Goal: Task Accomplishment & Management: Manage account settings

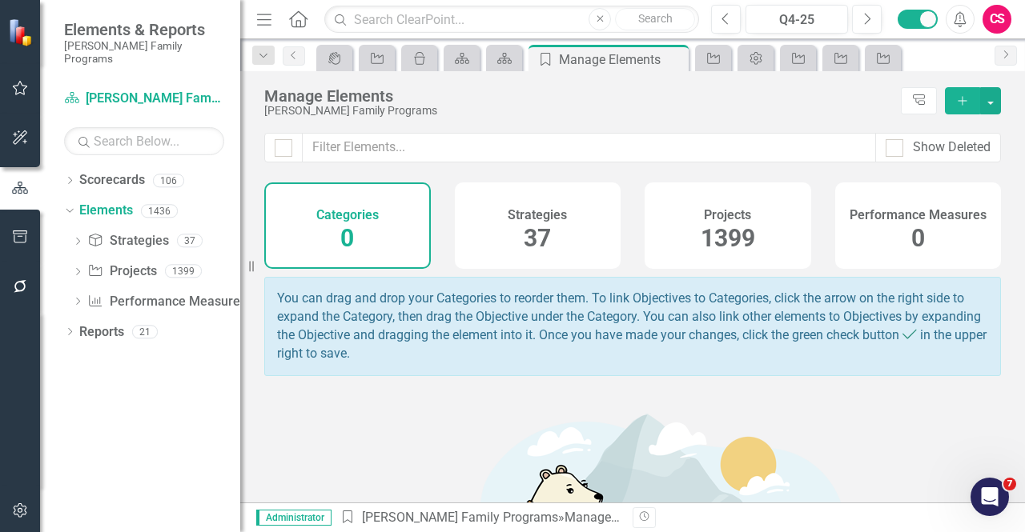
click at [122, 422] on div "Dropdown Scorecards 106 Dropdown [PERSON_NAME] Family Programs Dropdown Strateg…" at bounding box center [140, 349] width 200 height 365
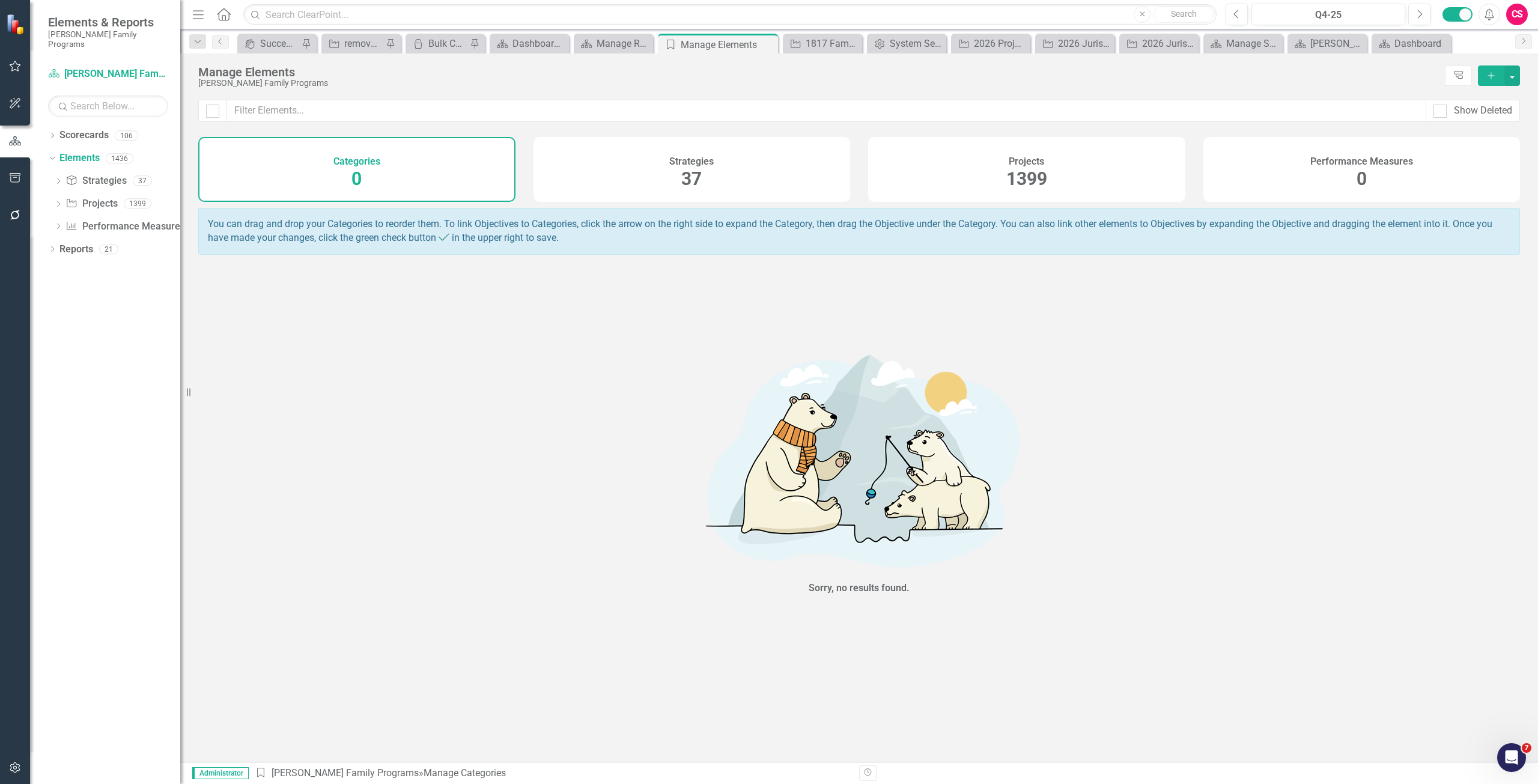
click at [769, 188] on div "Performance Measures 0" at bounding box center [1362, 169] width 318 height 65
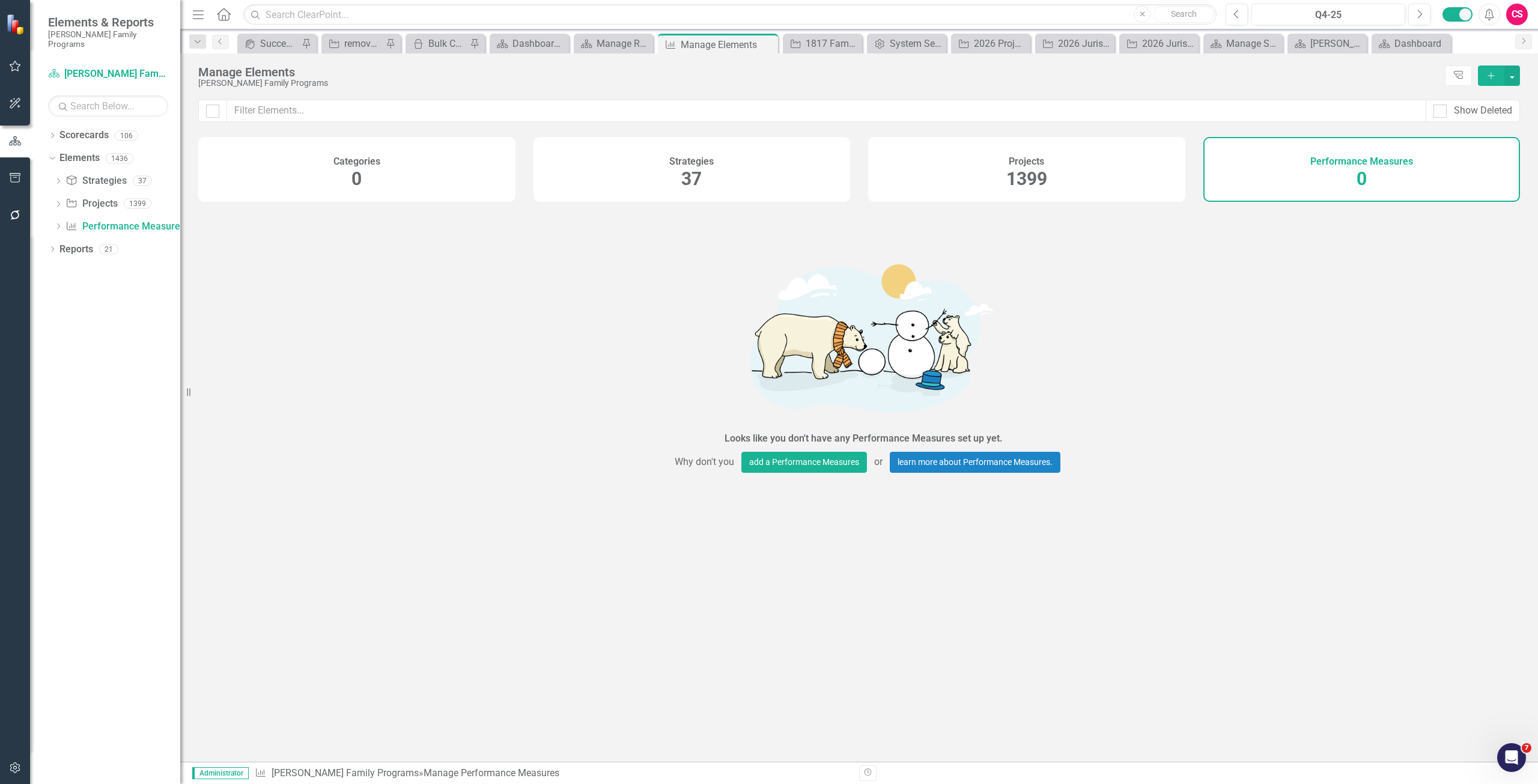
click at [769, 72] on button "Add" at bounding box center [1491, 75] width 26 height 20
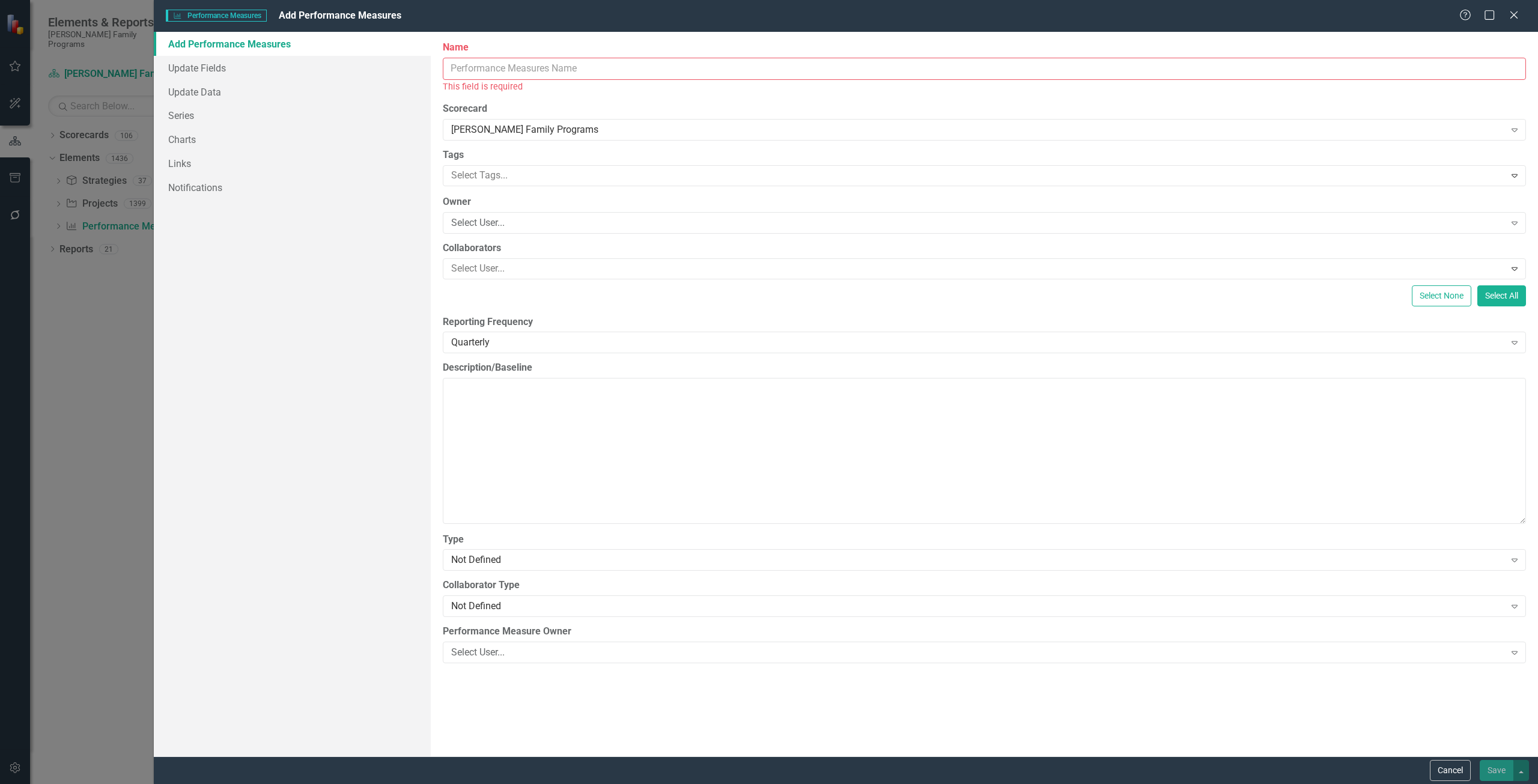
click at [489, 73] on input "Name" at bounding box center [984, 69] width 1083 height 23
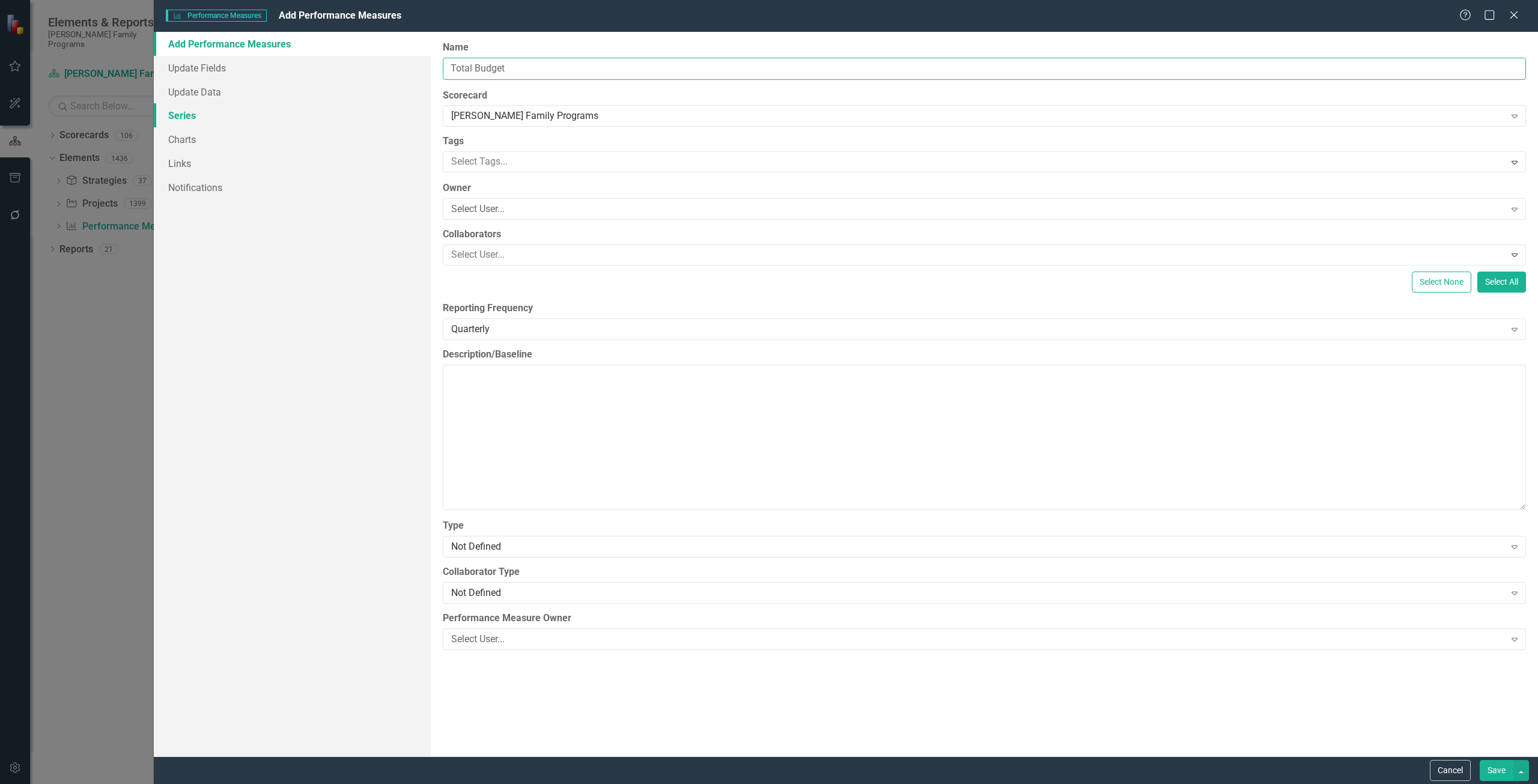
type input "Total Budget"
click at [249, 125] on link "Series" at bounding box center [292, 116] width 277 height 24
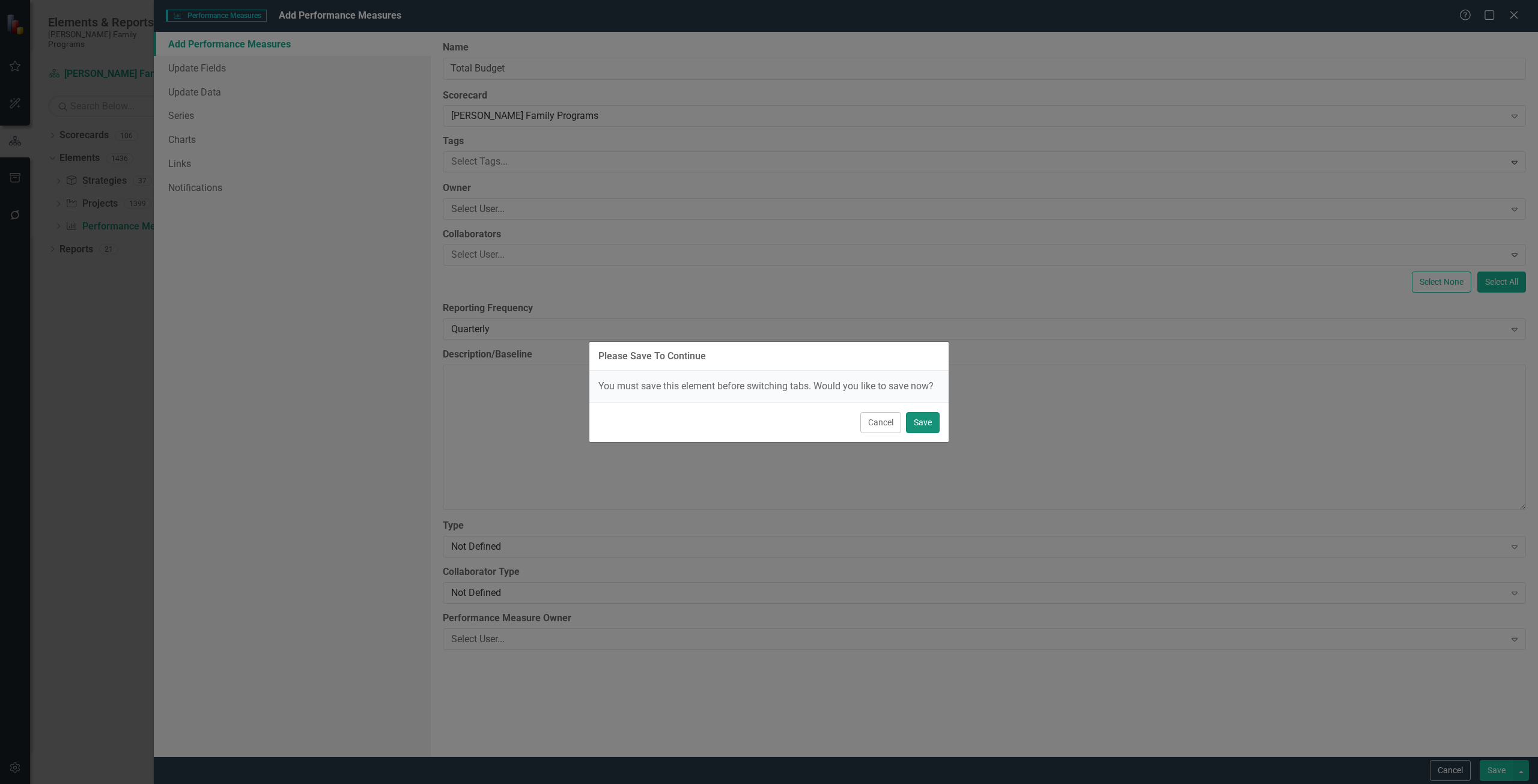
click at [769, 398] on button "Save" at bounding box center [922, 422] width 34 height 21
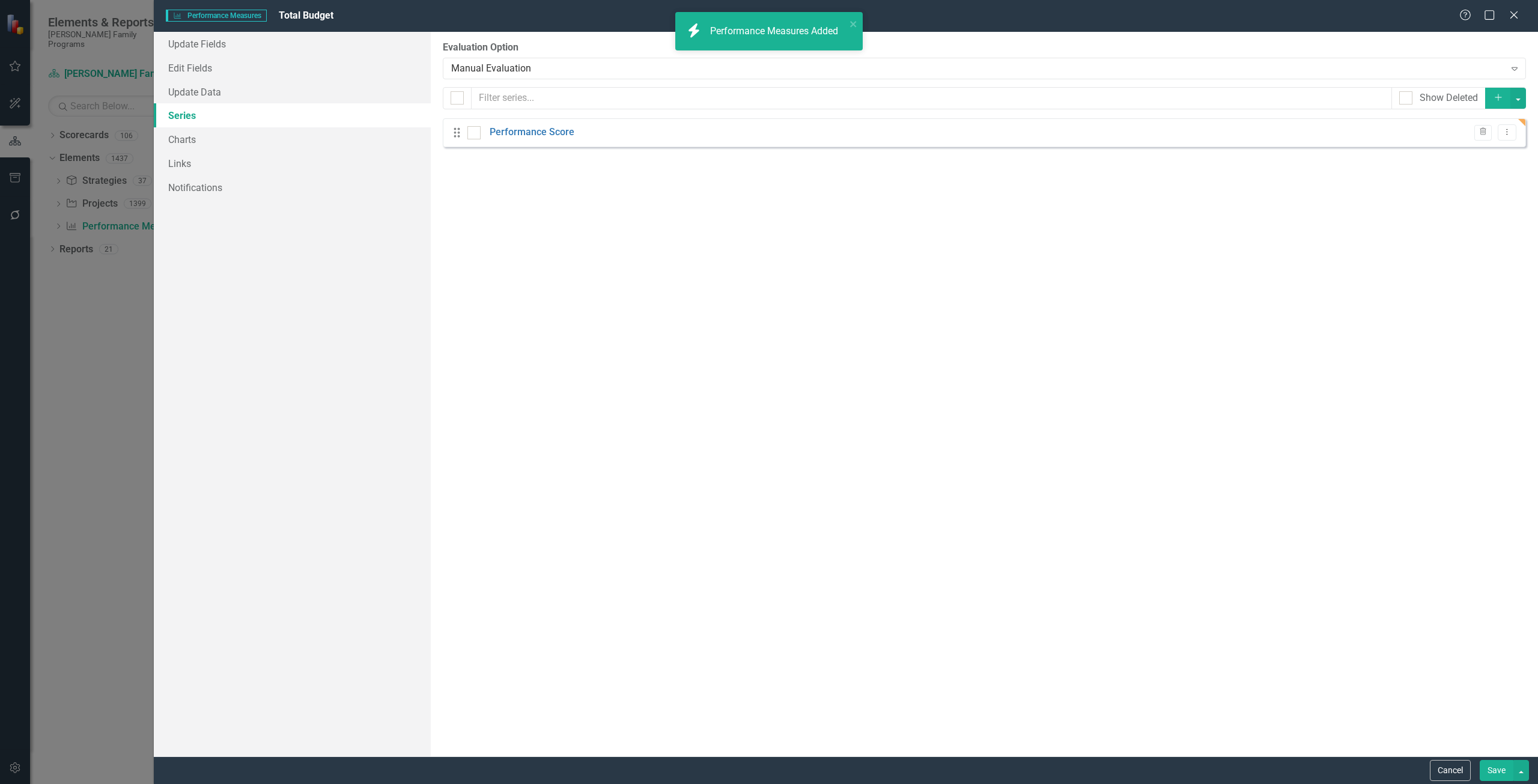
click at [769, 20] on div "icon.bolt Performance Measures Added" at bounding box center [765, 31] width 170 height 28
click at [769, 139] on button "Dropdown Menu" at bounding box center [1506, 133] width 19 height 17
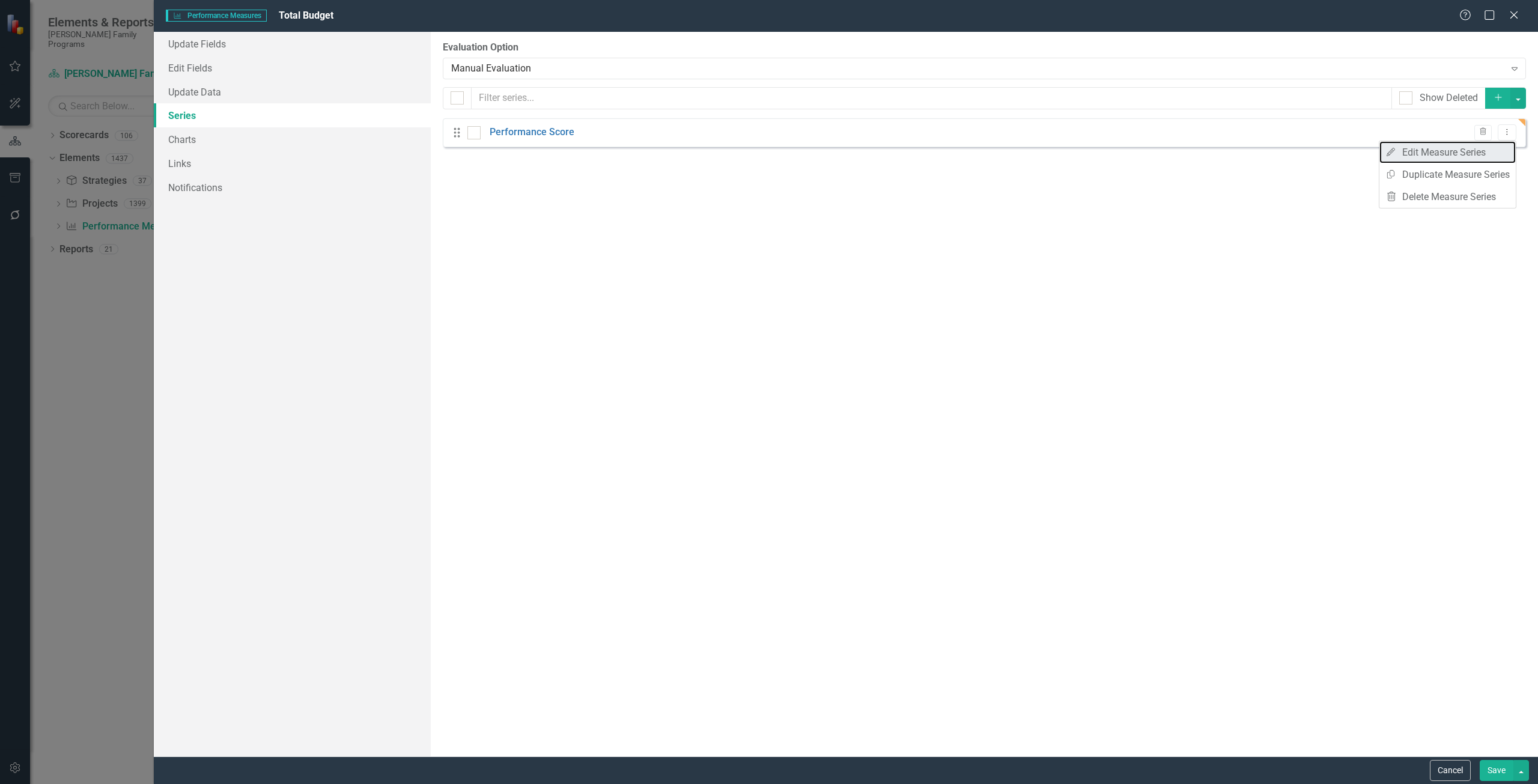
click at [769, 155] on link "Edit Edit Measure Series" at bounding box center [1448, 152] width 137 height 23
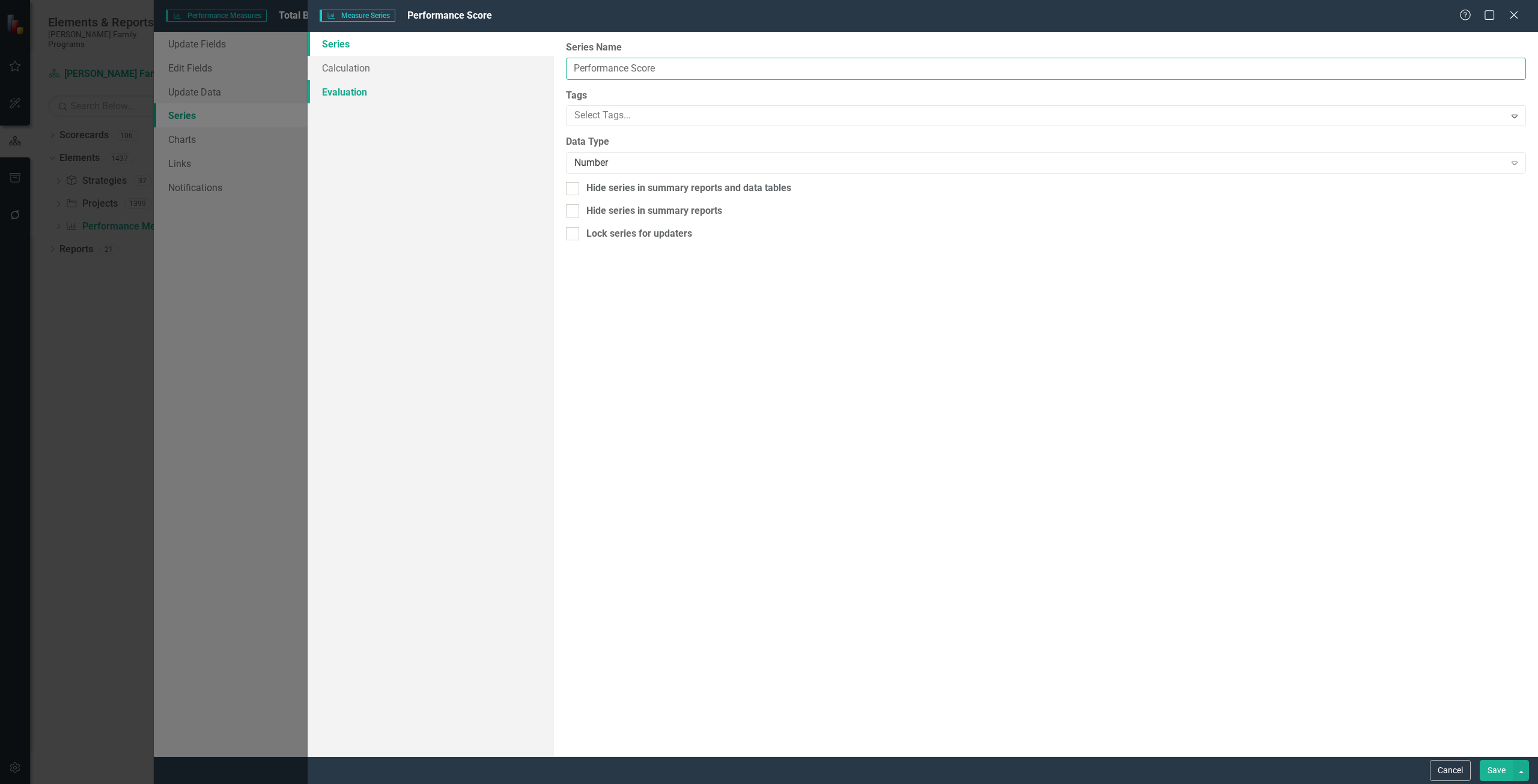
drag, startPoint x: 426, startPoint y: 95, endPoint x: 356, endPoint y: 103, distance: 70.5
click at [356, 101] on div "Series Calculation Evaluation From this page, you can edit the name, type, and …" at bounding box center [922, 393] width 1230 height 724
type input "Total Budget"
click at [597, 116] on div at bounding box center [1037, 116] width 935 height 17
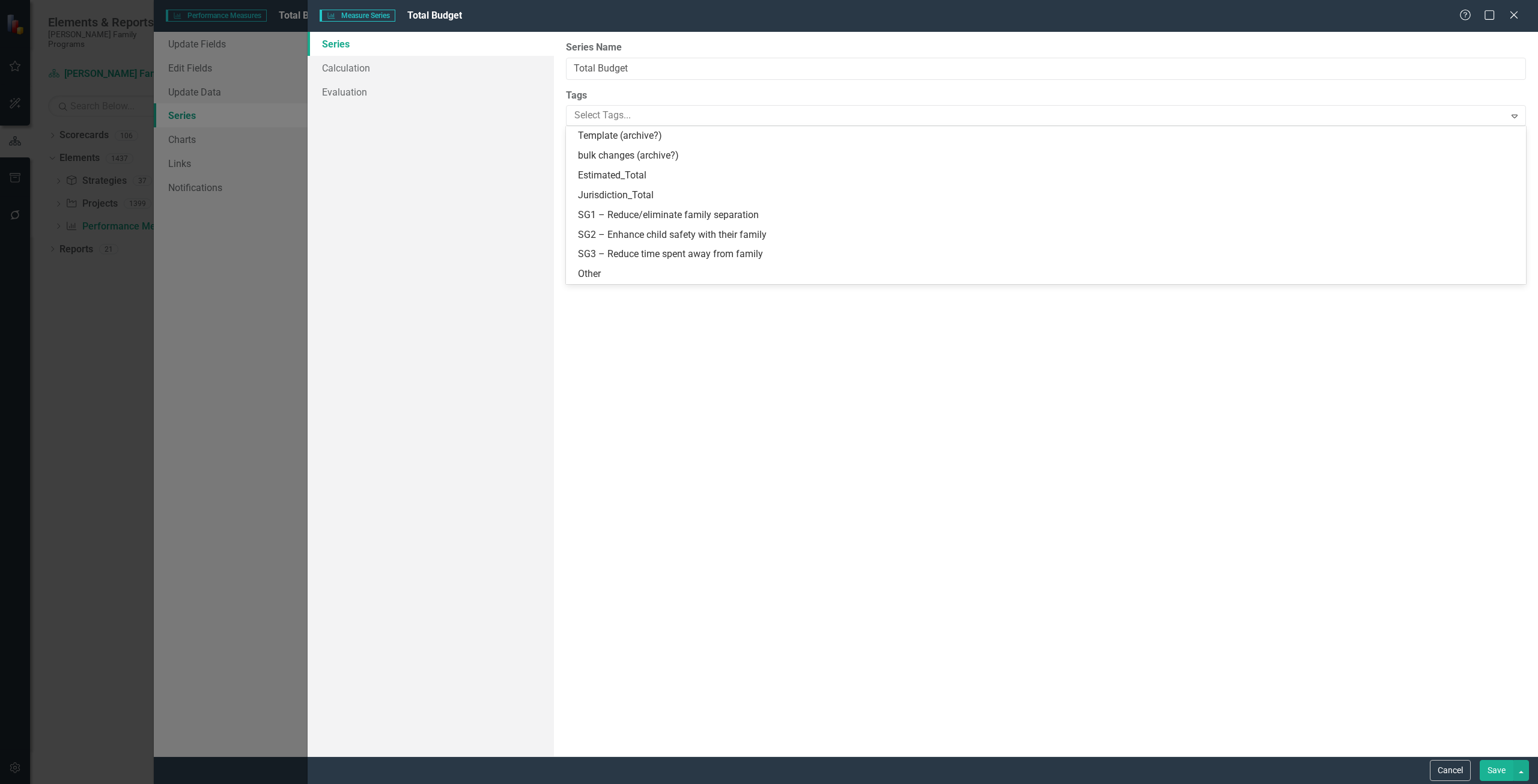
click at [585, 104] on div "Tags 8 results available. Use Up and Down to choose options, press Enter to sel…" at bounding box center [1046, 107] width 960 height 38
click at [581, 170] on div "Number Expand" at bounding box center [1046, 163] width 960 height 22
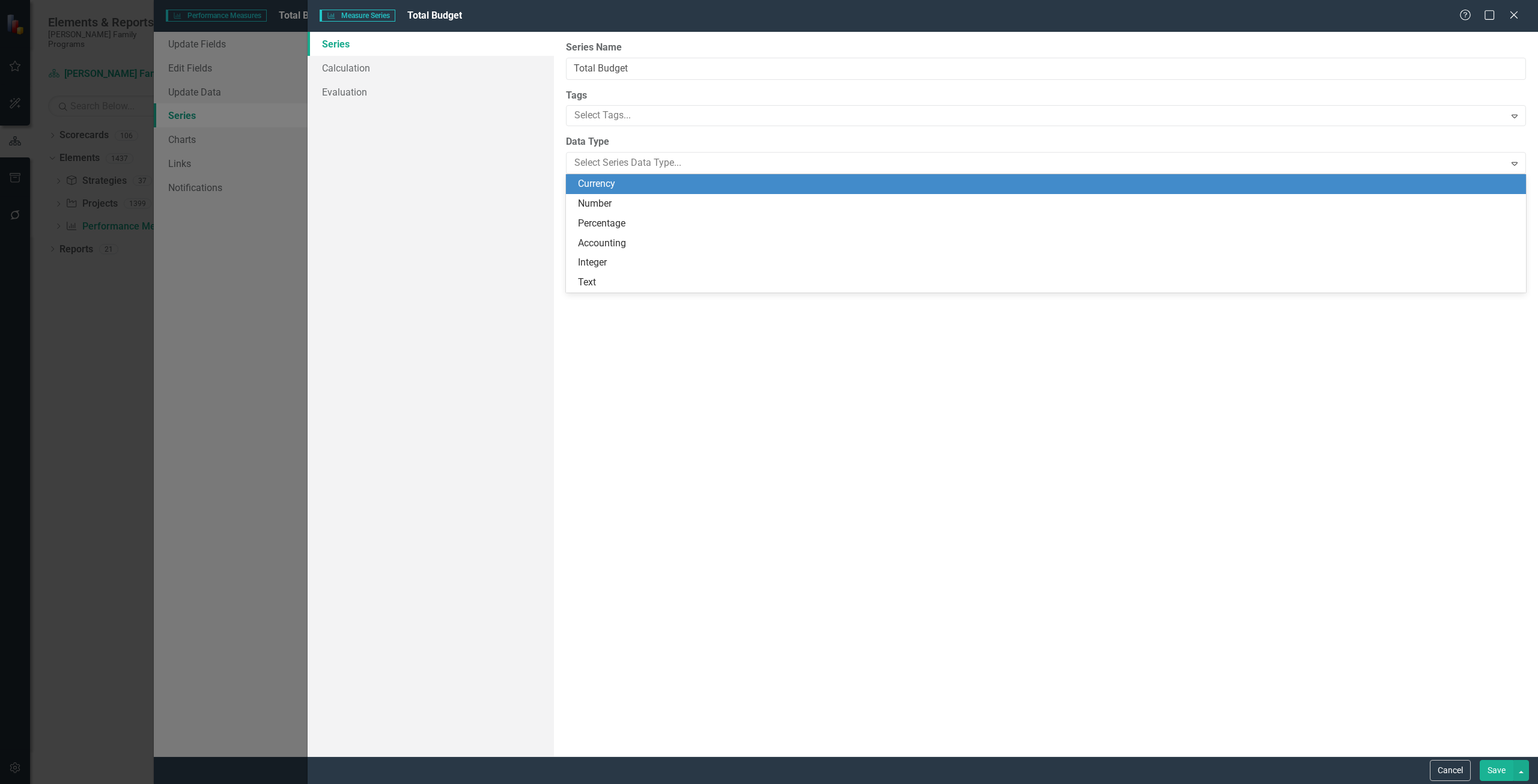
click at [609, 181] on div "Currency" at bounding box center [1048, 184] width 941 height 14
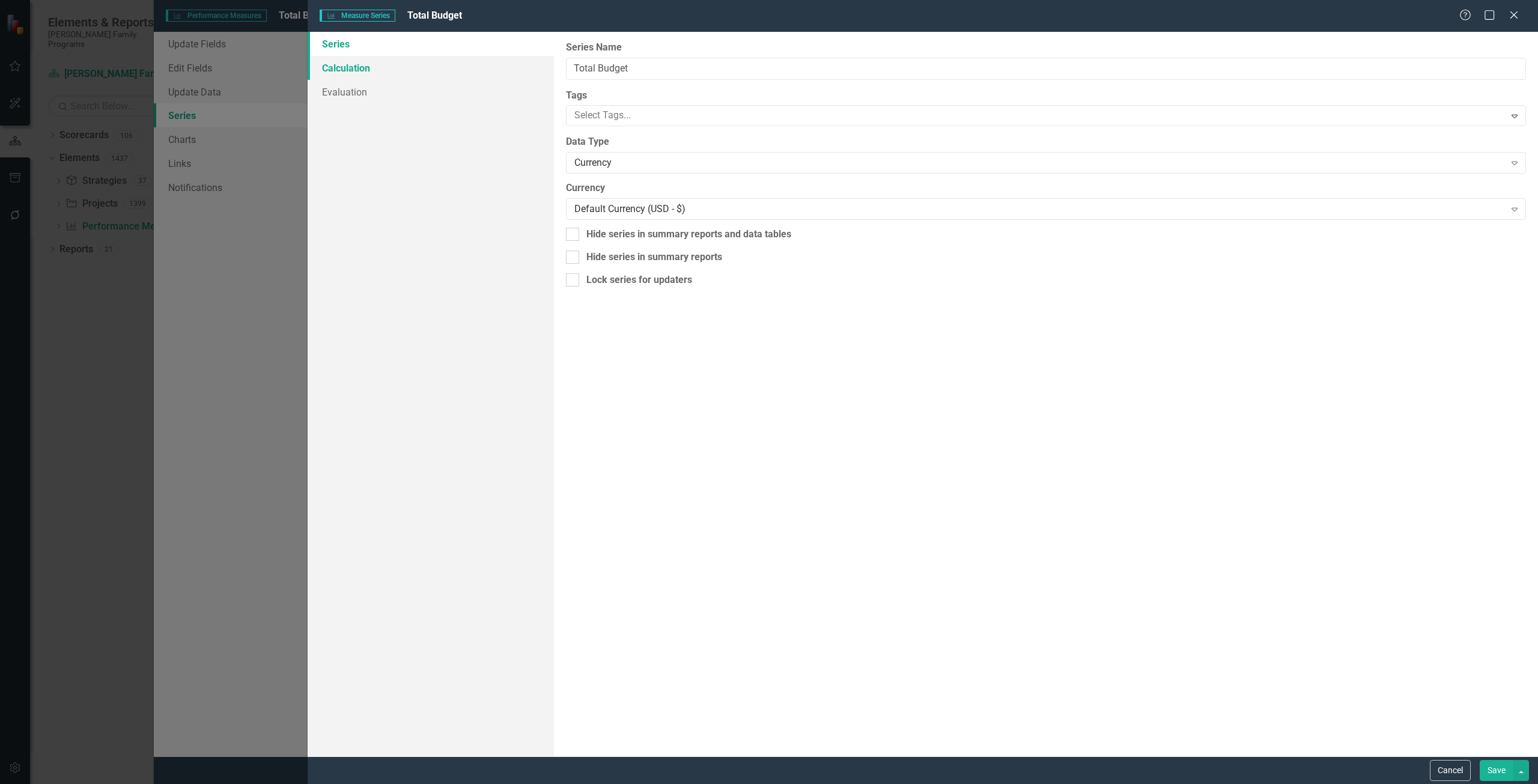
click at [399, 62] on link "Calculation" at bounding box center [431, 68] width 246 height 24
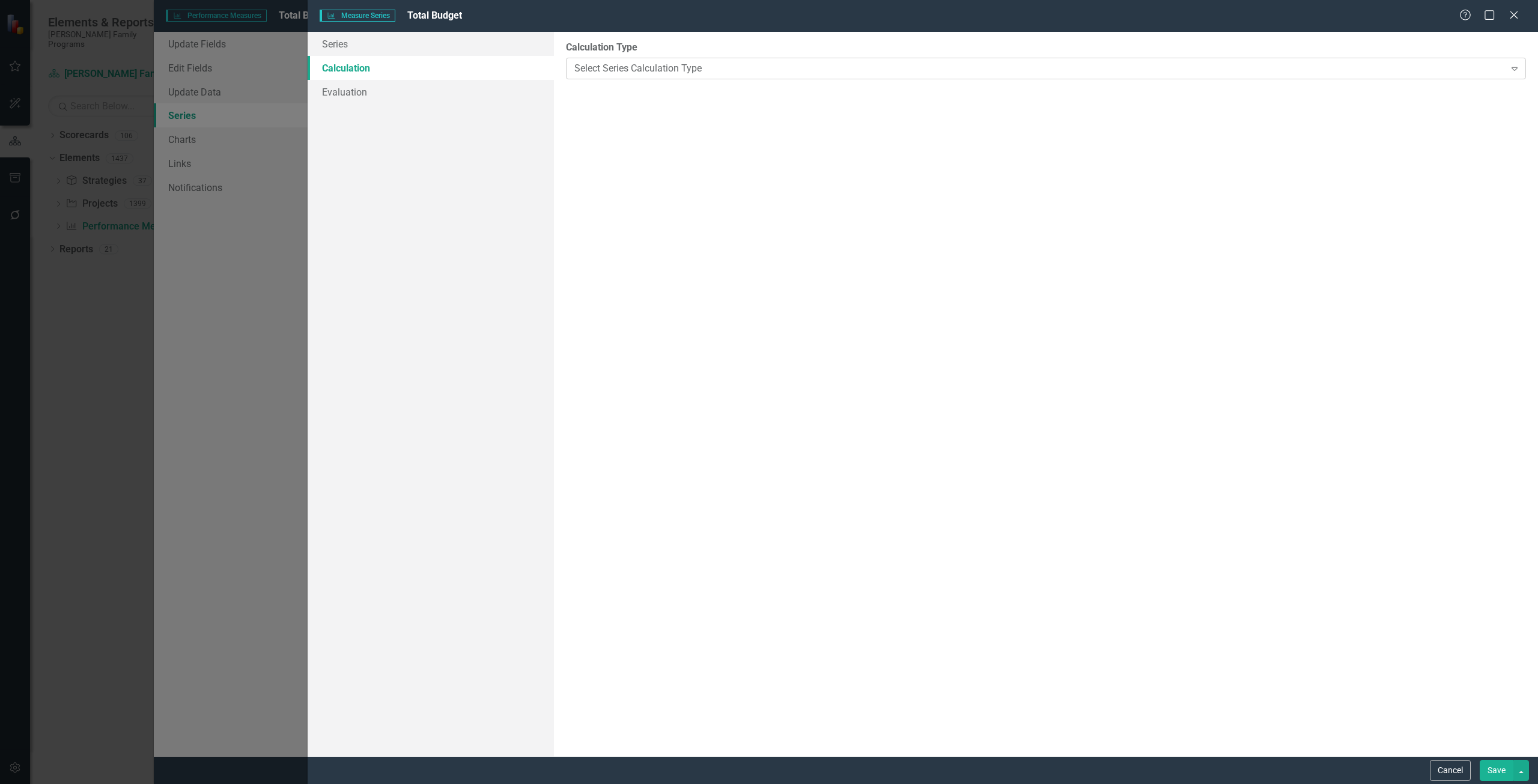
click at [769, 73] on div "Select Series Calculation Type" at bounding box center [1040, 68] width 931 height 14
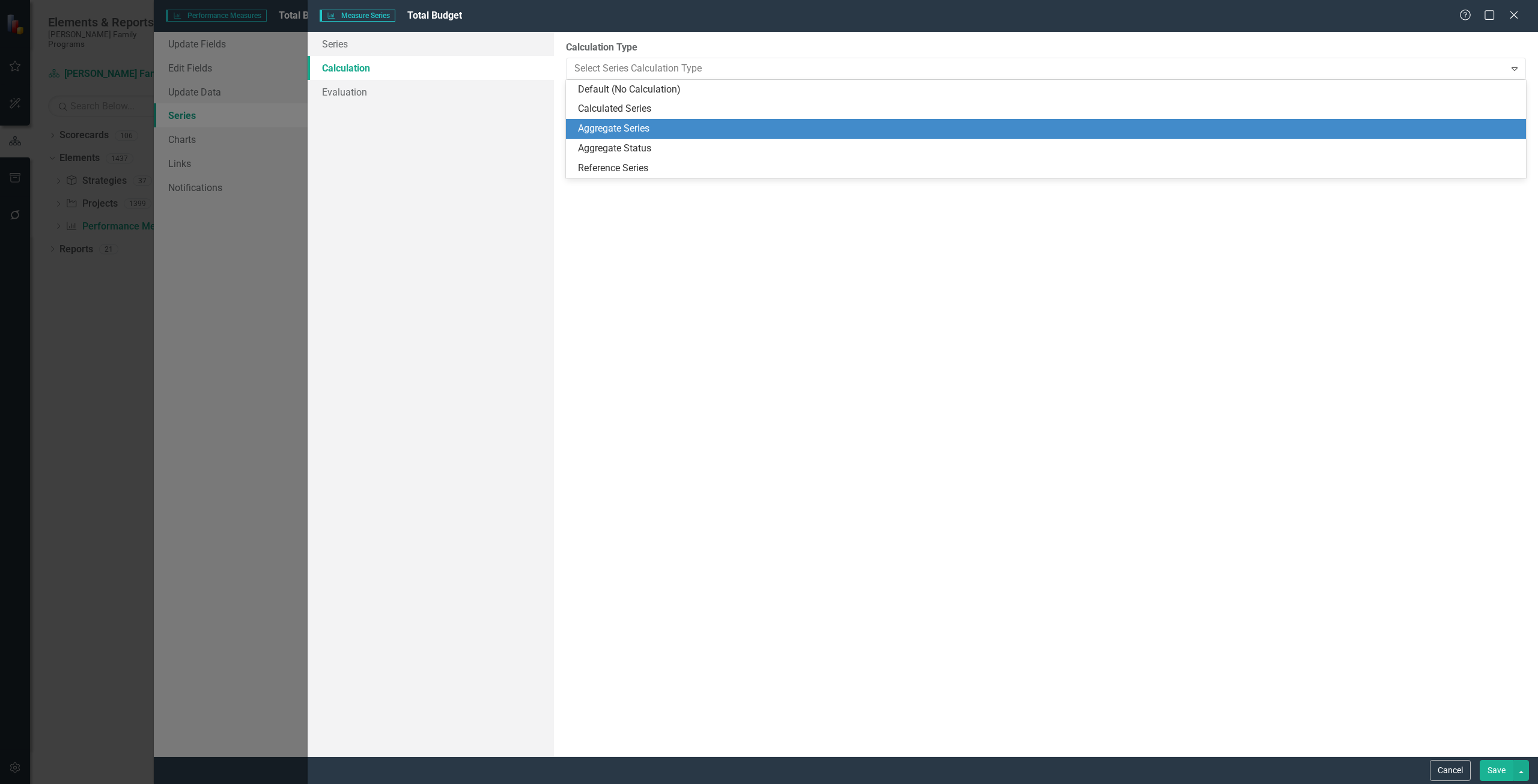
click at [650, 128] on div "Aggregate Series" at bounding box center [1048, 128] width 941 height 14
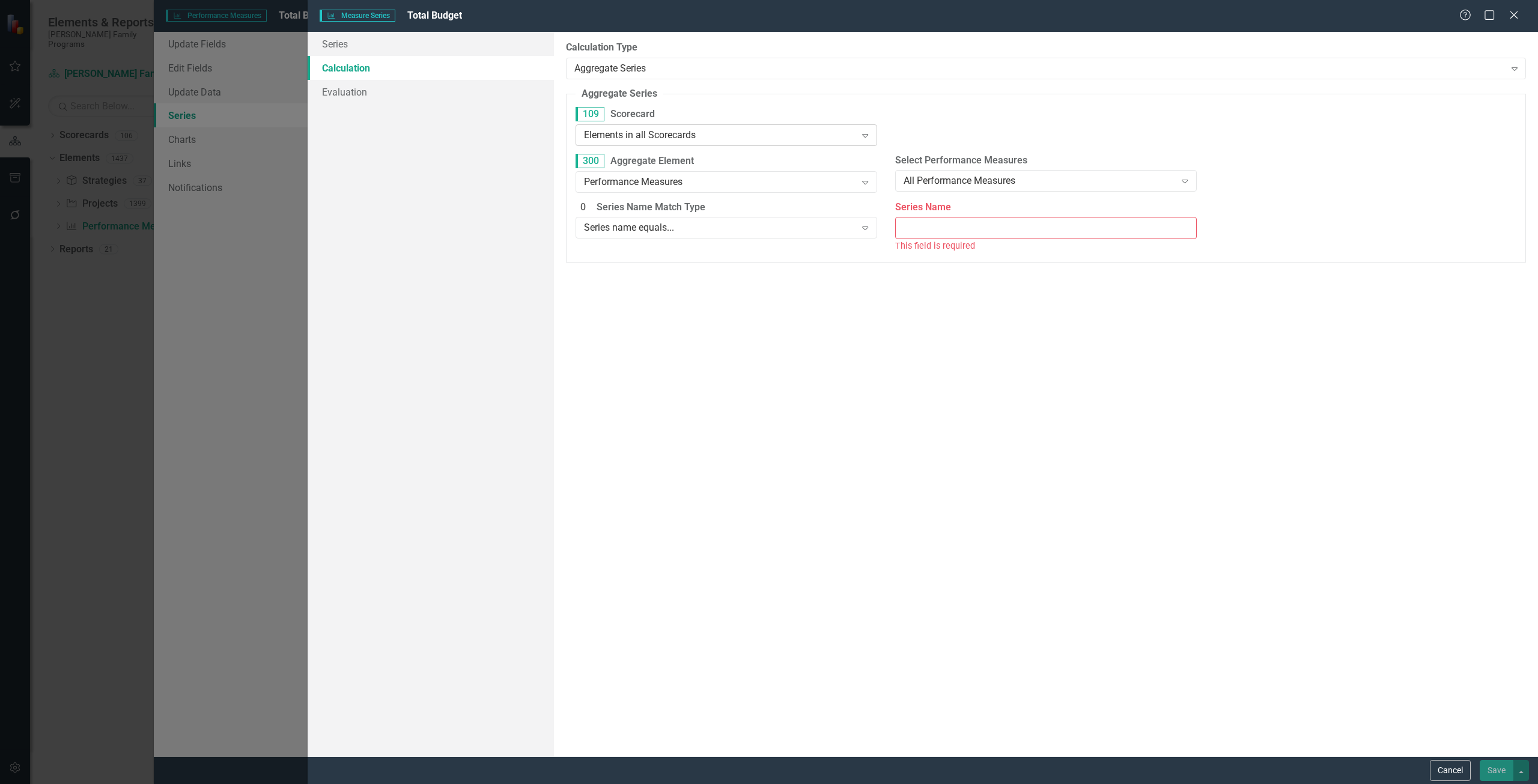
click at [634, 137] on div "Elements in all Scorecards" at bounding box center [720, 134] width 272 height 14
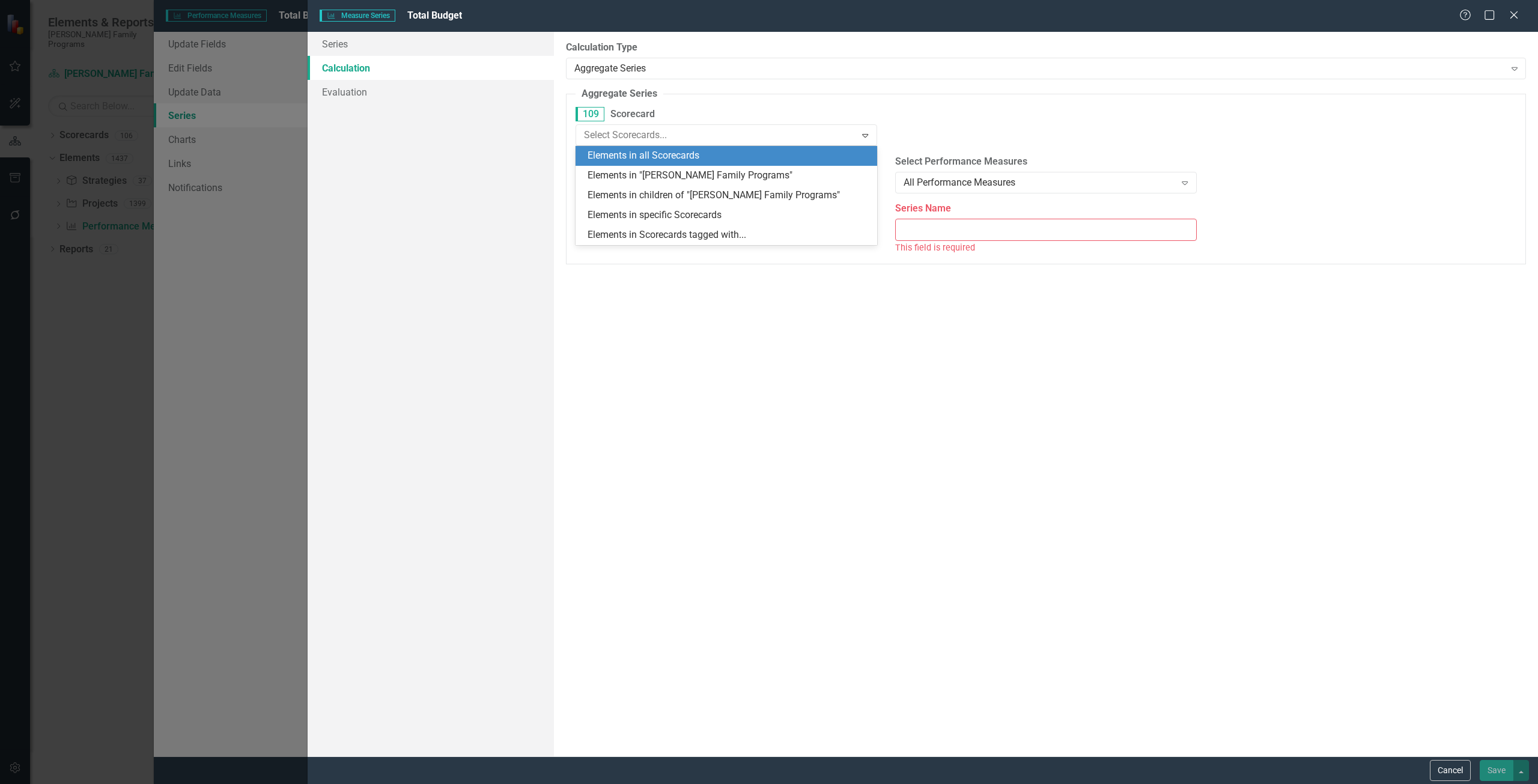
click at [741, 87] on fieldset "Aggregate Series Aggregate series allows you to count, sum, average, or take th…" at bounding box center [1046, 176] width 960 height 177
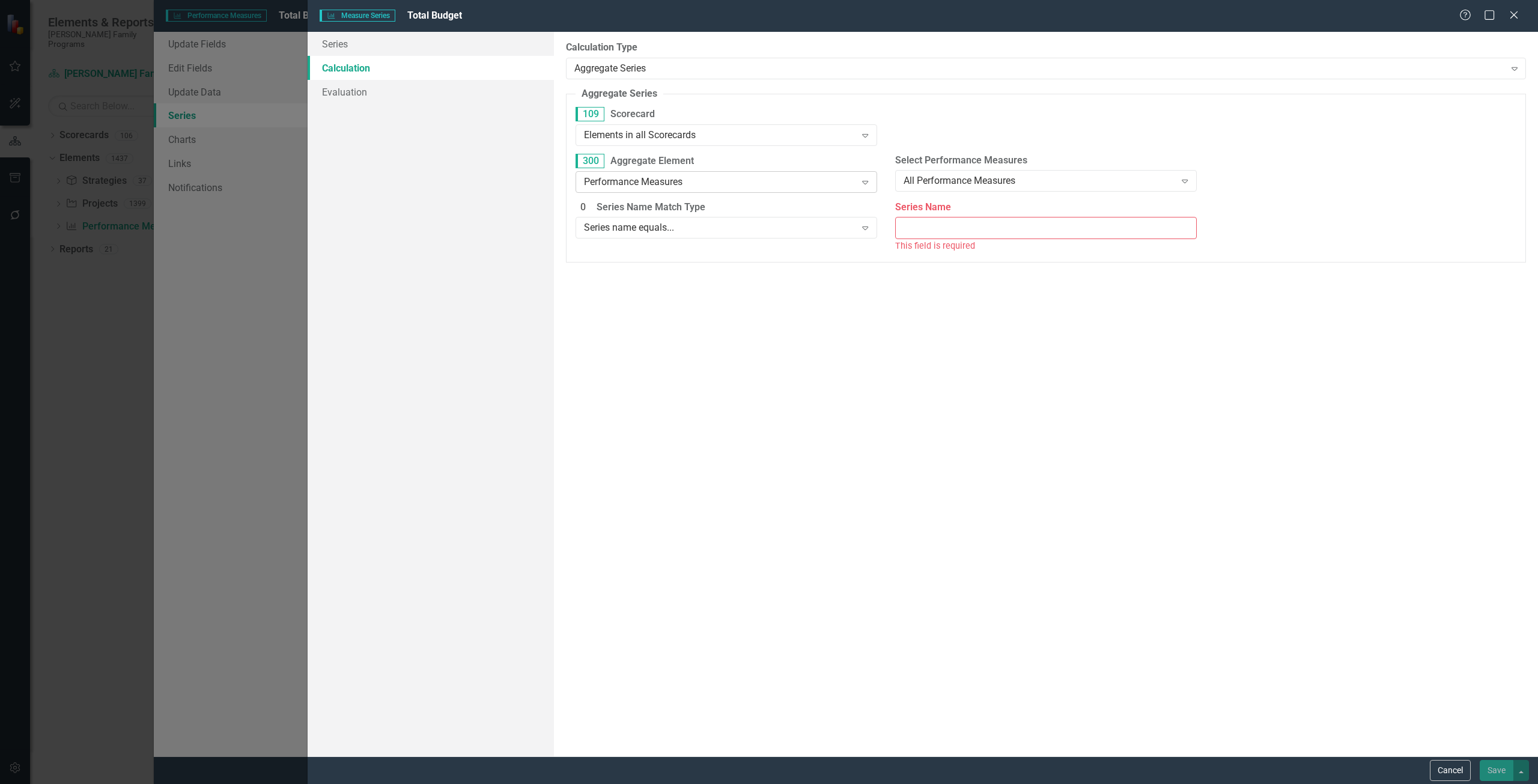
click at [697, 185] on div "Performance Measures" at bounding box center [720, 182] width 272 height 14
click at [654, 228] on div "Project" at bounding box center [729, 222] width 282 height 14
click at [706, 236] on div "Series name equals... Expand" at bounding box center [727, 227] width 302 height 22
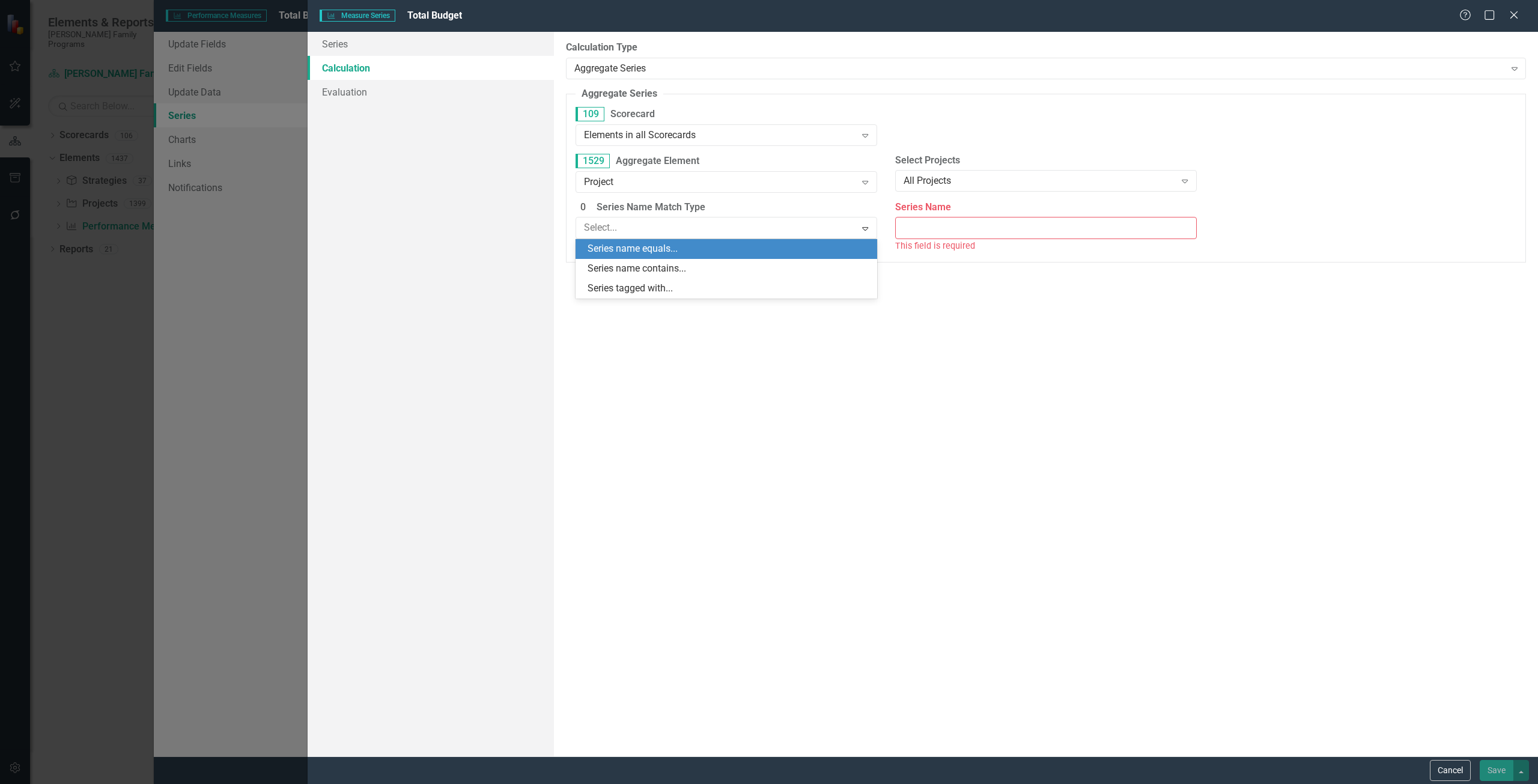
click at [700, 249] on div "Series name equals..." at bounding box center [729, 249] width 282 height 14
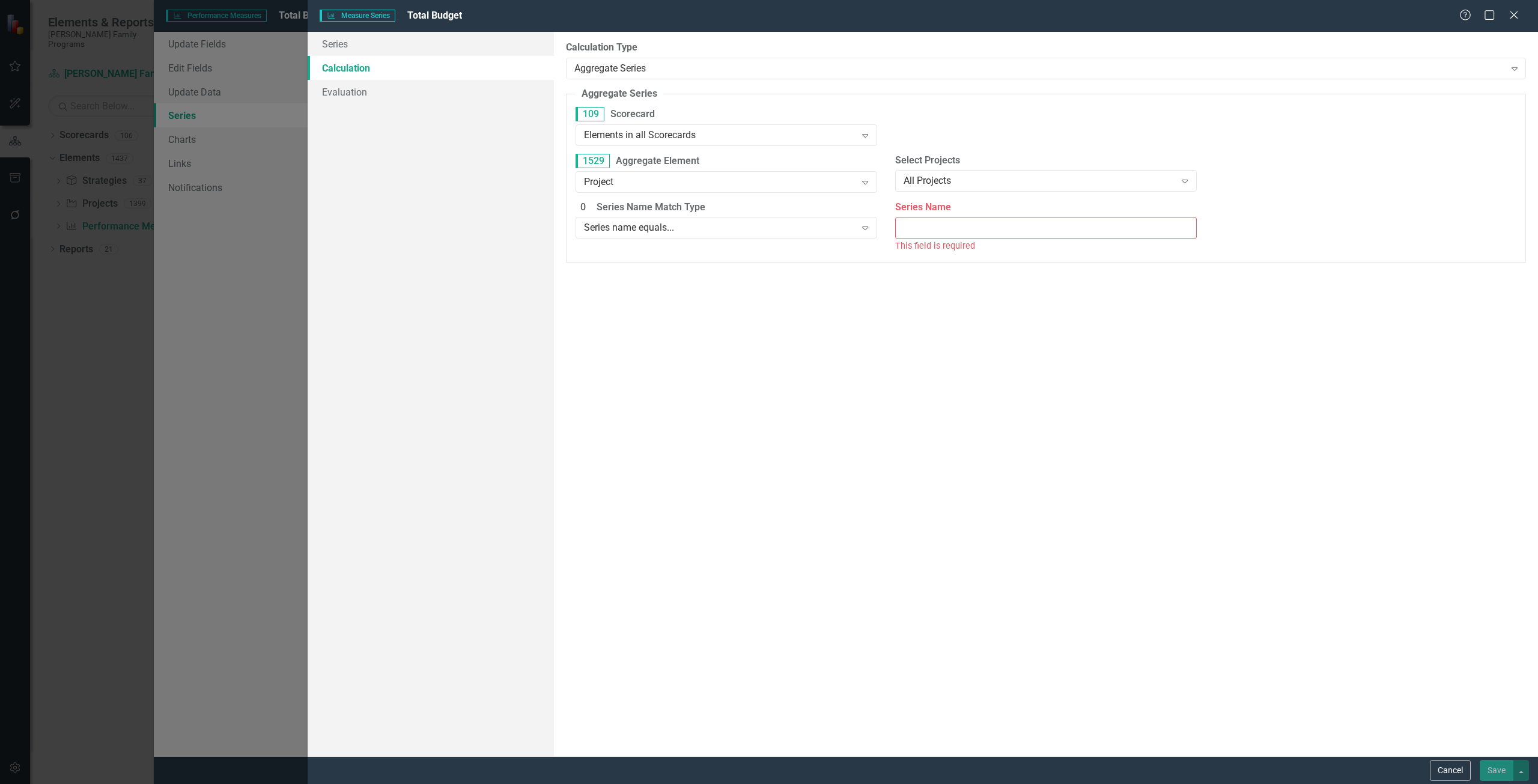
click at [769, 237] on input "Series Name" at bounding box center [1046, 228] width 302 height 23
click at [769, 225] on input "Budget" at bounding box center [1046, 228] width 302 height 23
click at [769, 232] on input "Budget" at bounding box center [1046, 228] width 302 height 23
type input "Budget"
click at [769, 398] on button "Save" at bounding box center [1496, 770] width 34 height 21
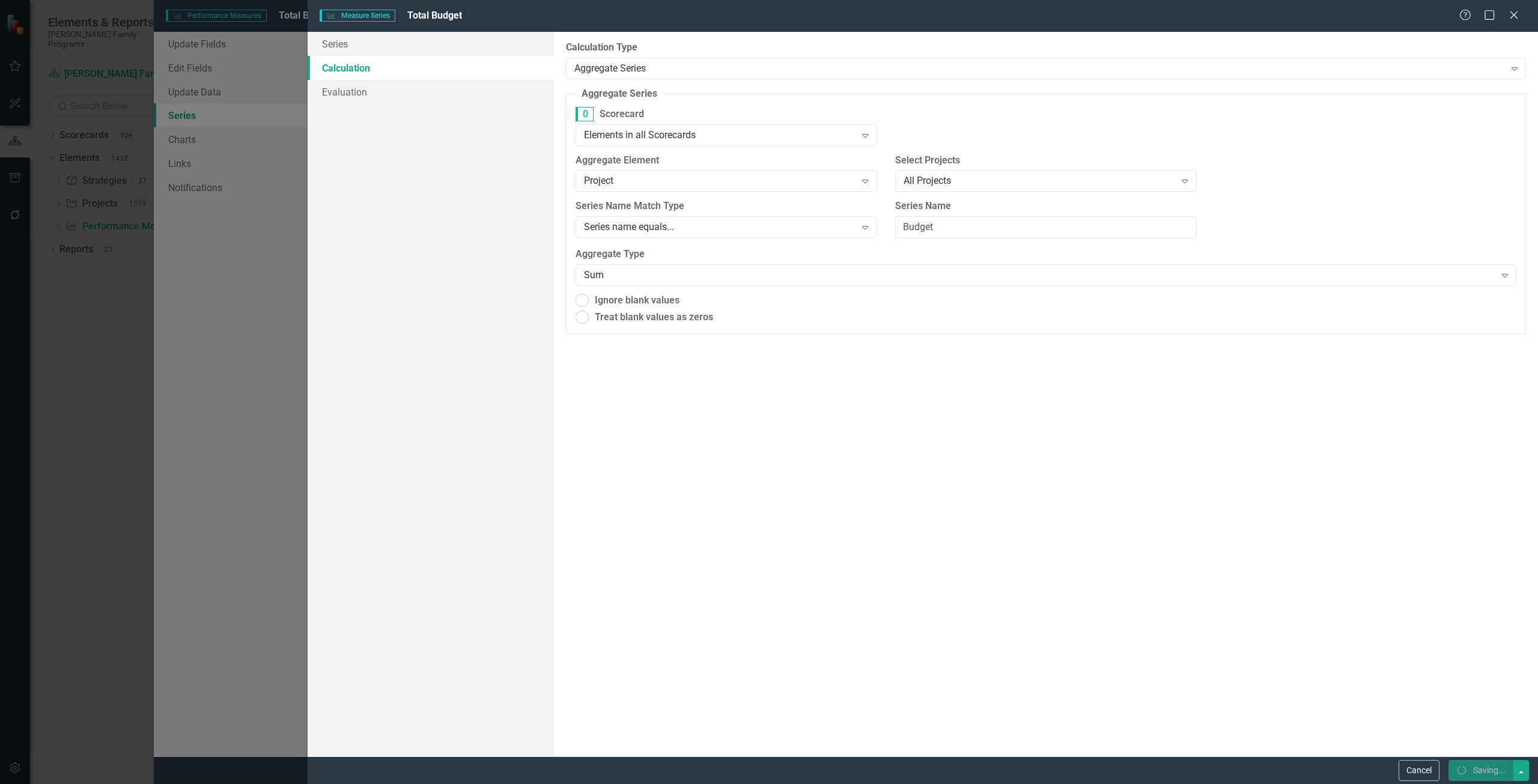
radio input "true"
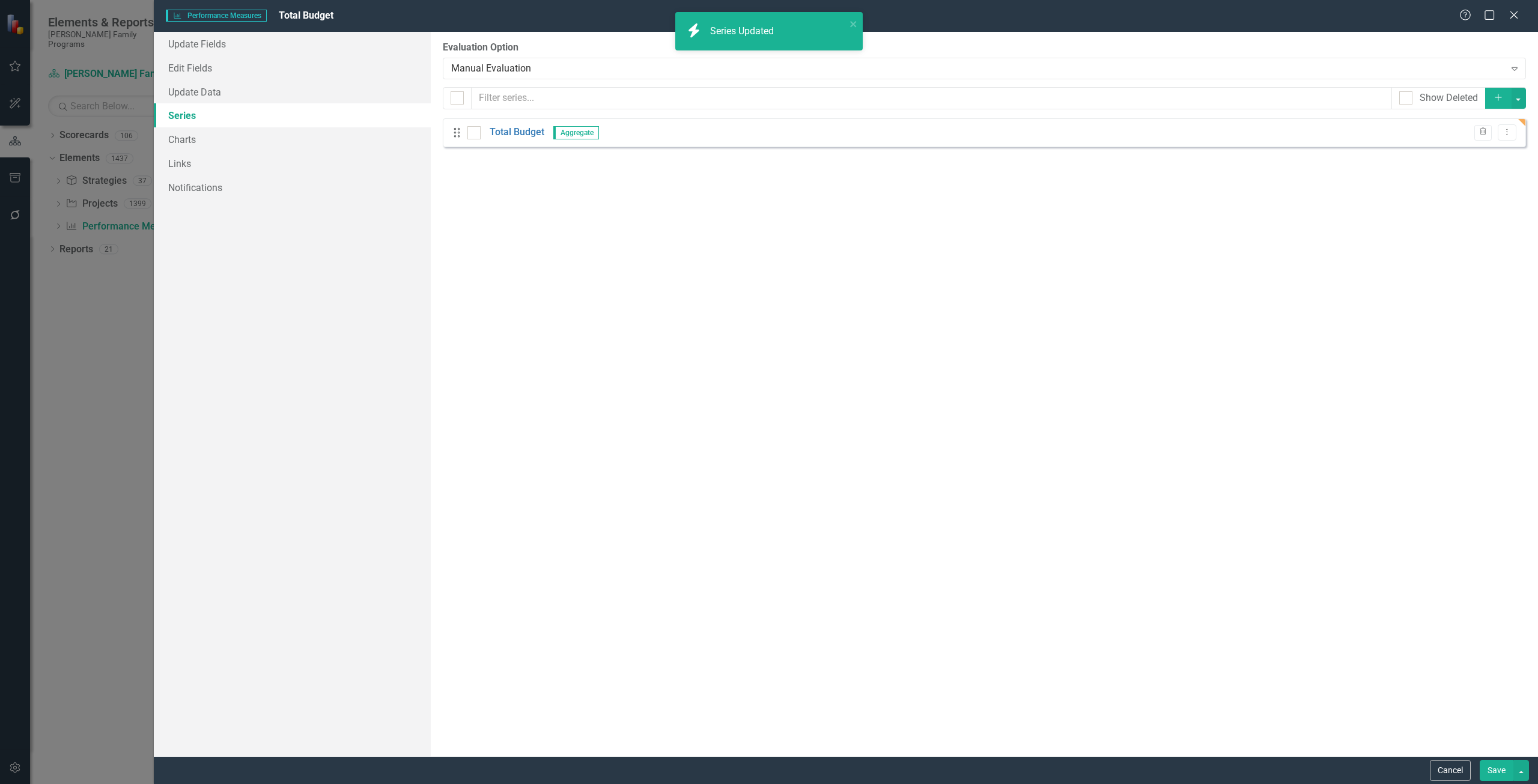
click at [769, 101] on icon "Add" at bounding box center [1498, 97] width 11 height 8
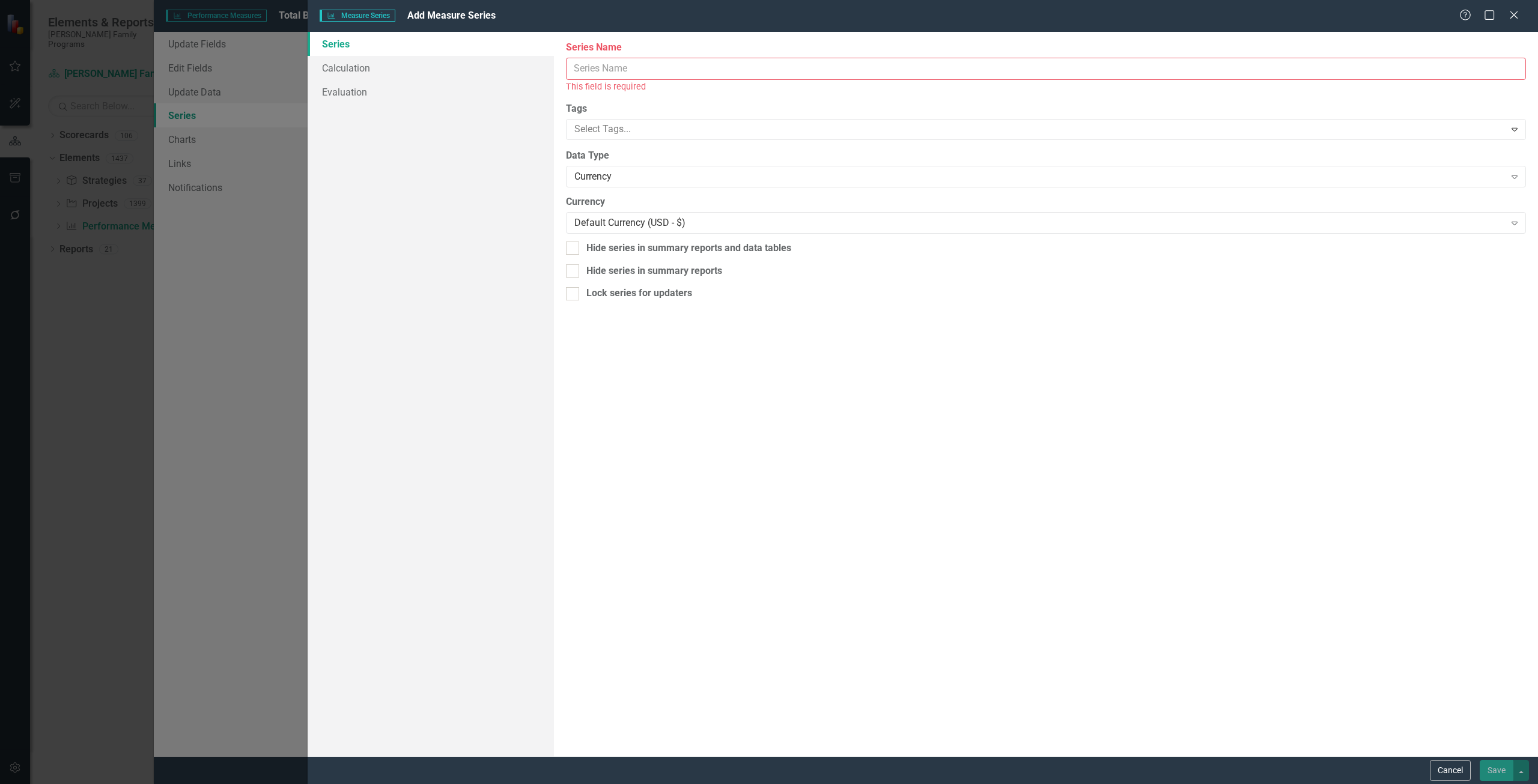
click at [601, 78] on div "Series Name This field is required" at bounding box center [1046, 67] width 960 height 53
click at [612, 85] on div "This field is required" at bounding box center [1046, 86] width 960 height 14
click at [613, 69] on input "Series Name" at bounding box center [1046, 69] width 960 height 23
type input "Total Jurisdiction Allocation"
click at [370, 65] on link "Calculation" at bounding box center [431, 68] width 246 height 24
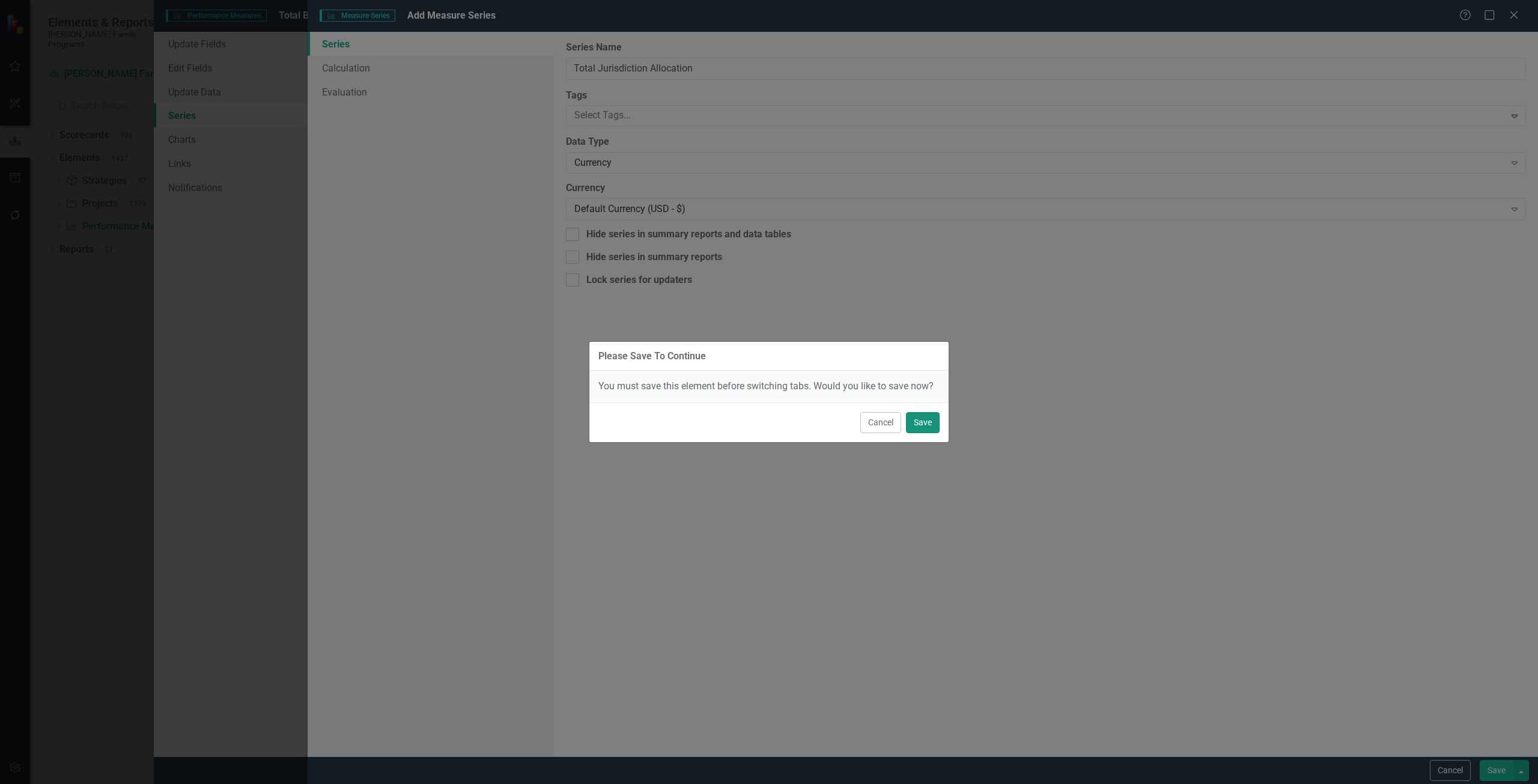
click at [769, 398] on button "Save" at bounding box center [922, 422] width 34 height 21
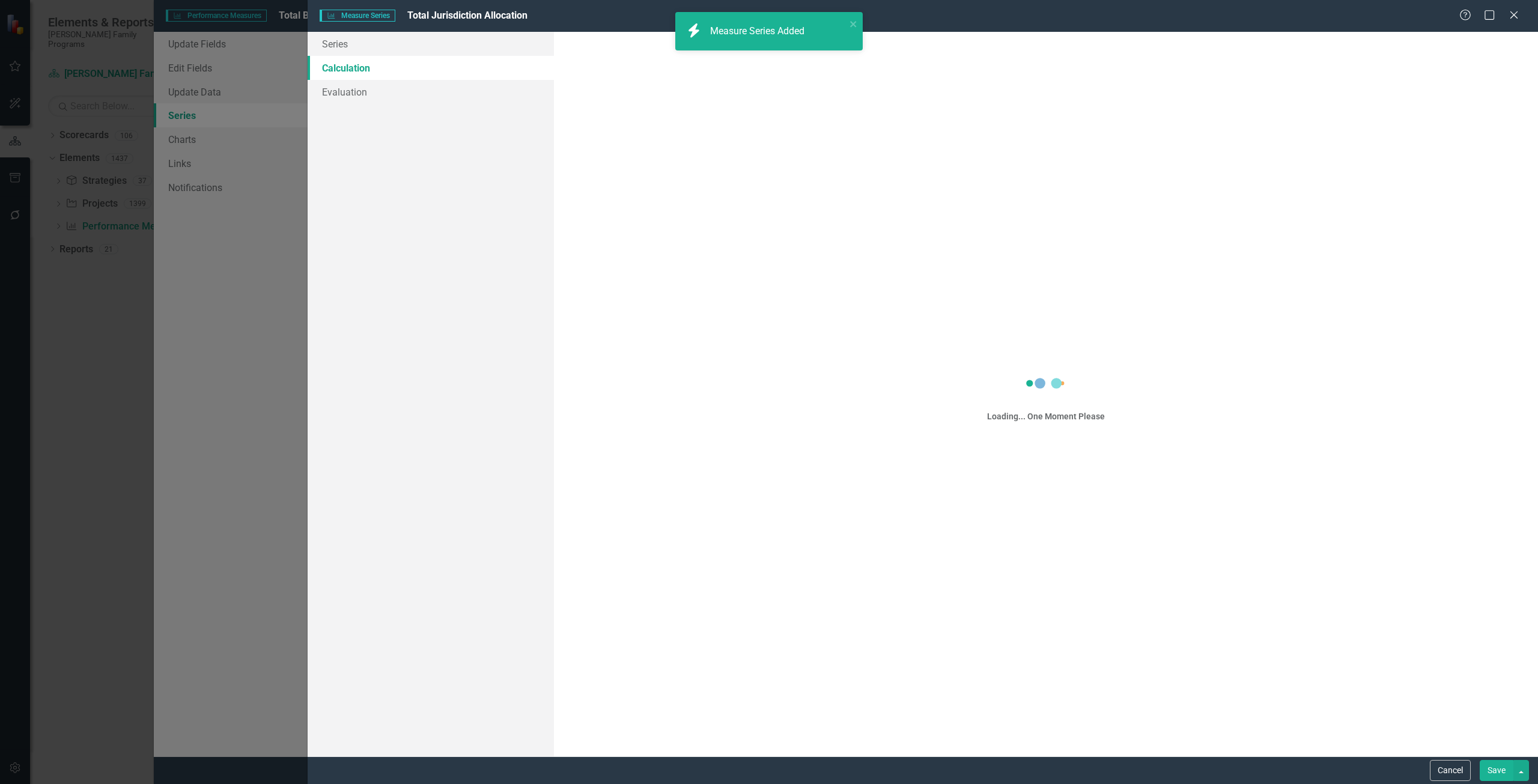
click at [746, 32] on div "Measure Series Added" at bounding box center [759, 32] width 98 height 14
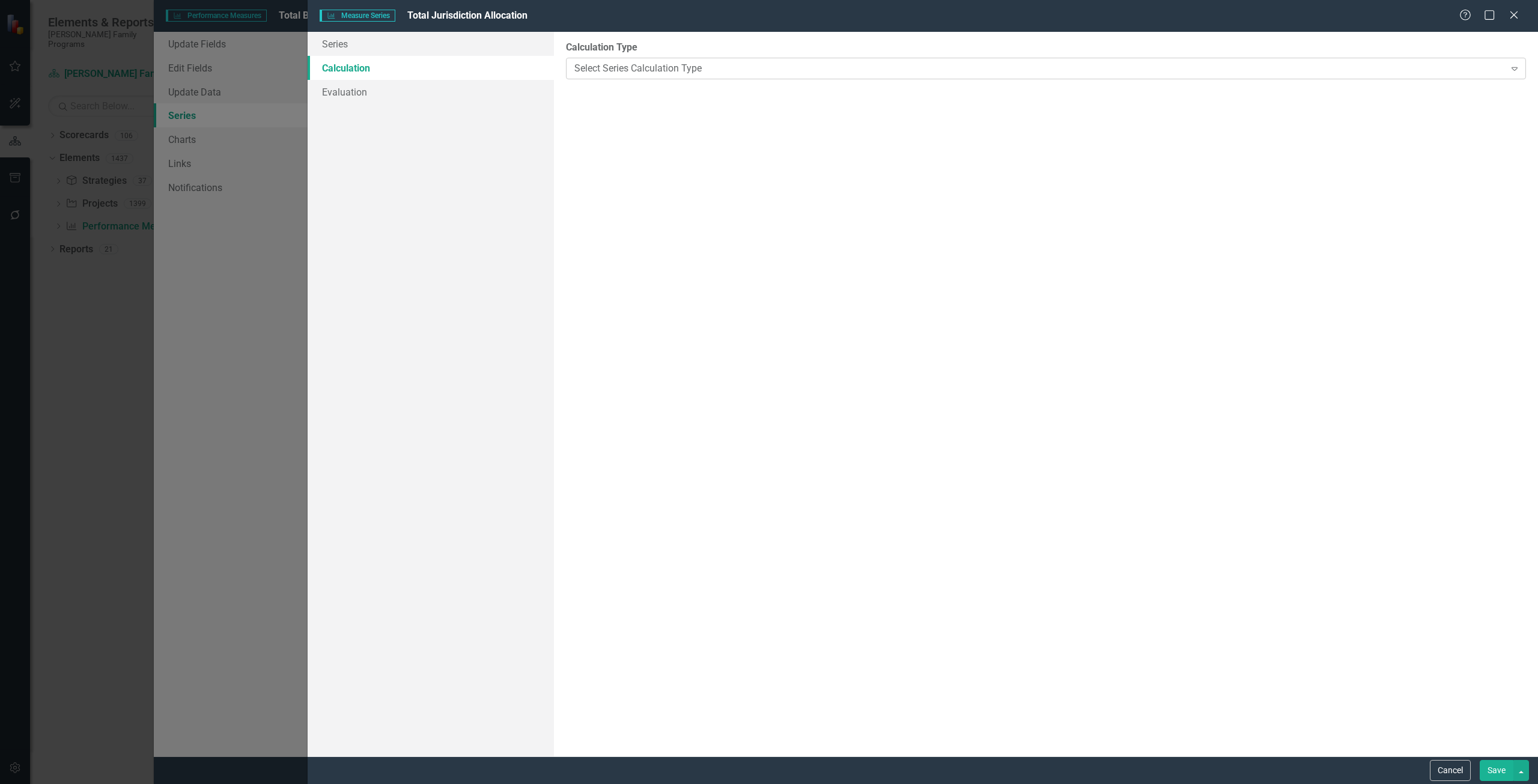
click at [606, 69] on div "Select Series Calculation Type" at bounding box center [1040, 68] width 931 height 14
click at [609, 64] on div "Select Series Calculation Type" at bounding box center [1040, 68] width 931 height 14
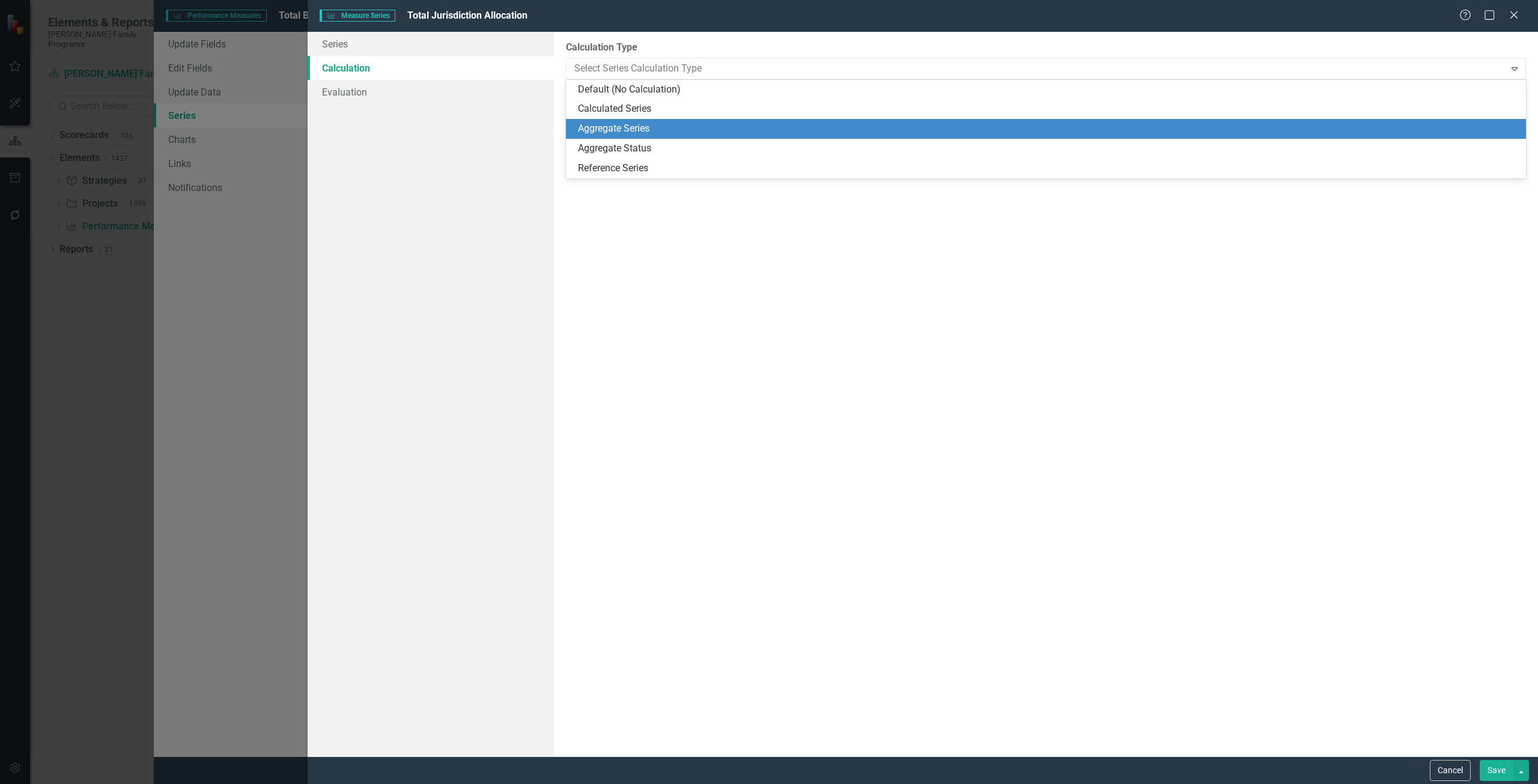
click at [618, 132] on div "Aggregate Series" at bounding box center [1048, 128] width 941 height 14
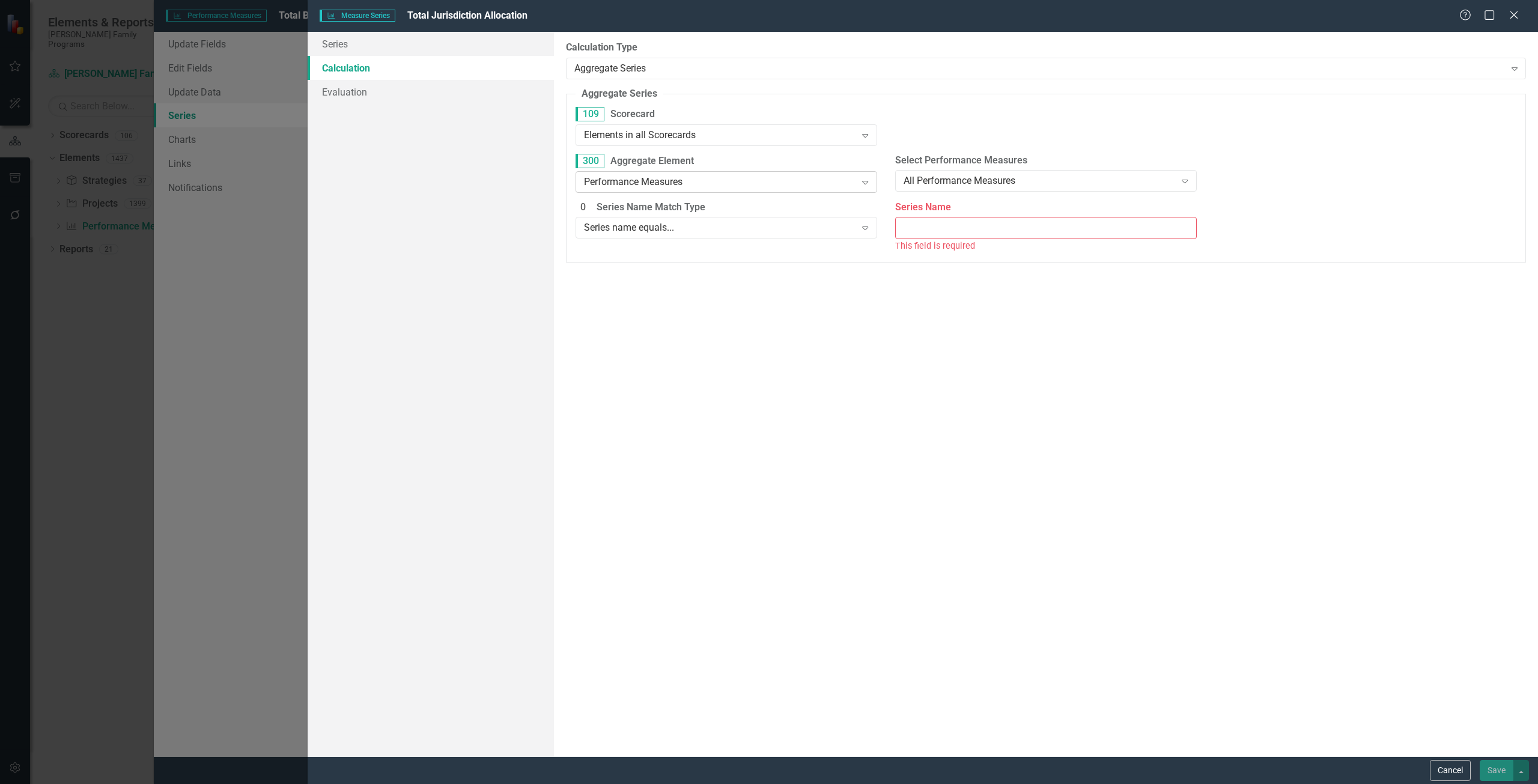
click at [631, 185] on div "Performance Measures" at bounding box center [720, 182] width 272 height 14
click at [625, 221] on div "Project" at bounding box center [729, 222] width 282 height 14
click at [625, 221] on div "Series name equals... Expand" at bounding box center [727, 227] width 302 height 22
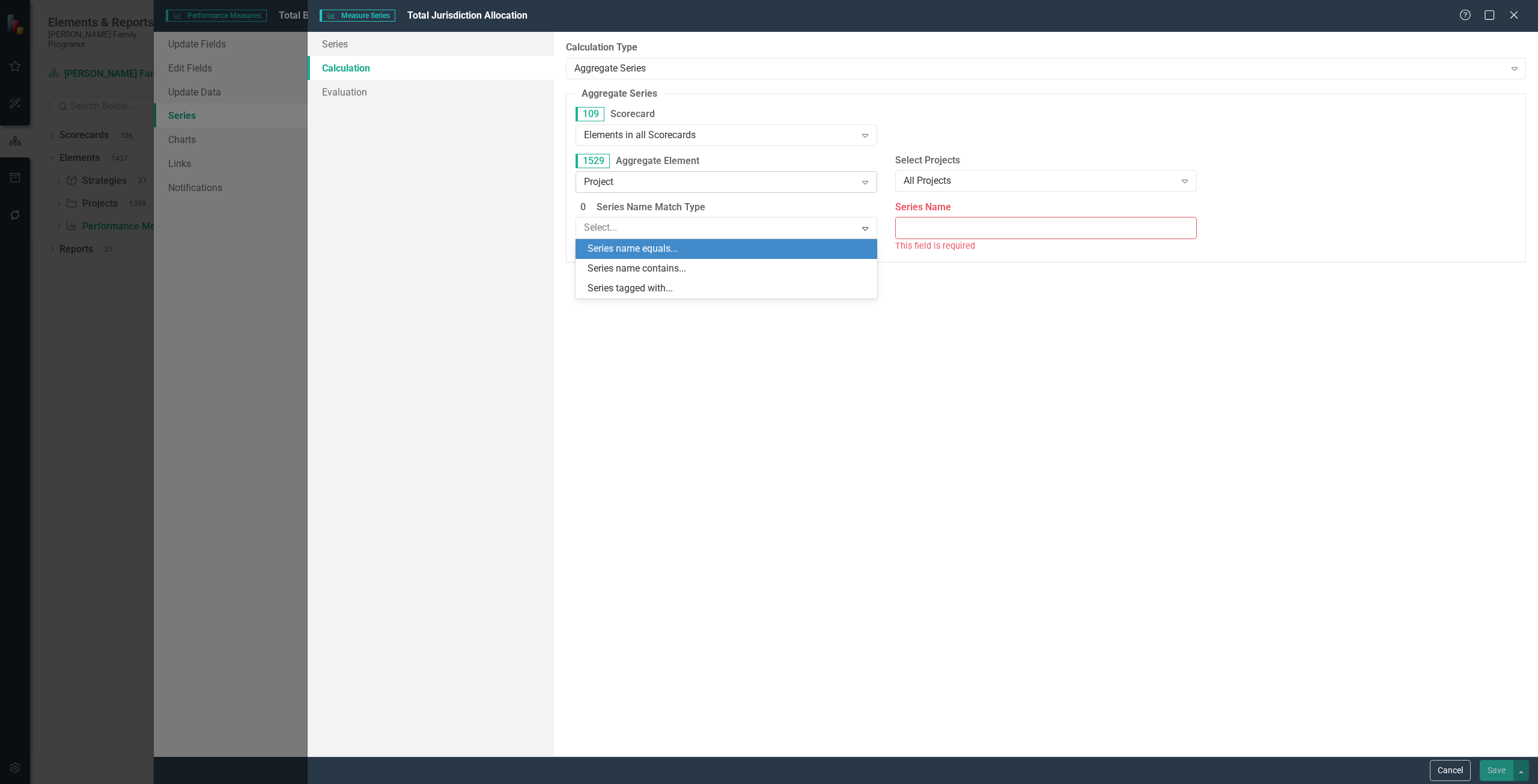
click at [667, 190] on div "Project Expand" at bounding box center [727, 182] width 302 height 22
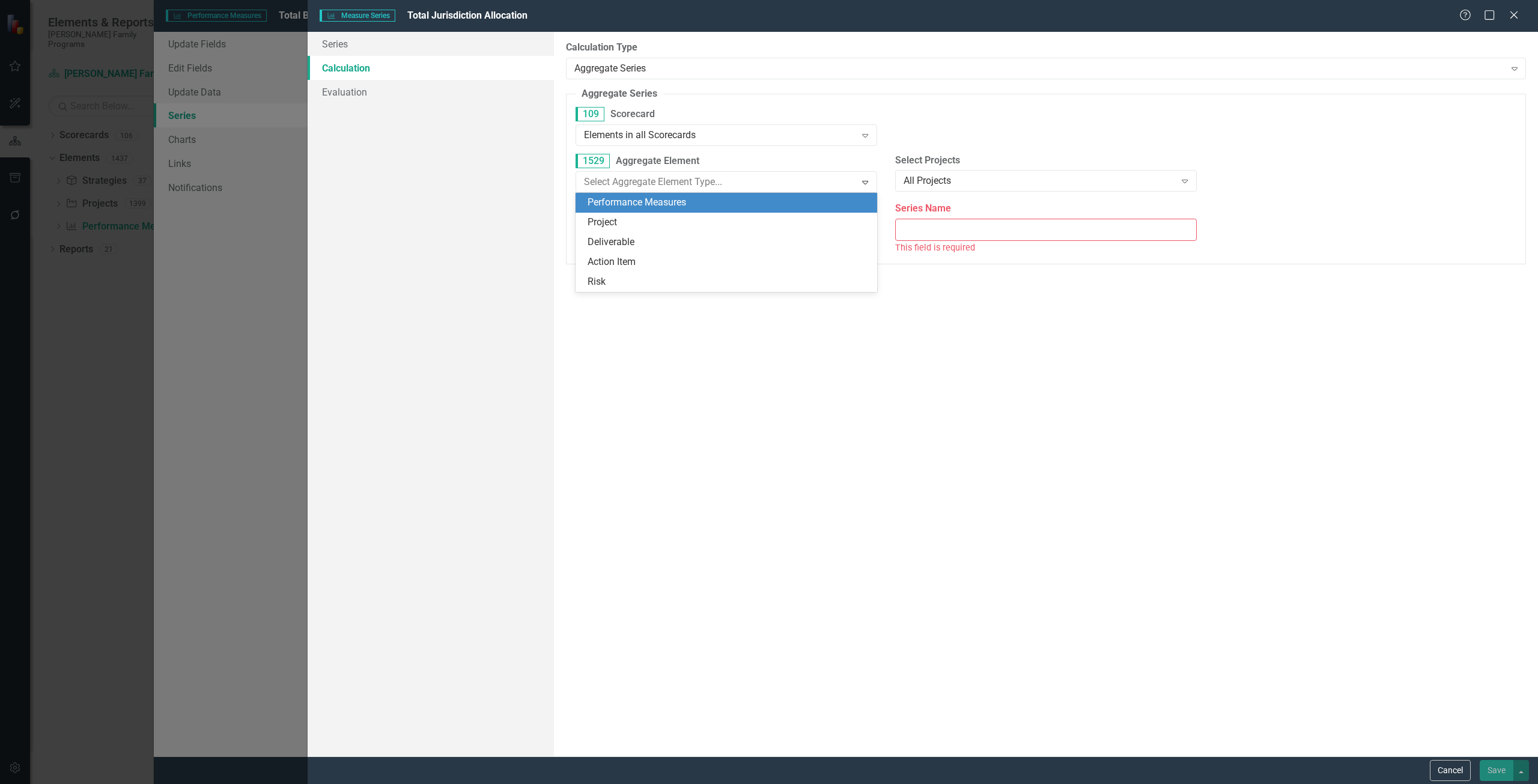
click at [769, 287] on div "By default, series in ClearPoint are not calculated. So, if you leave the form …" at bounding box center [1046, 393] width 984 height 724
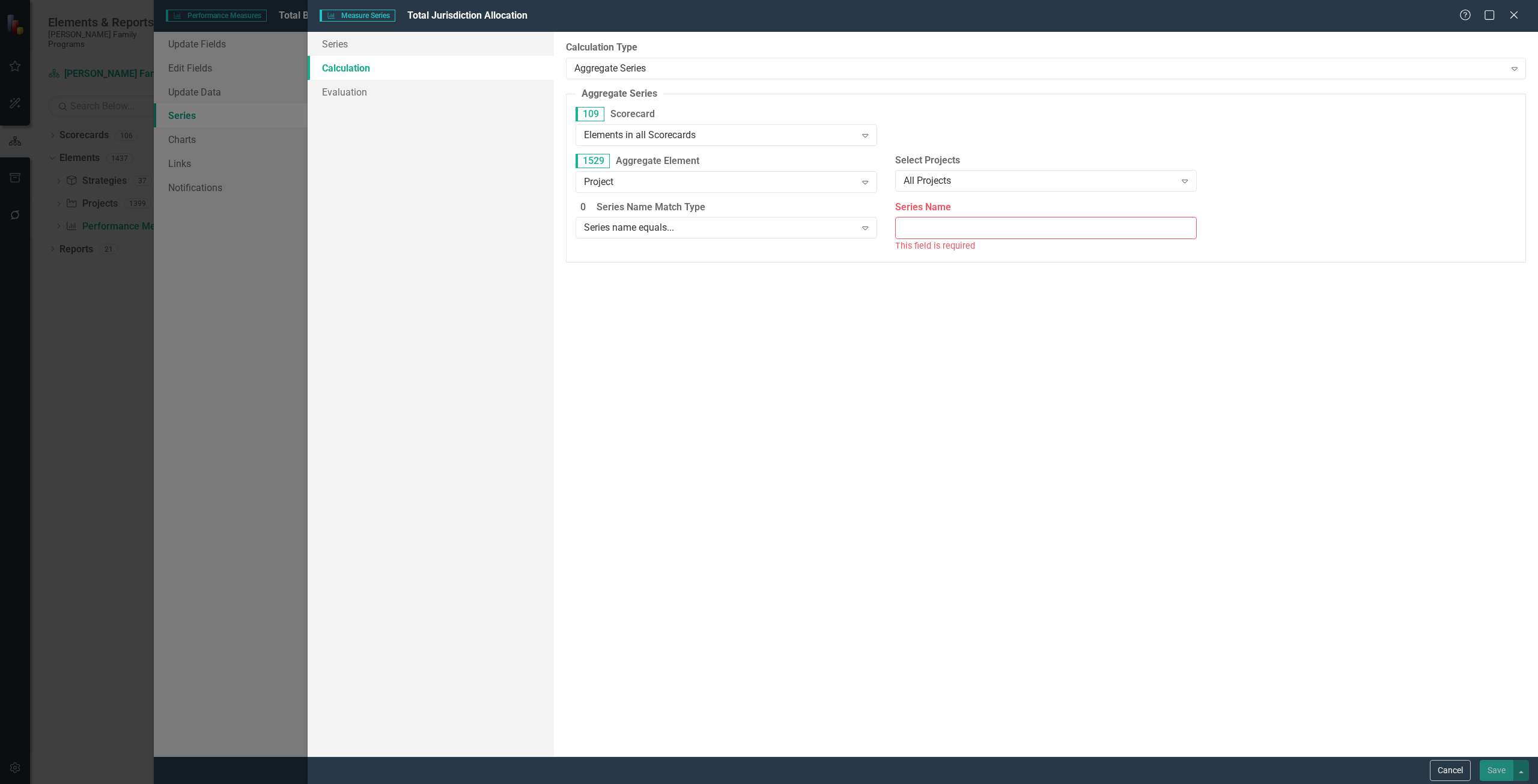
click at [769, 232] on input "Series Name" at bounding box center [1046, 228] width 302 height 23
type input "Jurisdiction Allocation"
click at [769, 398] on button "Save" at bounding box center [1496, 770] width 34 height 21
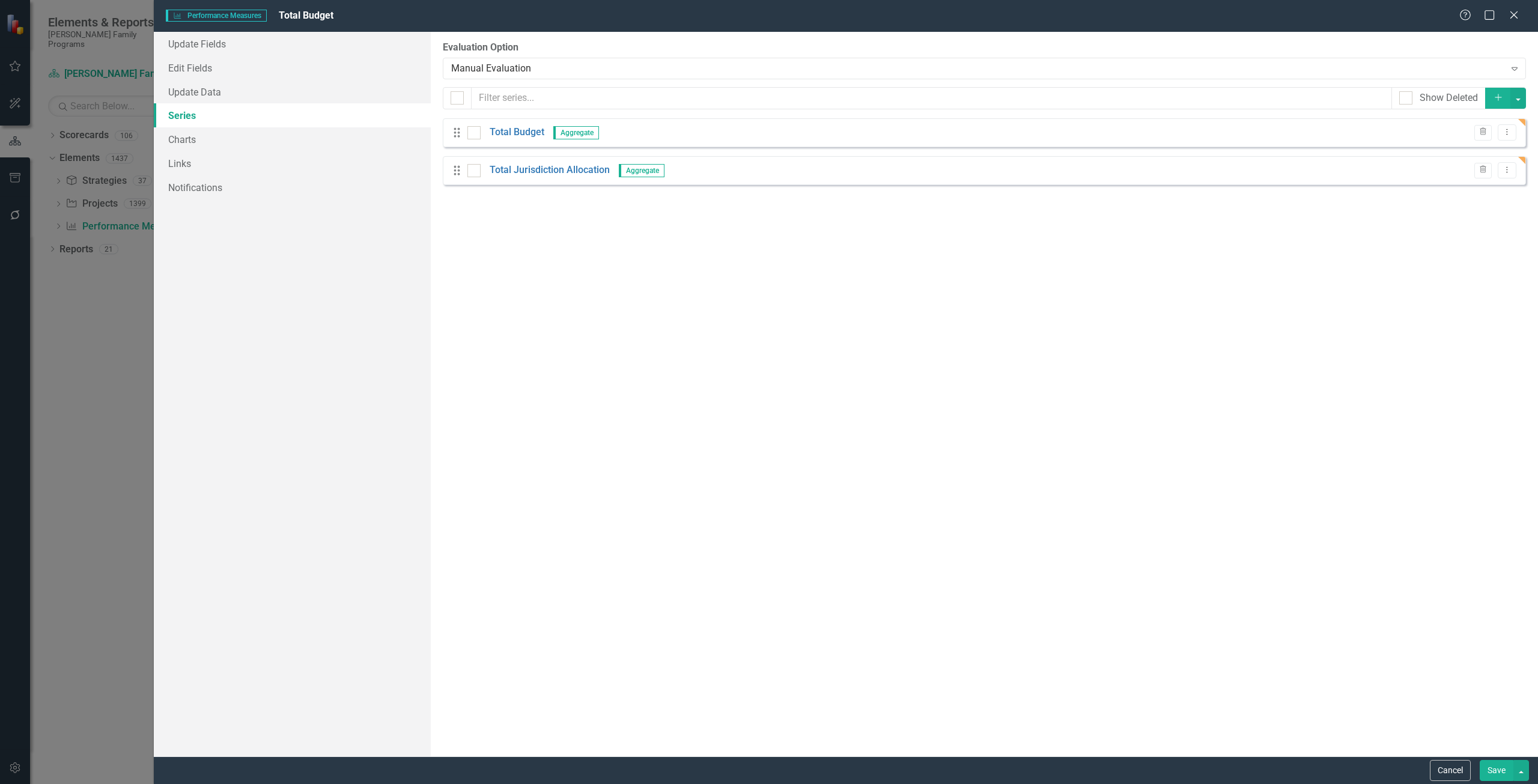
click at [769, 398] on button "Save" at bounding box center [1496, 770] width 34 height 21
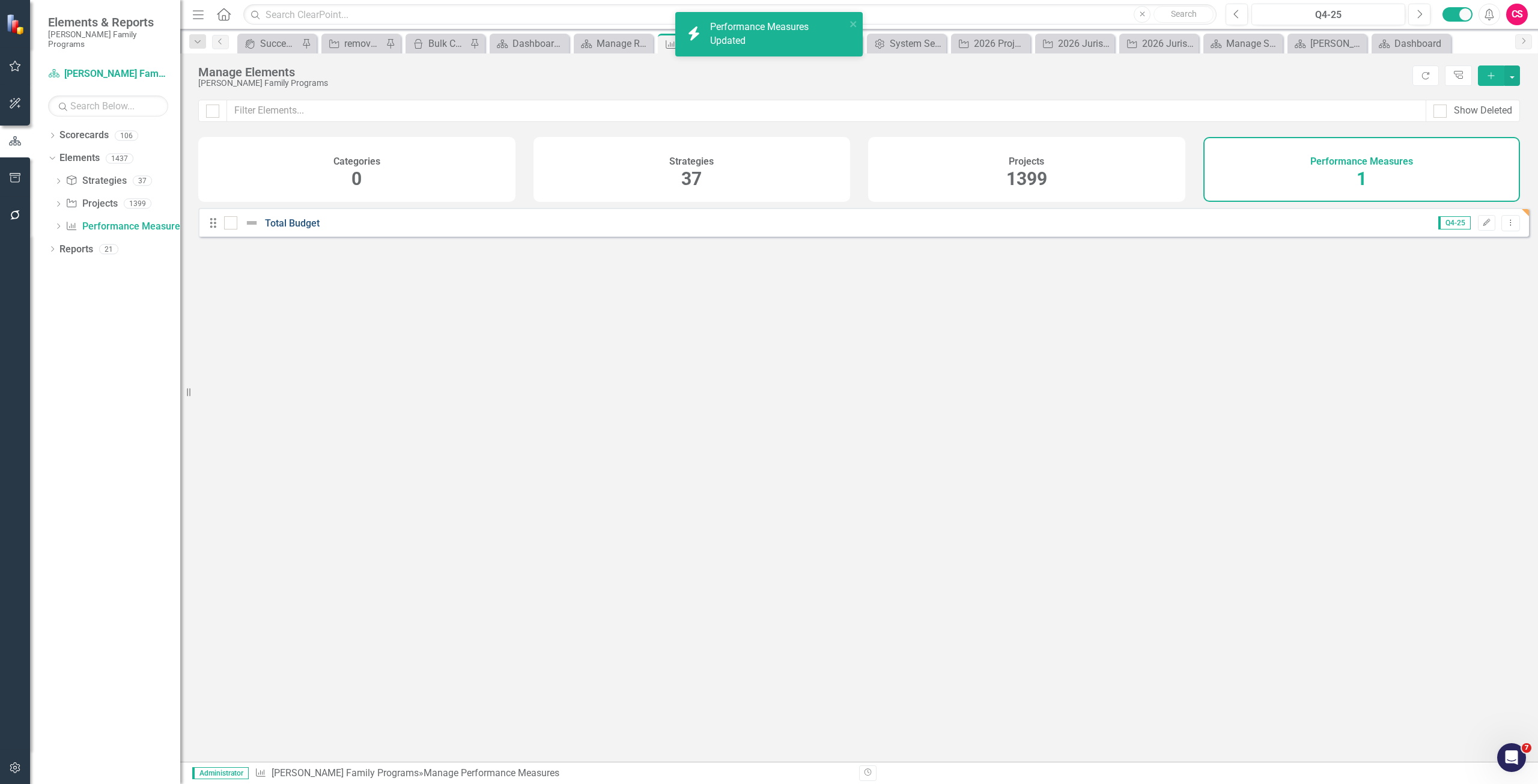
click at [288, 229] on link "Total Budget" at bounding box center [292, 223] width 55 height 11
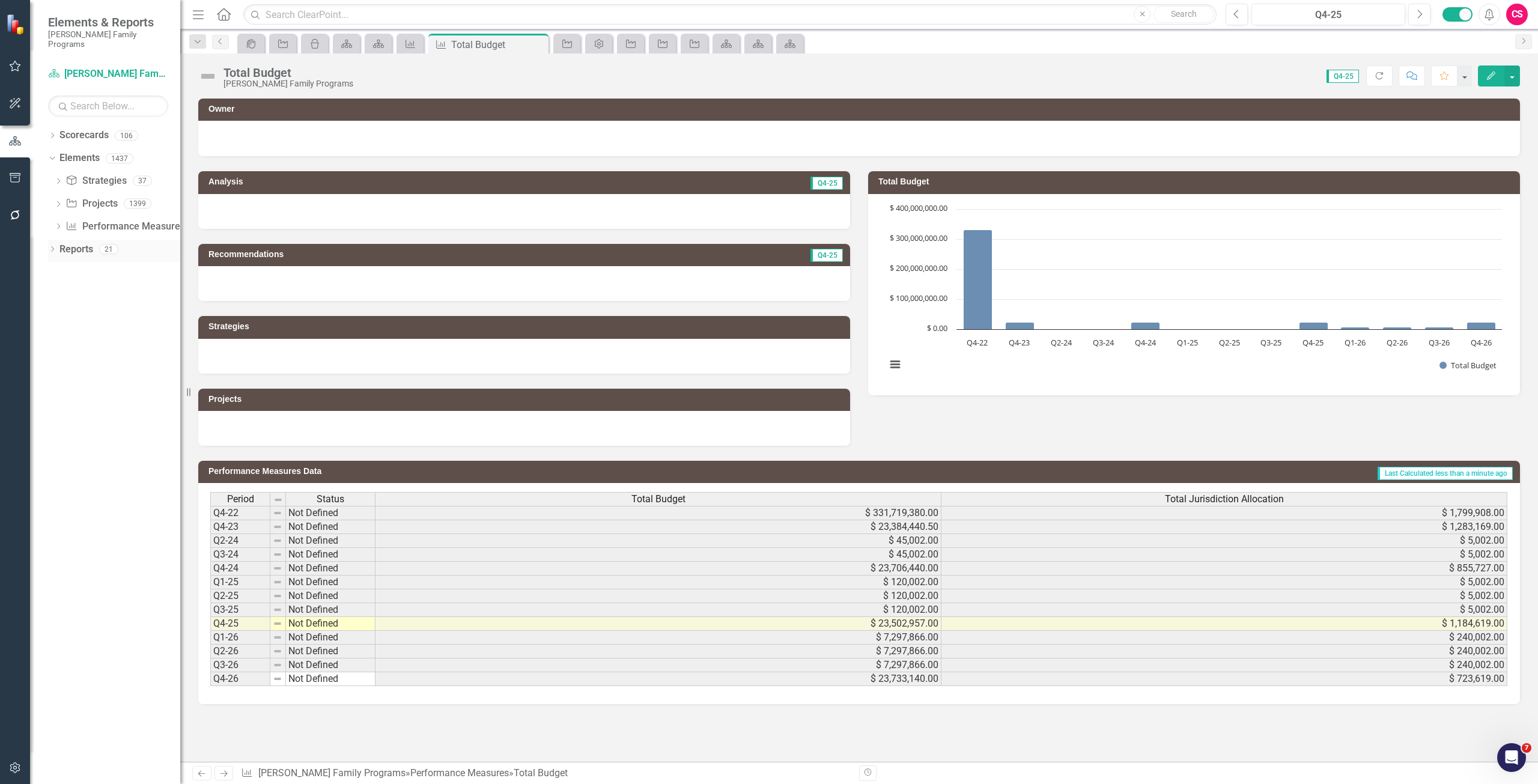
click at [75, 242] on link "Reports" at bounding box center [76, 249] width 34 height 14
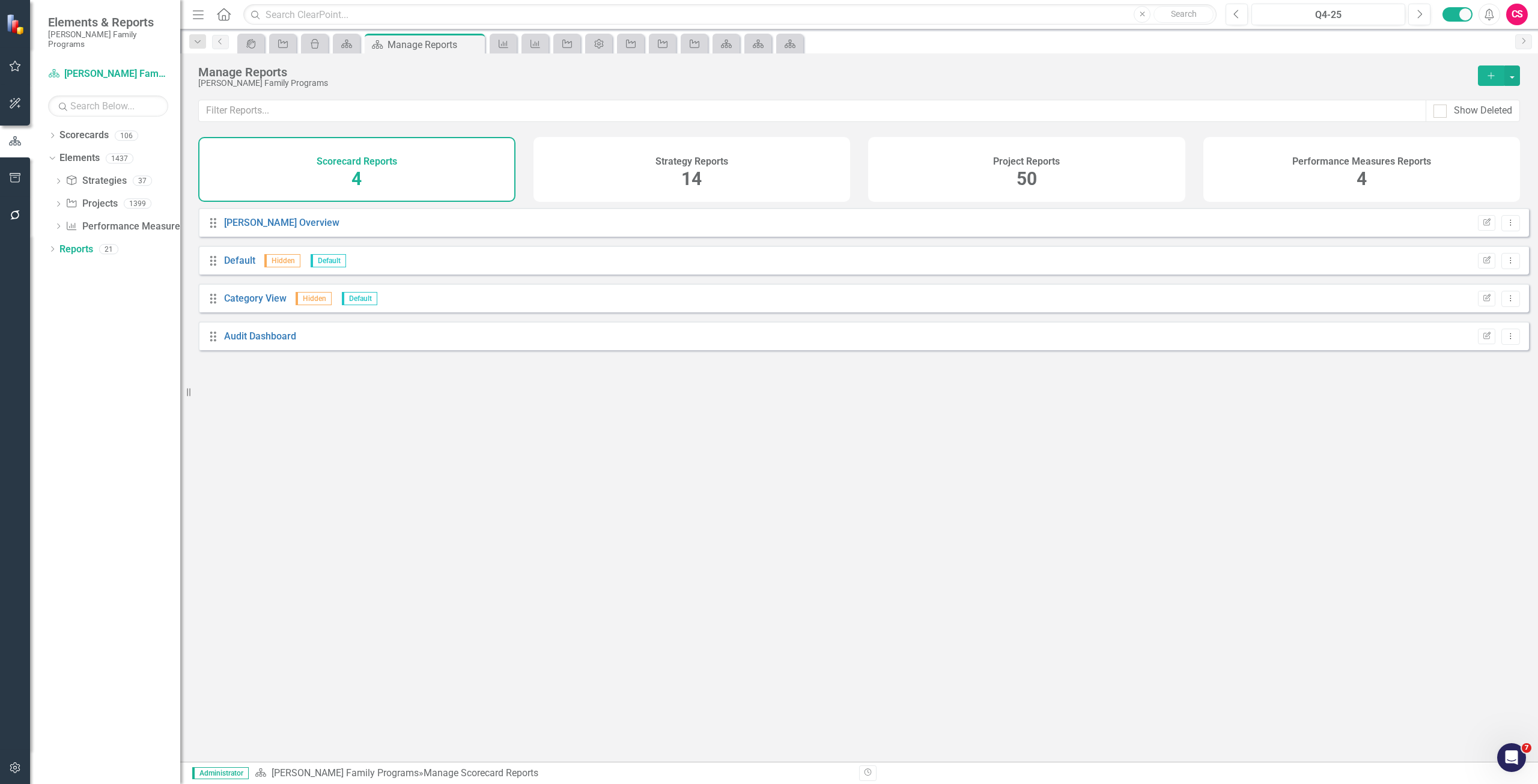
click at [664, 189] on div "Strategy Reports 14" at bounding box center [692, 169] width 318 height 65
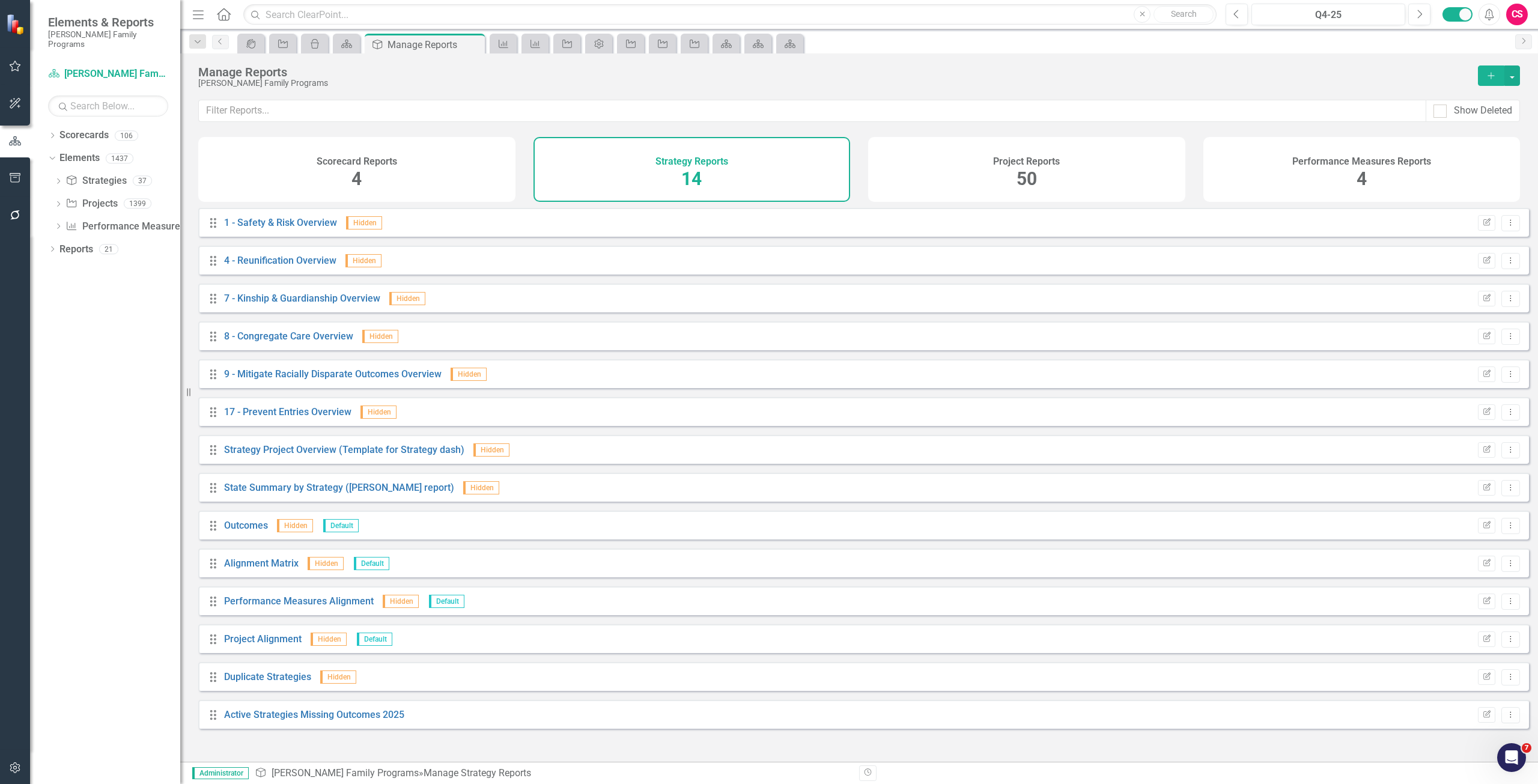
click at [769, 77] on icon "Add" at bounding box center [1491, 75] width 11 height 8
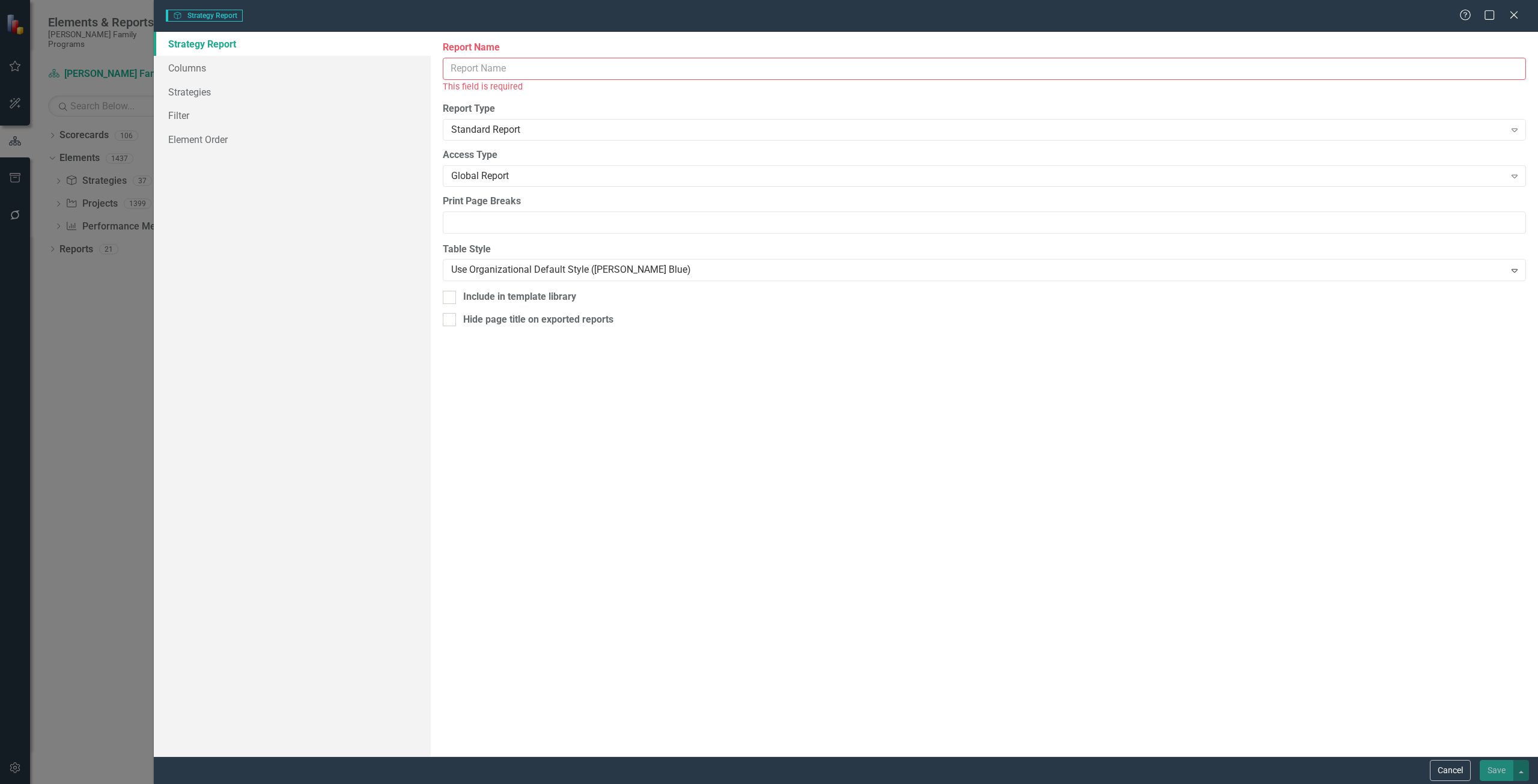
click at [540, 75] on input "Report Name" at bounding box center [984, 69] width 1083 height 23
click at [477, 63] on input "Report Name" at bounding box center [984, 69] width 1083 height 23
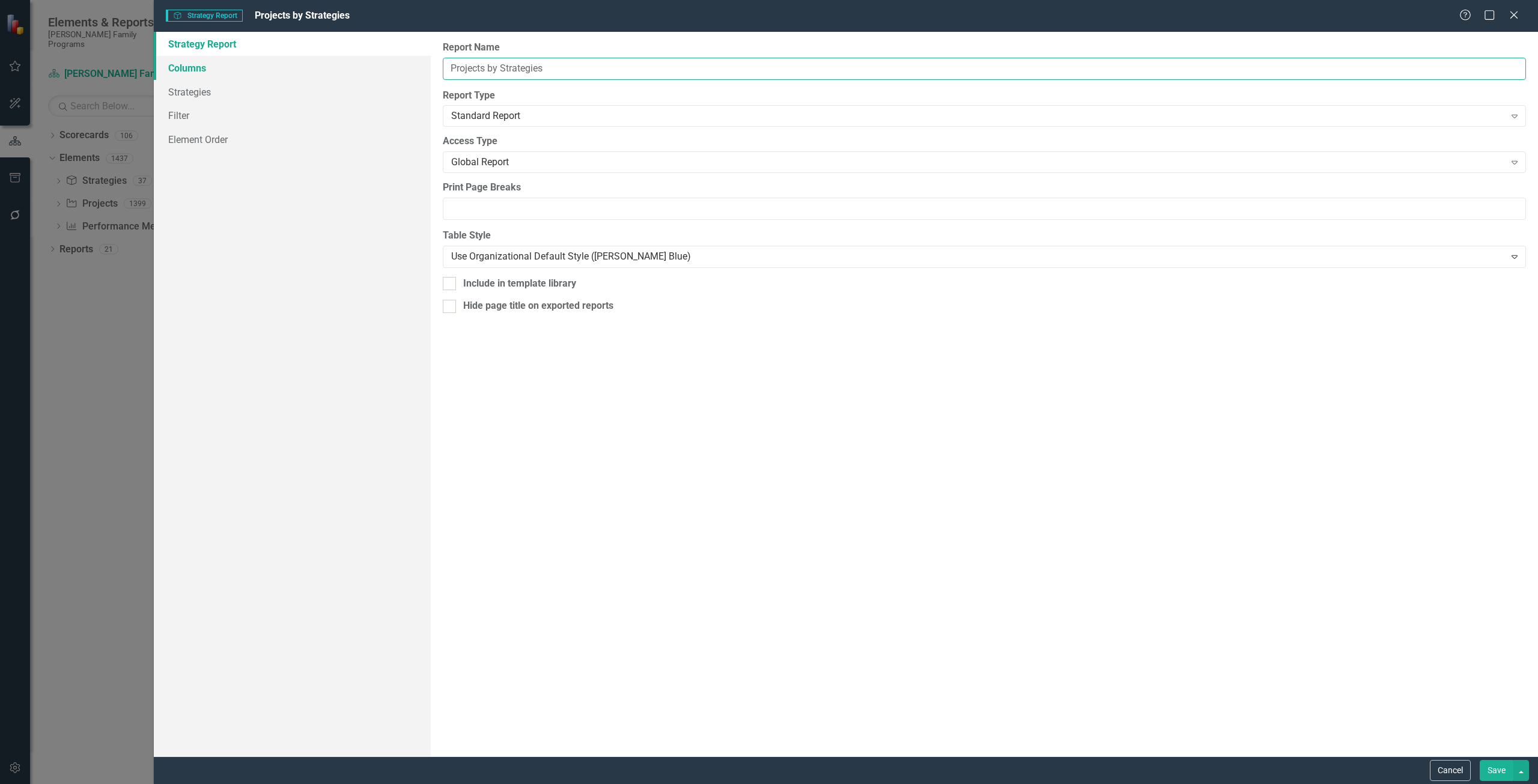
type input "Projects by Strategies"
click at [216, 70] on link "Columns" at bounding box center [292, 68] width 277 height 24
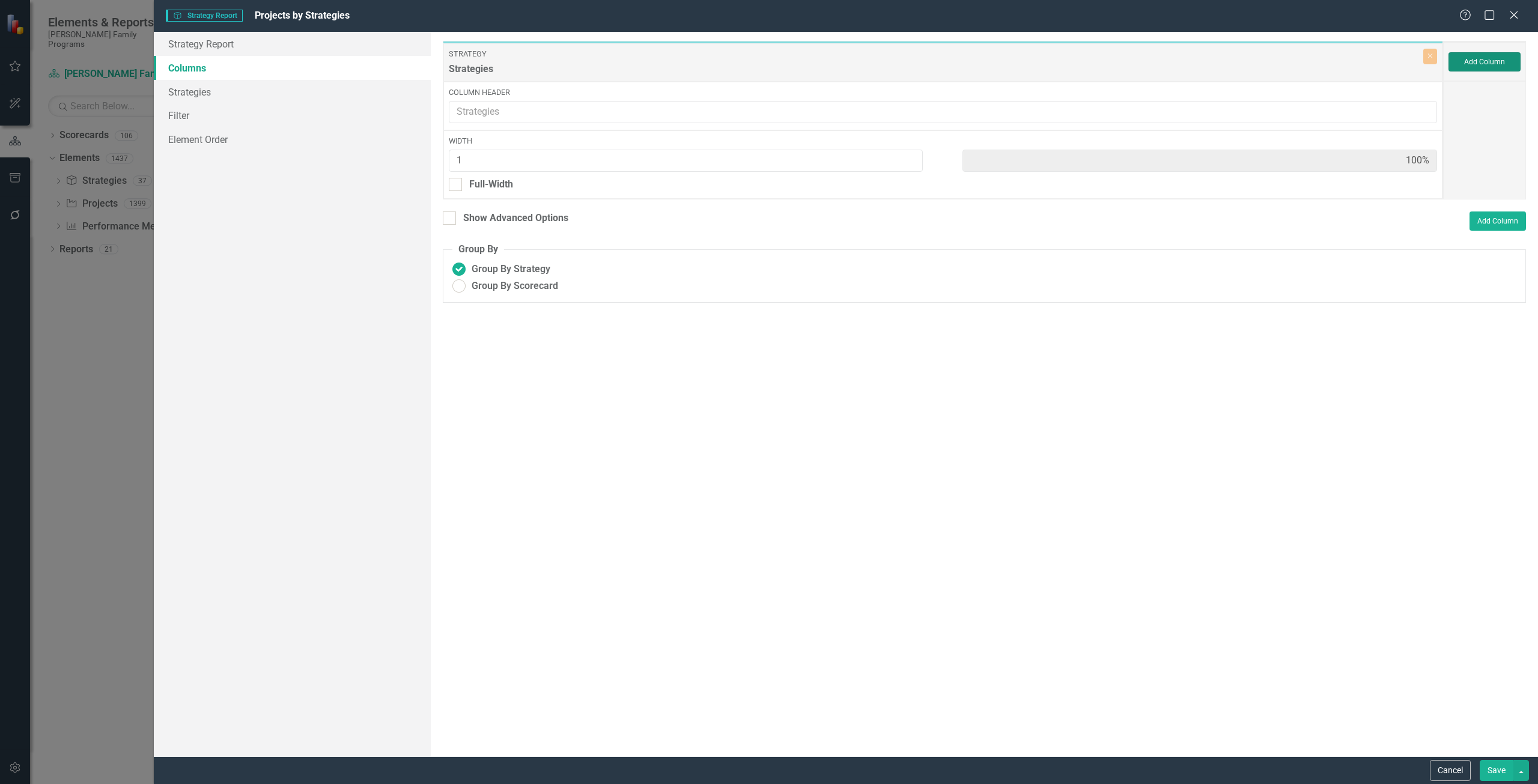
click at [769, 63] on button "Add Column" at bounding box center [1485, 62] width 72 height 20
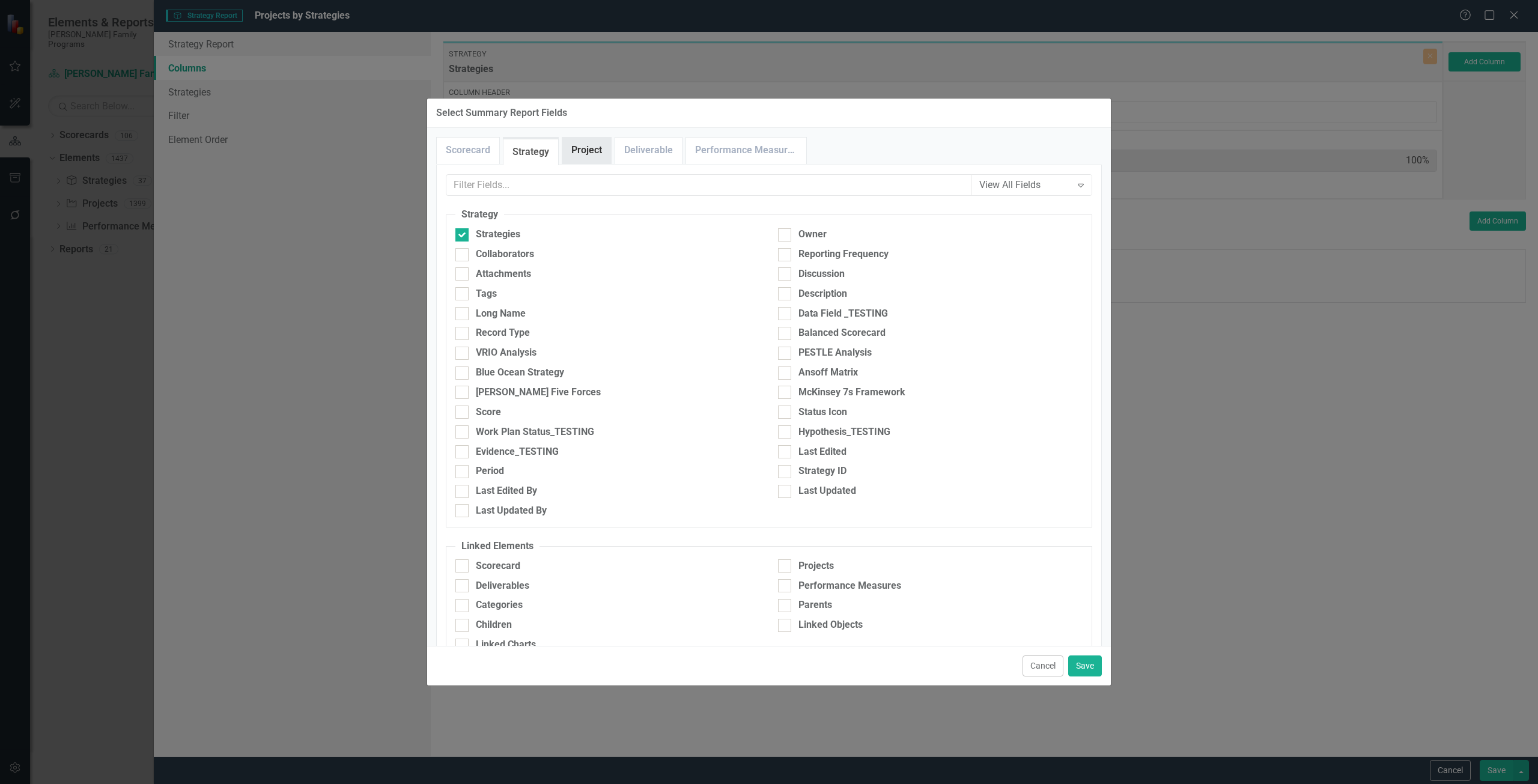
click at [597, 158] on link "Project" at bounding box center [586, 150] width 49 height 26
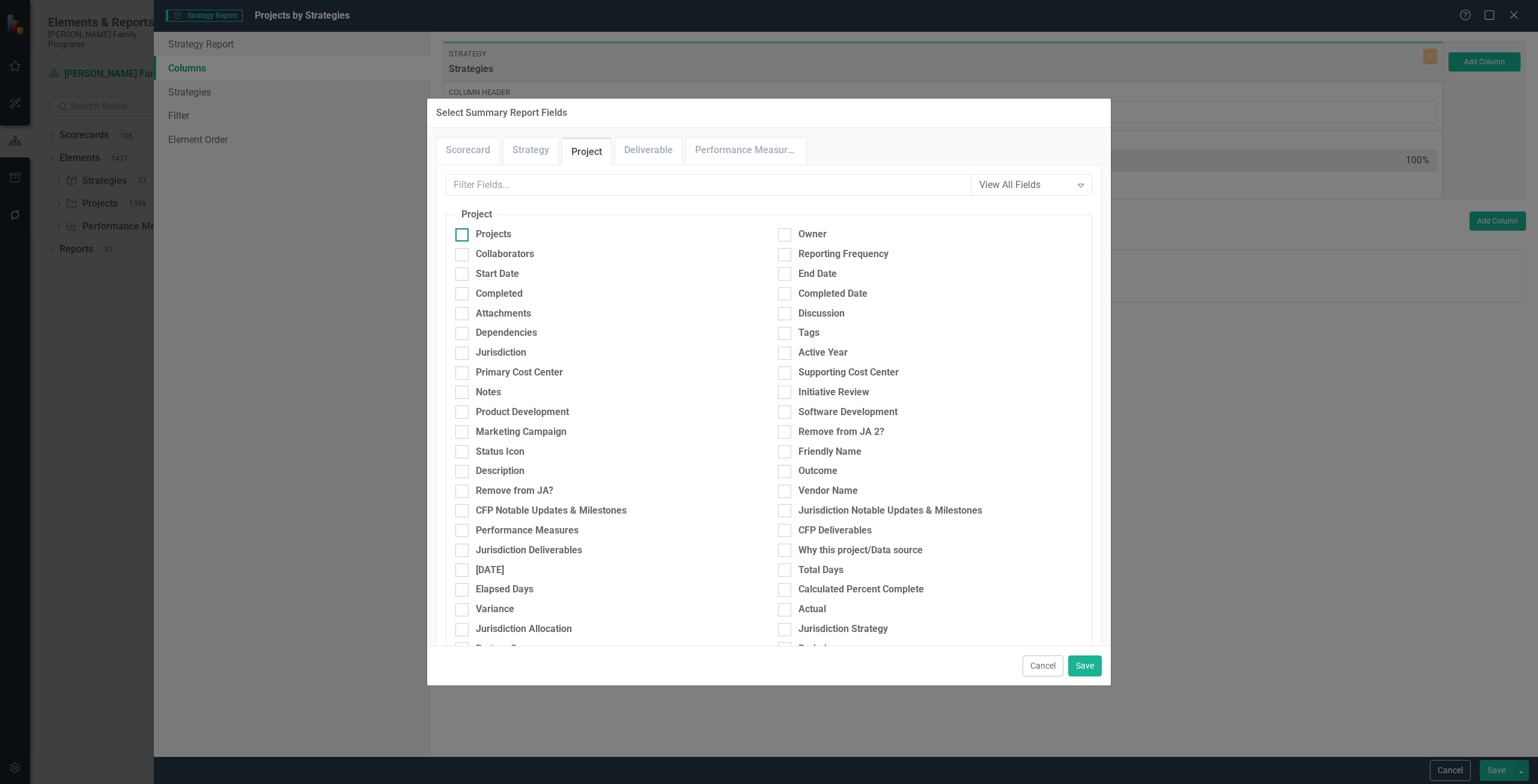
click at [507, 233] on div "Projects" at bounding box center [493, 234] width 35 height 14
click at [463, 233] on input "Projects" at bounding box center [459, 232] width 8 height 8
checkbox input "true"
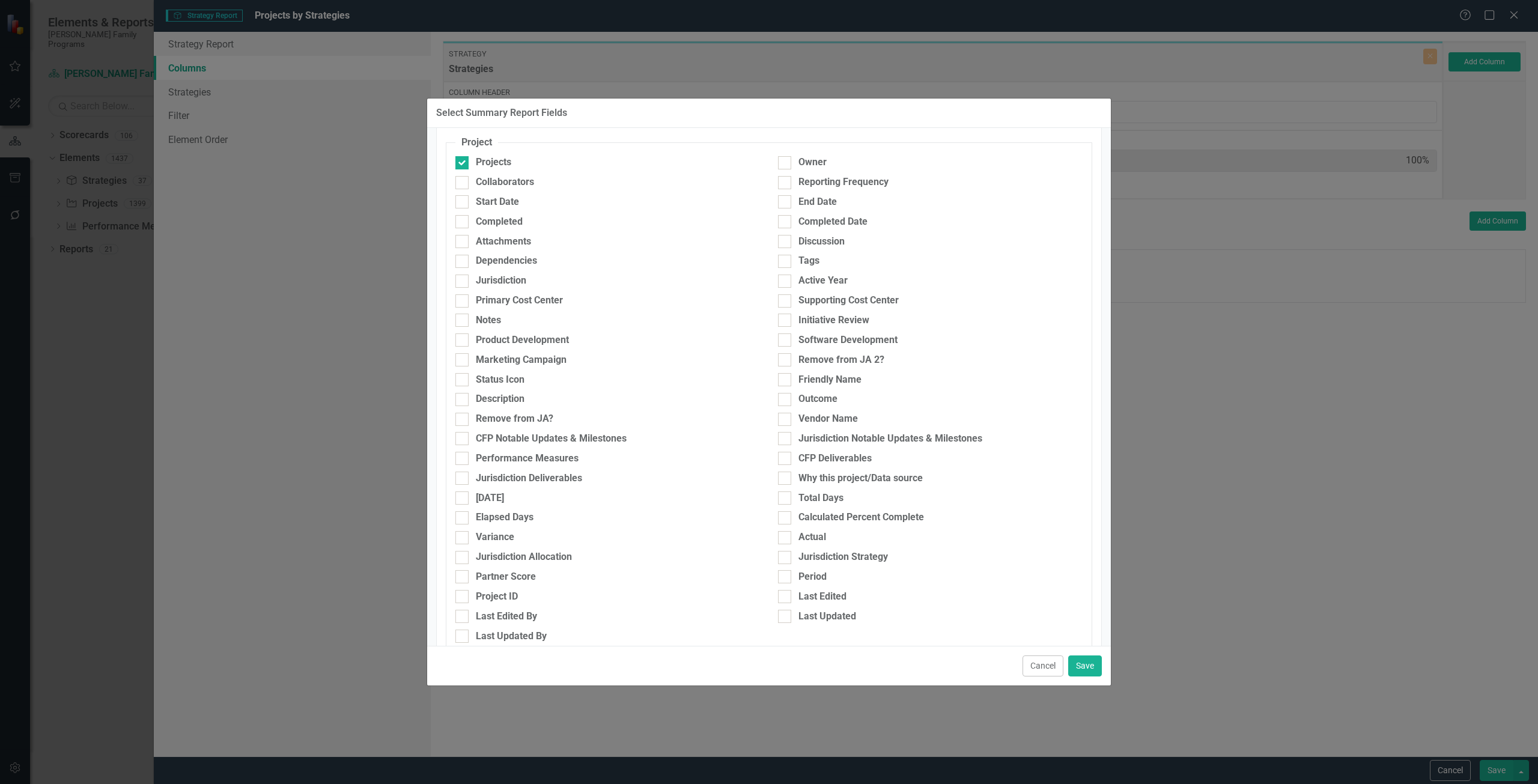
scroll to position [173, 0]
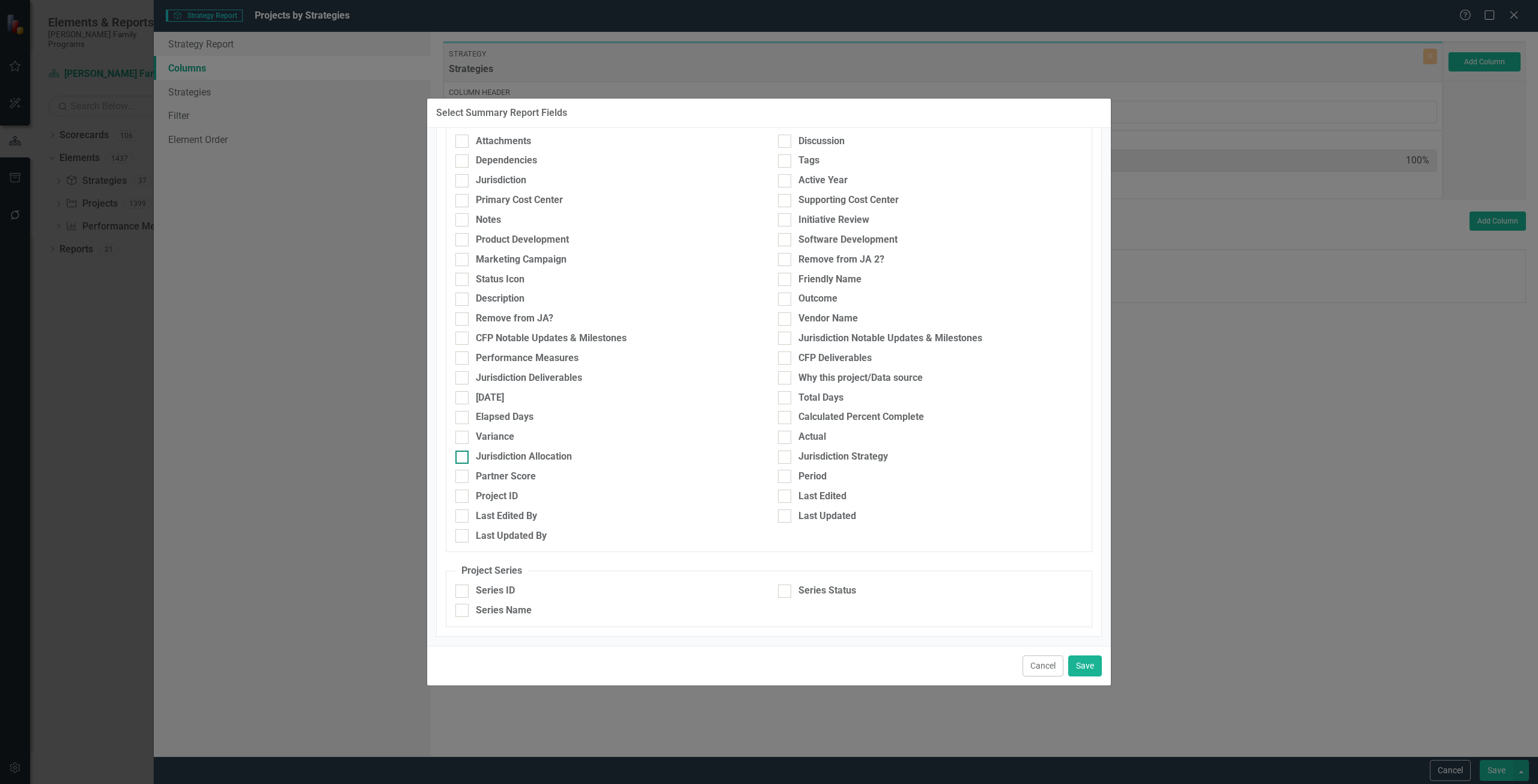
click at [628, 398] on div "Jurisdiction Allocation" at bounding box center [608, 457] width 305 height 14
click at [463, 398] on input "Jurisdiction Allocation" at bounding box center [459, 454] width 8 height 8
checkbox input "true"
click at [769, 398] on button "Save" at bounding box center [1085, 665] width 34 height 21
type input "33%"
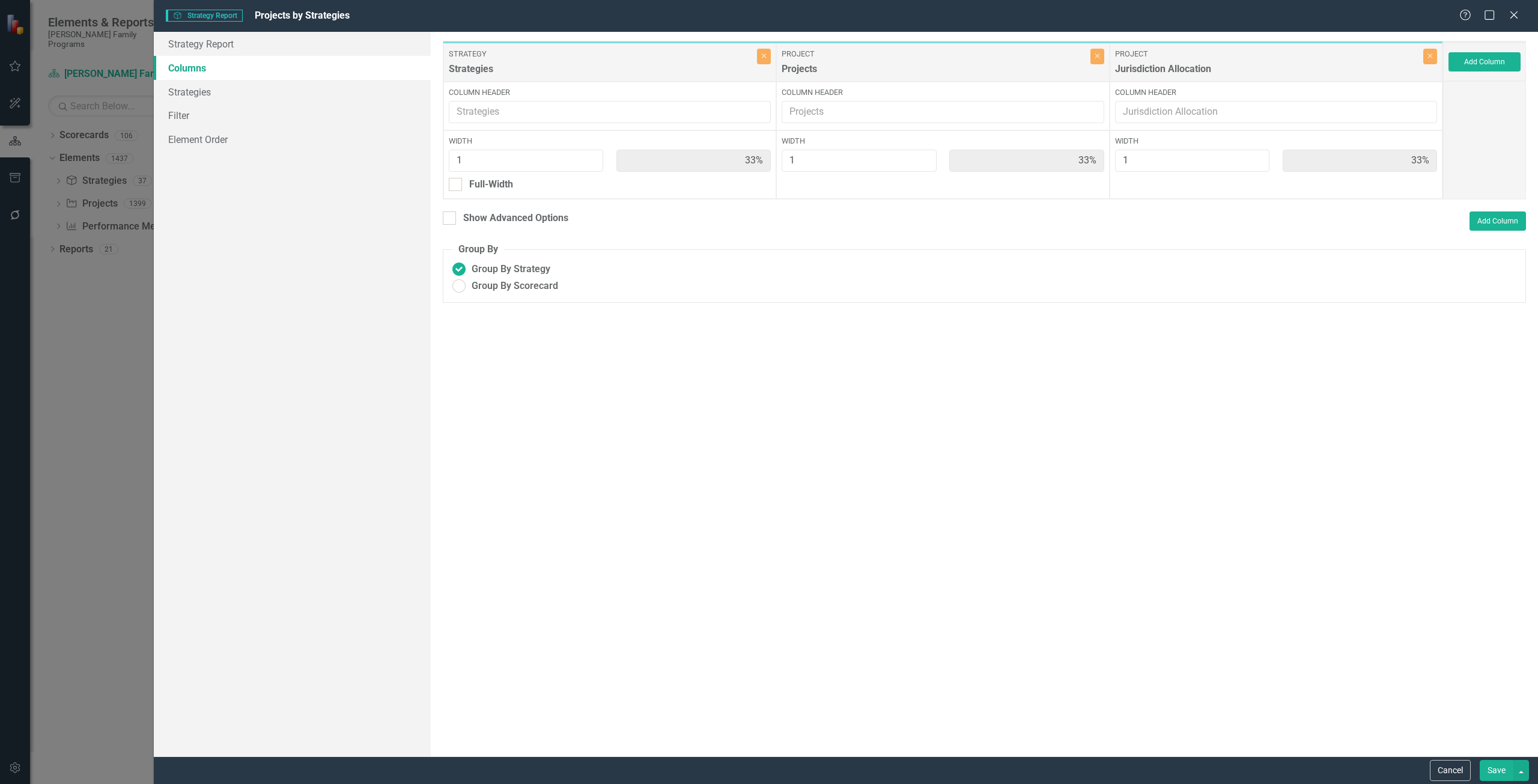
click at [769, 398] on button "Save" at bounding box center [1496, 770] width 34 height 21
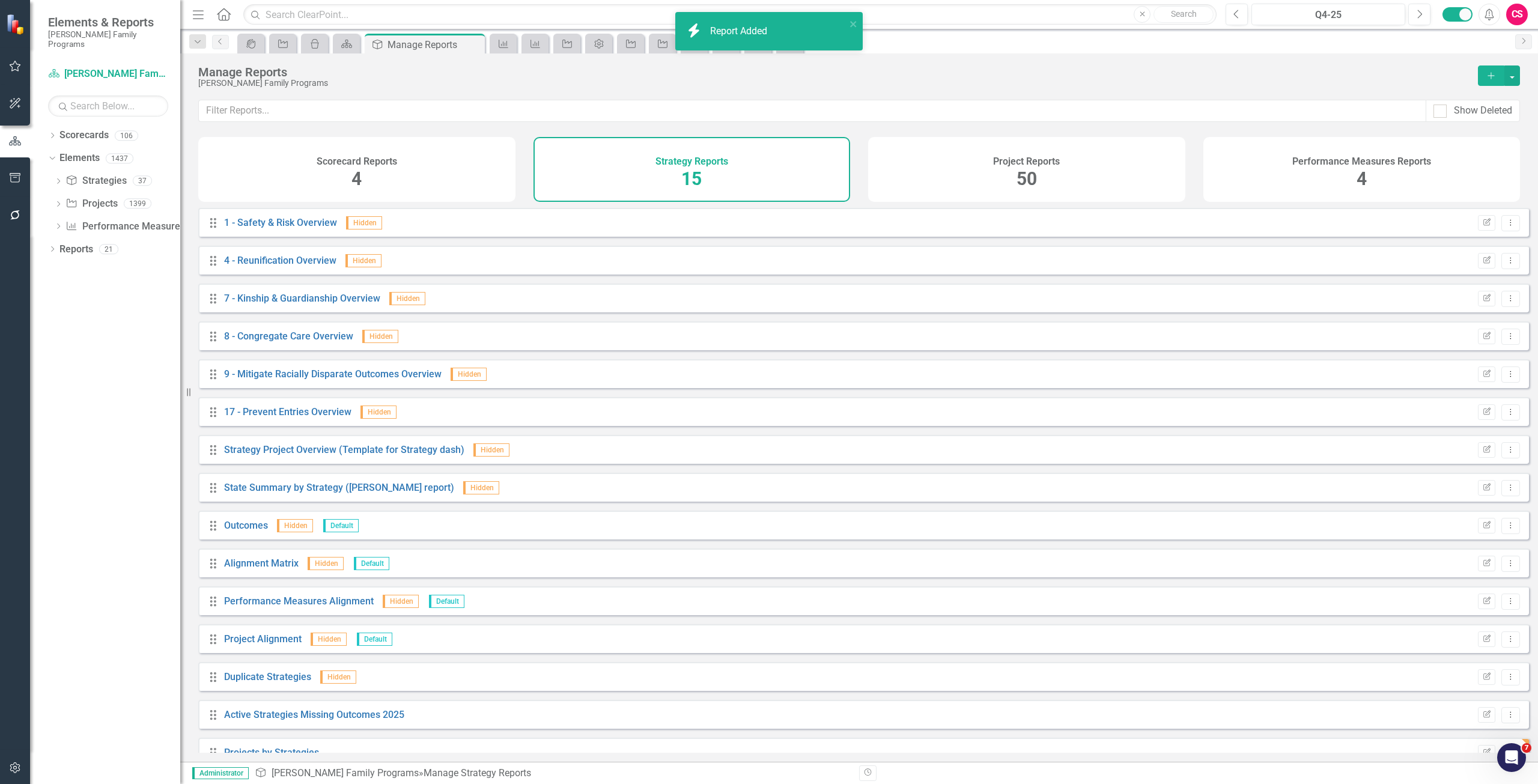
scroll to position [23, 0]
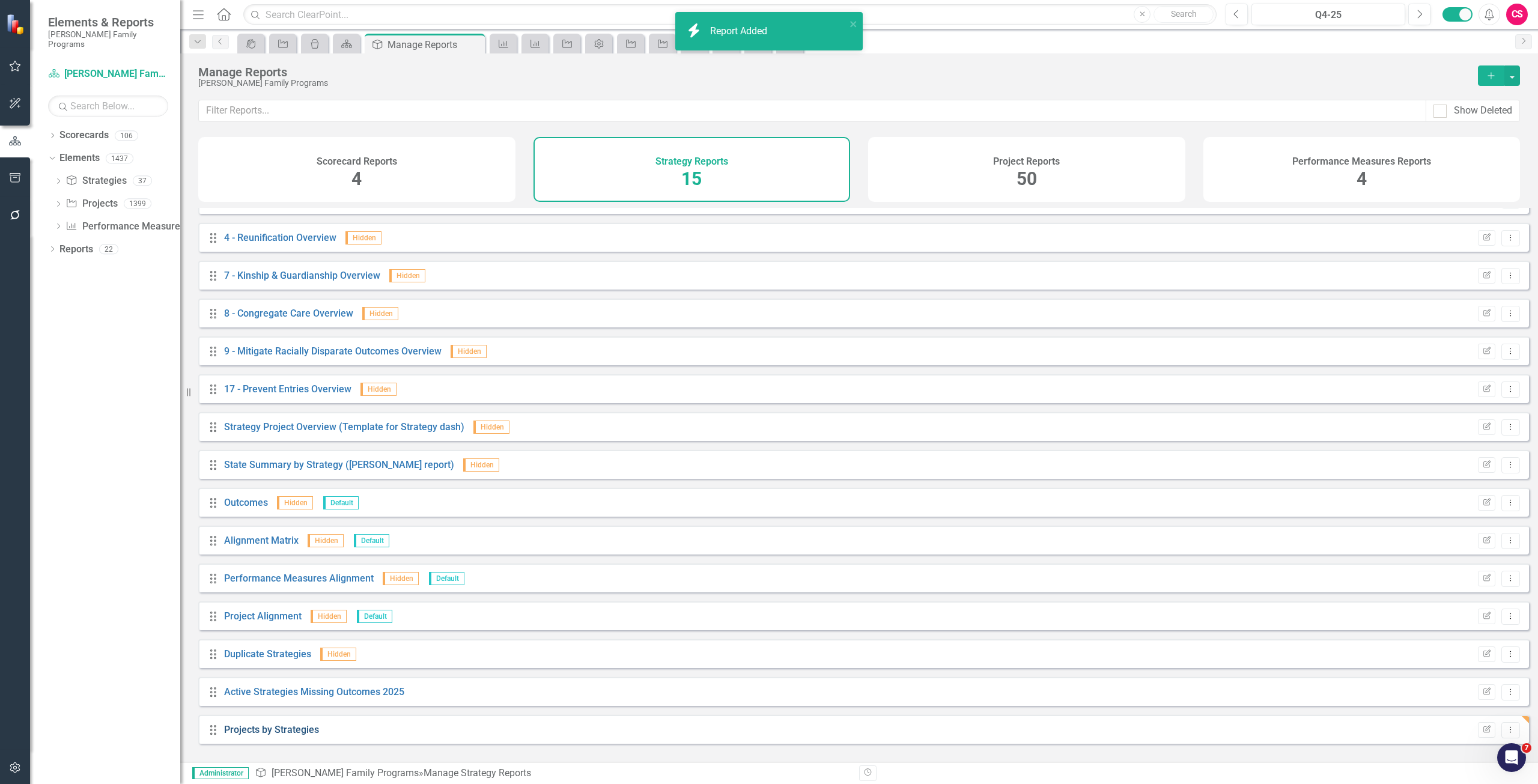
click at [279, 398] on link "Projects by Strategies" at bounding box center [272, 729] width 95 height 11
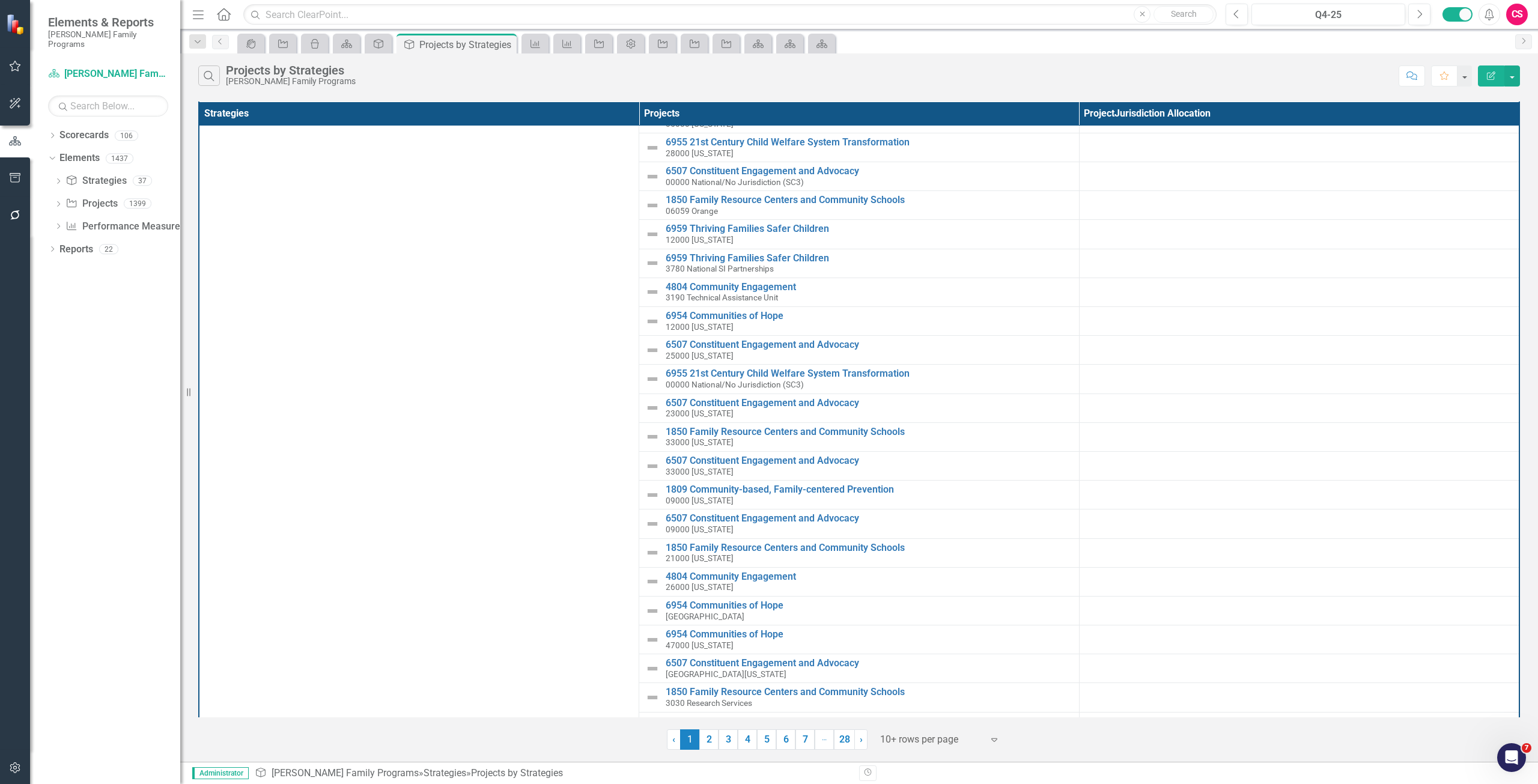
scroll to position [3449, 0]
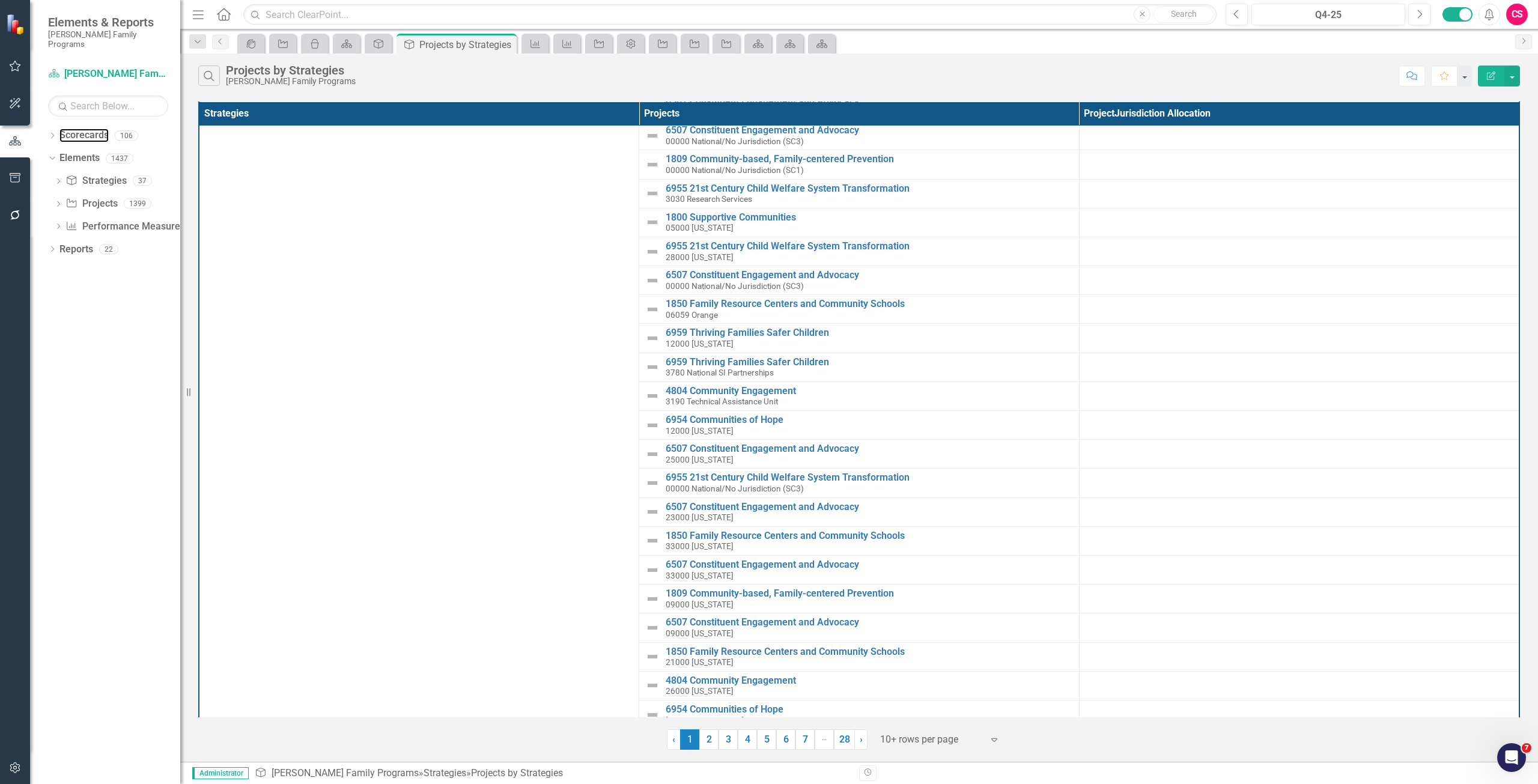
drag, startPoint x: 92, startPoint y: 130, endPoint x: 1, endPoint y: 128, distance: 91.0
click at [92, 130] on link "Scorecards" at bounding box center [84, 135] width 50 height 14
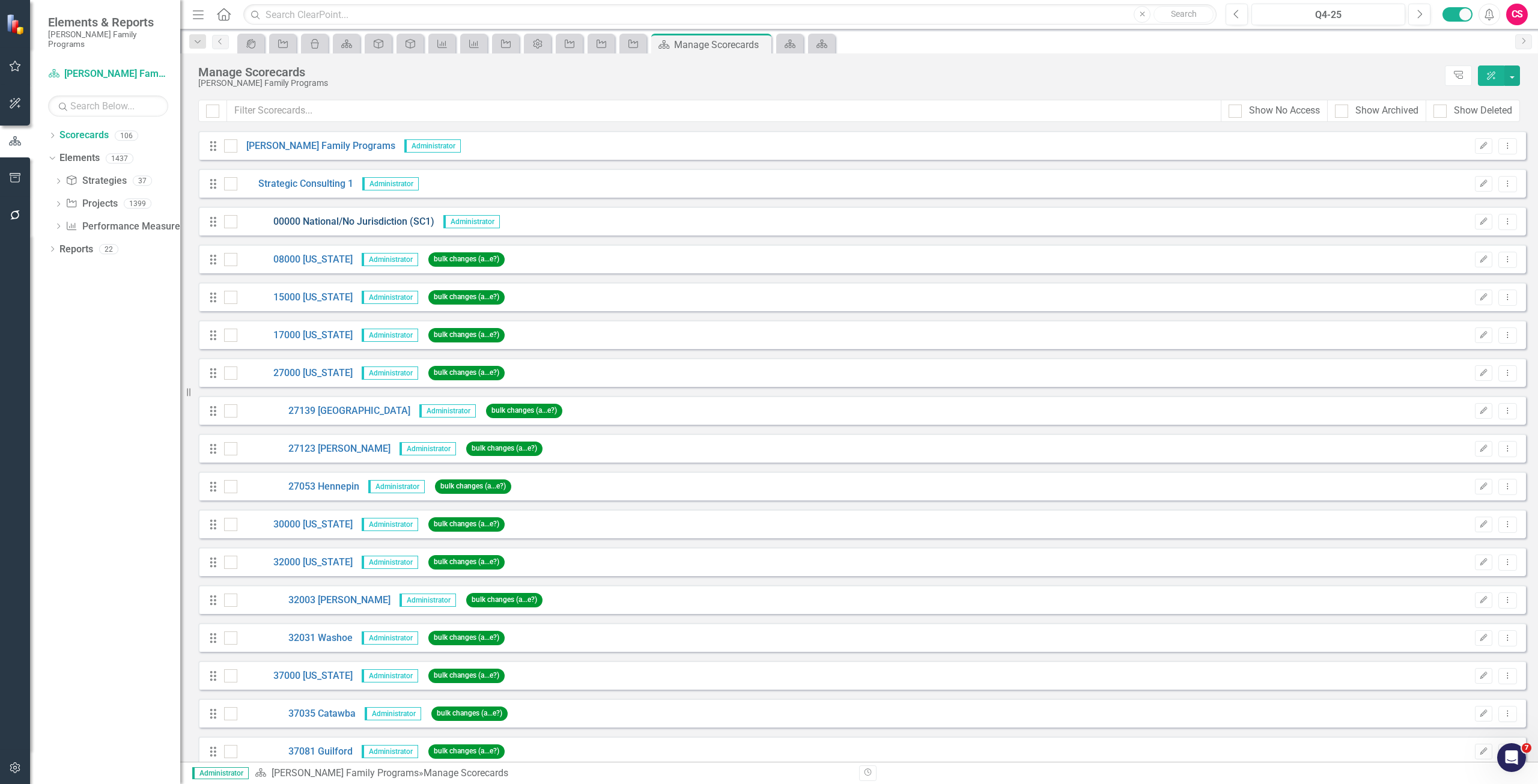
click at [311, 221] on link "00000 National/No Jurisdiction (SC1)" at bounding box center [336, 222] width 197 height 14
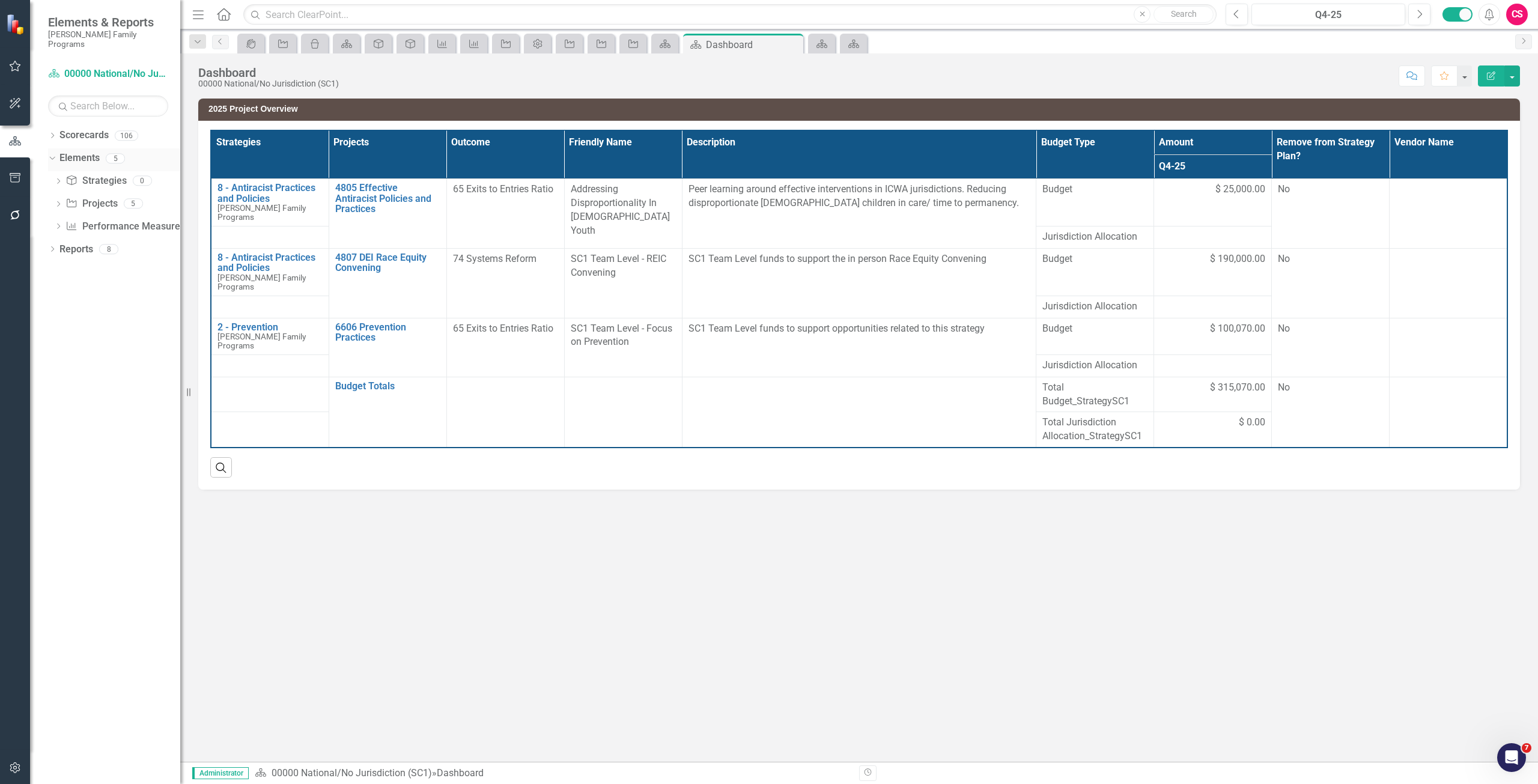
click at [82, 152] on link "Elements" at bounding box center [80, 158] width 41 height 14
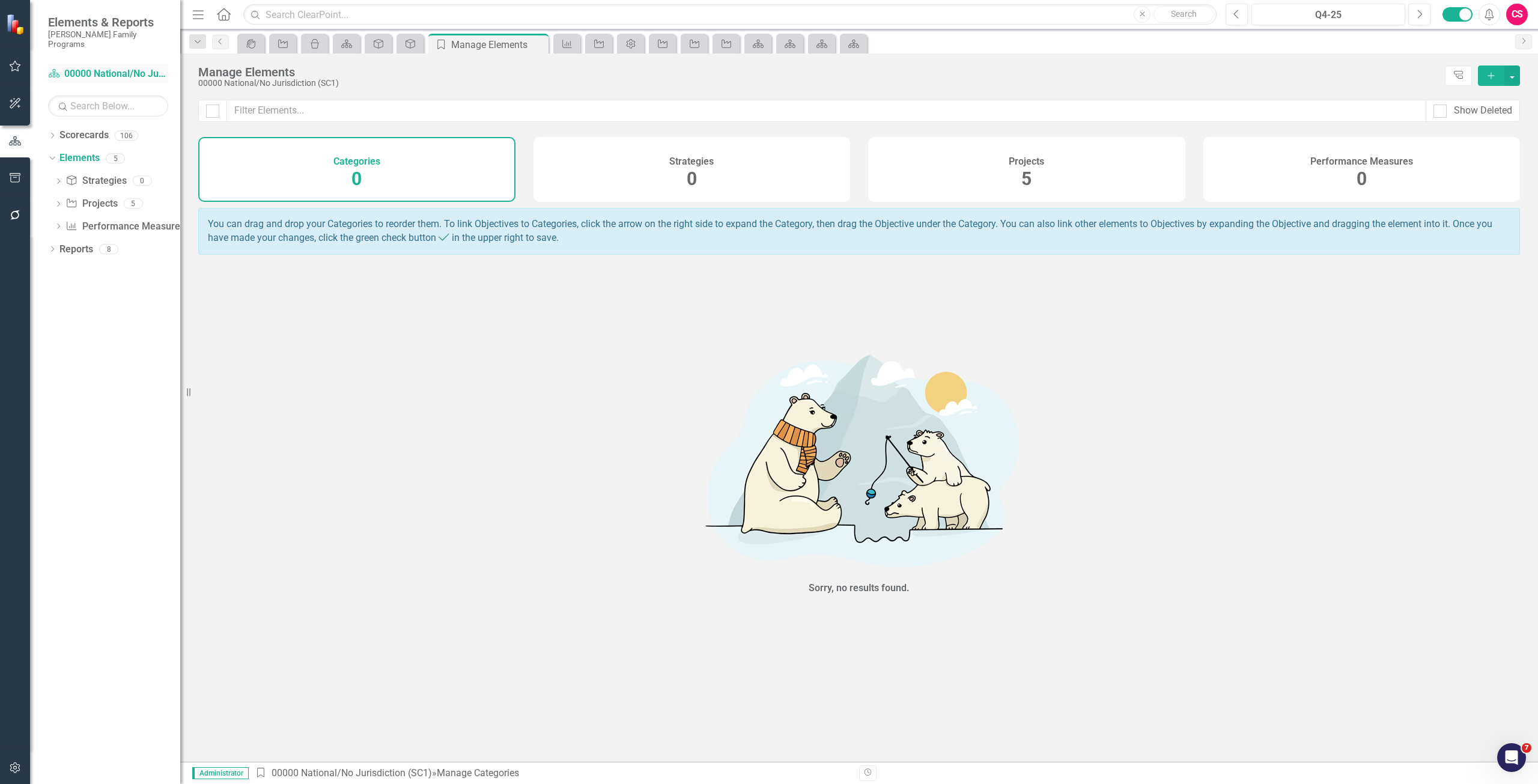
click at [107, 68] on link "Scorecard 00000 National/No Jurisdiction (SC1)" at bounding box center [108, 74] width 120 height 14
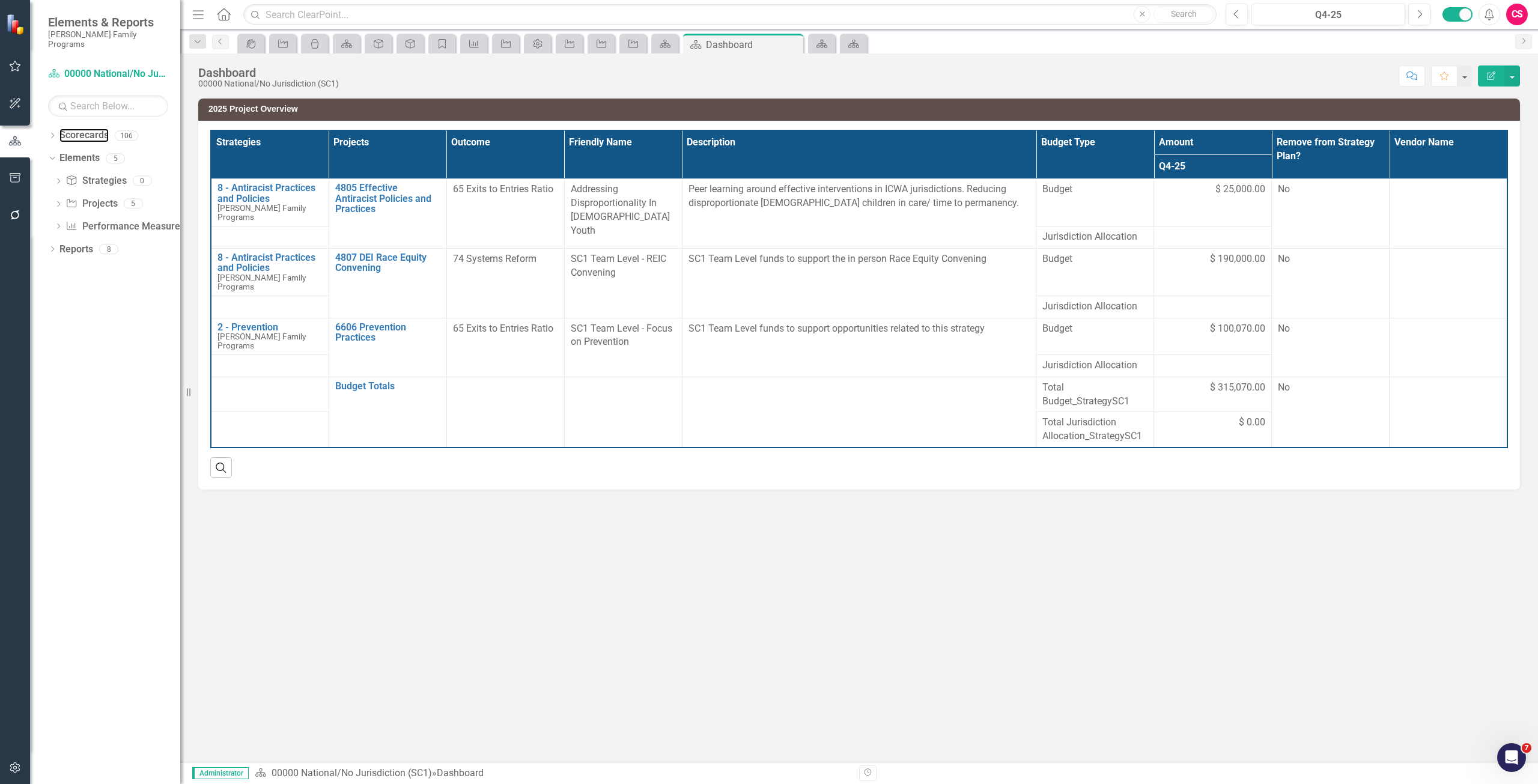
drag, startPoint x: 97, startPoint y: 122, endPoint x: 11, endPoint y: 116, distance: 86.2
click at [97, 128] on link "Scorecards" at bounding box center [84, 135] width 50 height 14
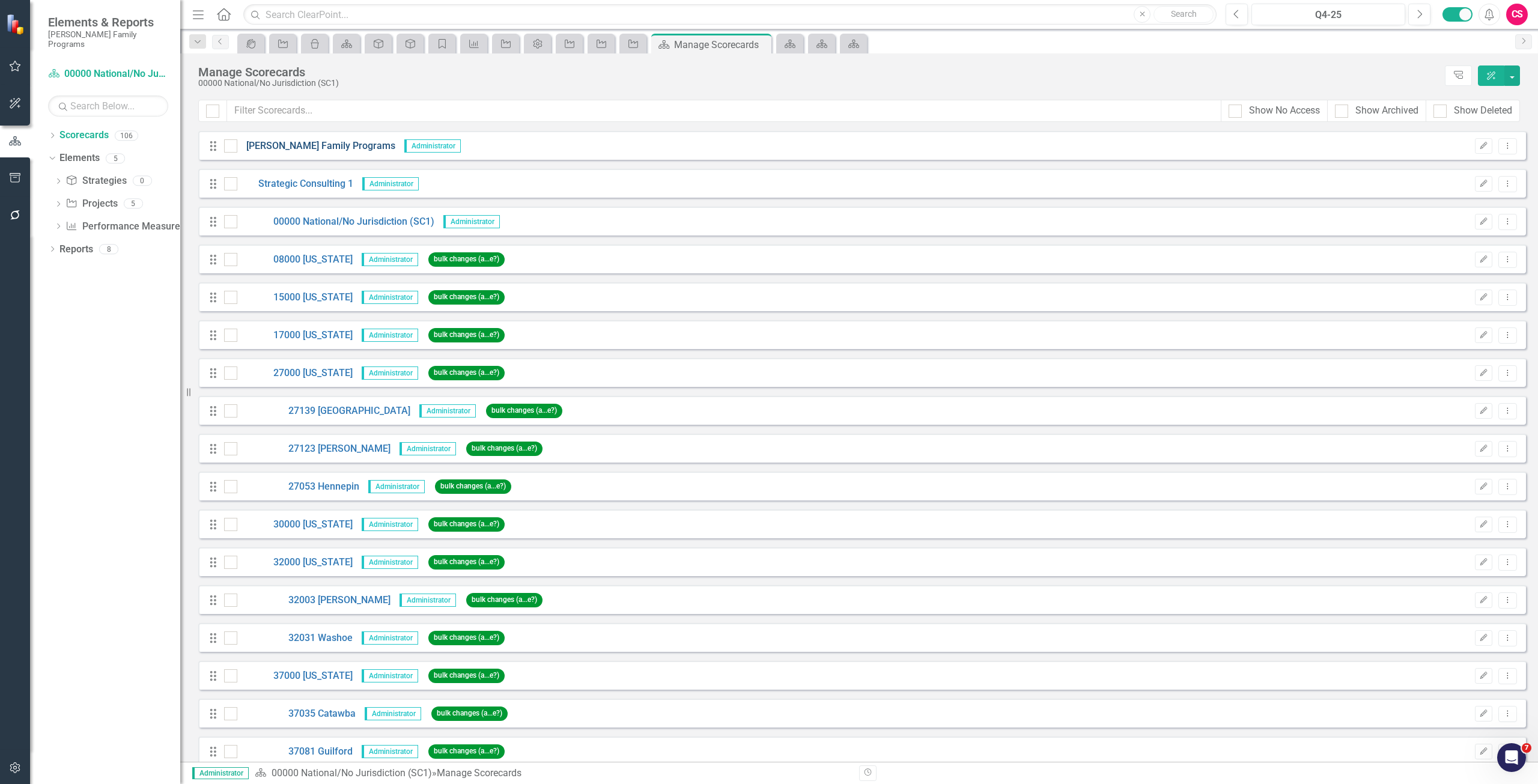
click at [335, 144] on link "[PERSON_NAME] Family Programs" at bounding box center [316, 146] width 158 height 14
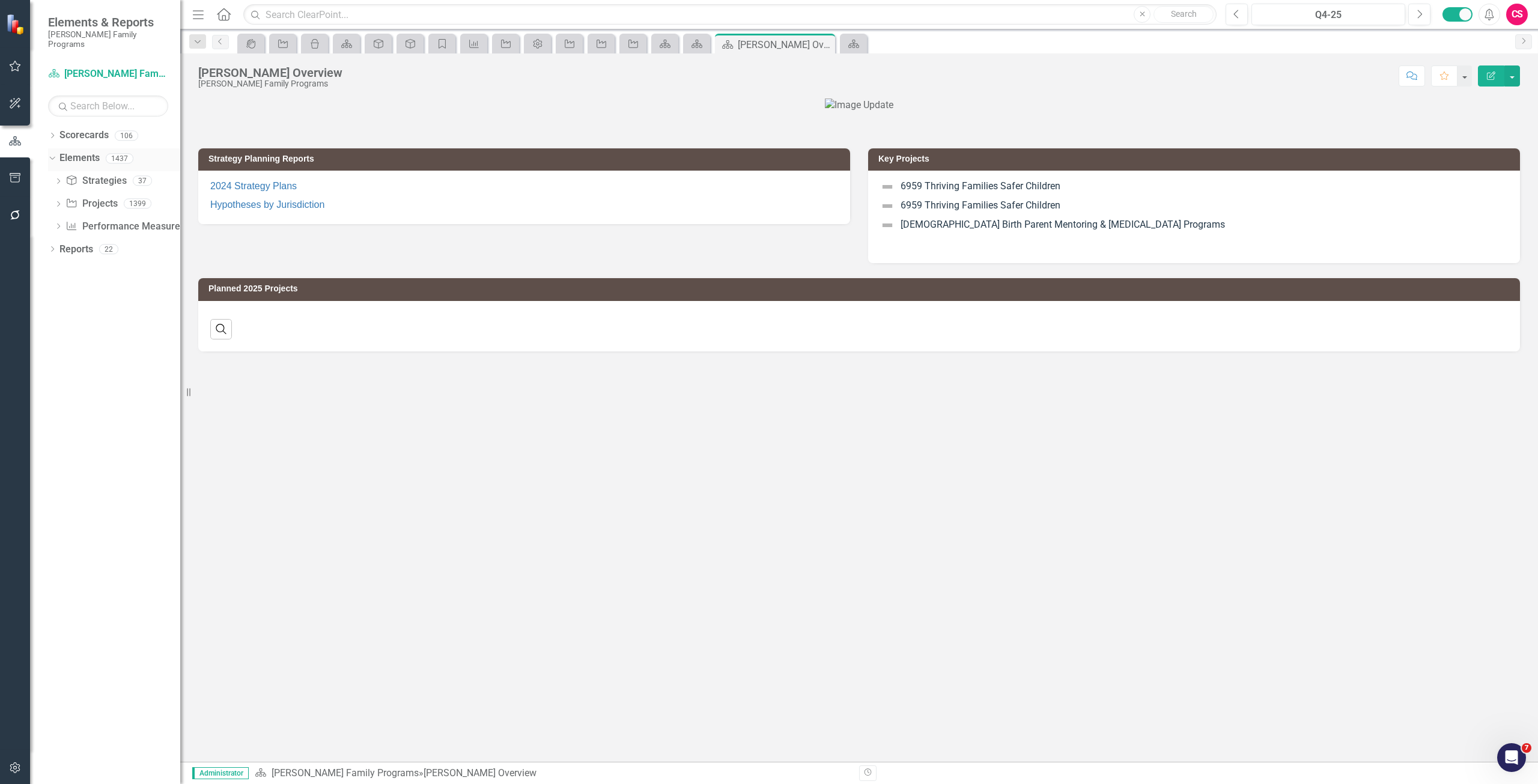
click at [78, 152] on link "Elements" at bounding box center [80, 158] width 41 height 14
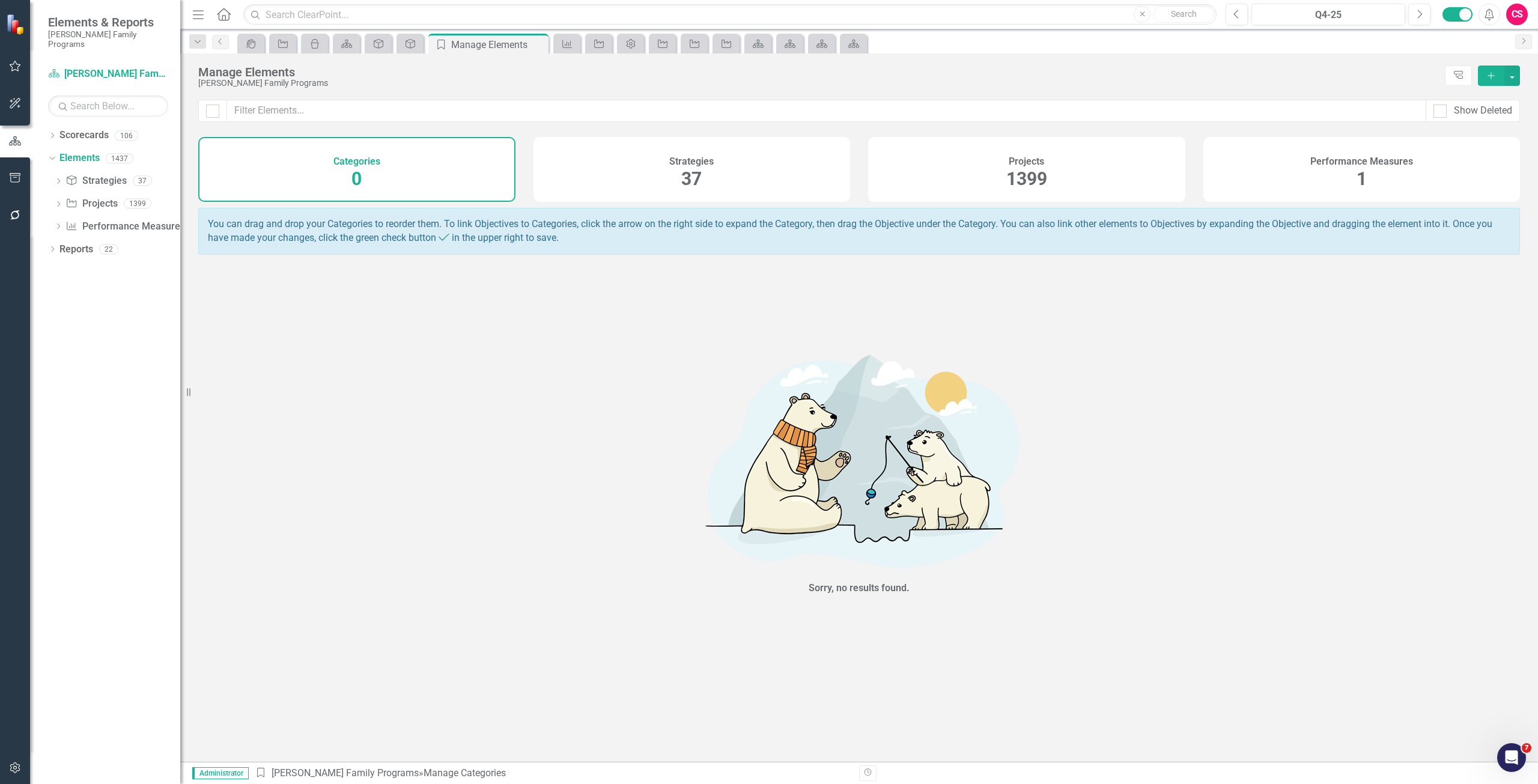
click at [640, 168] on div "Strategies 37" at bounding box center [692, 169] width 318 height 65
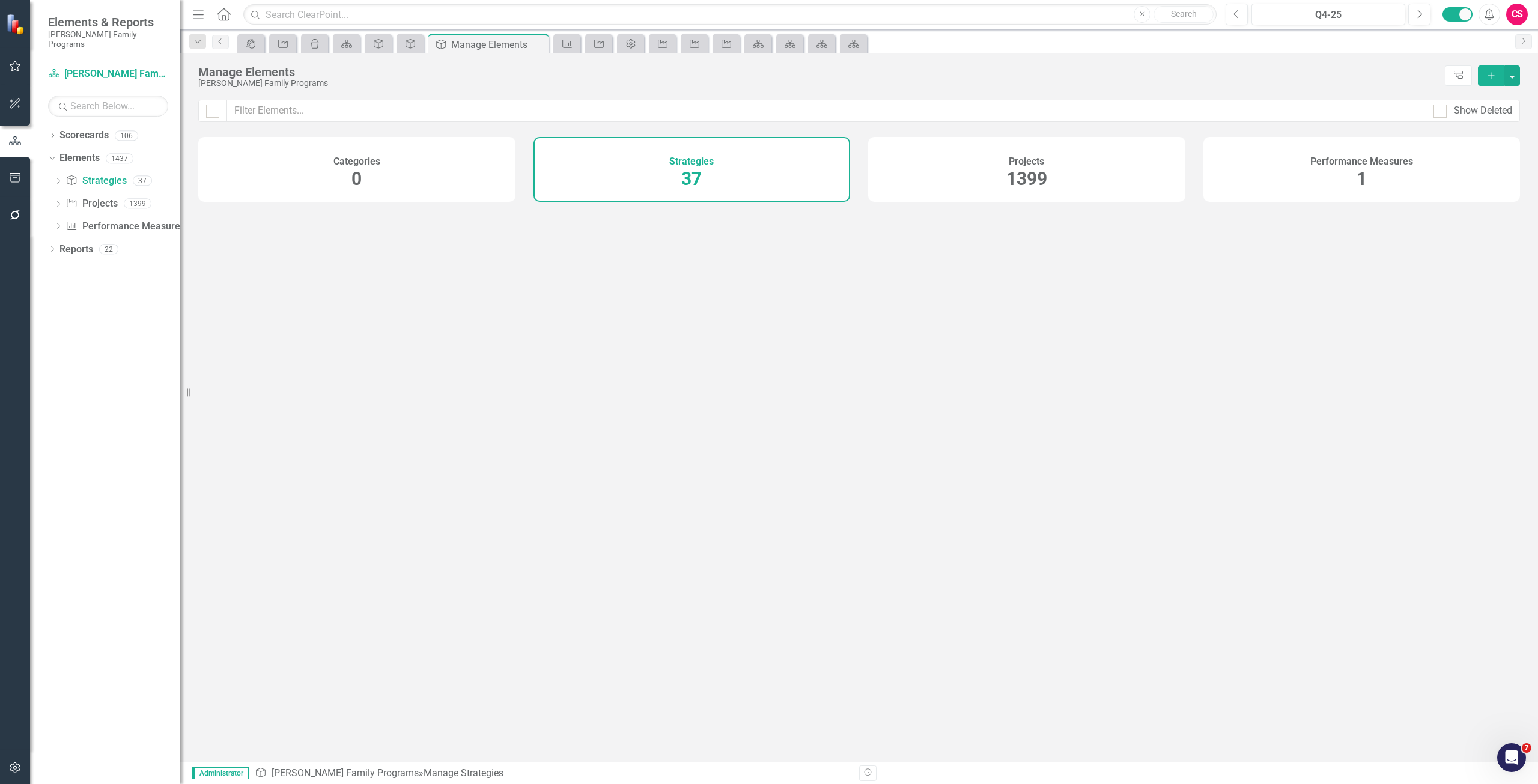
checkbox input "false"
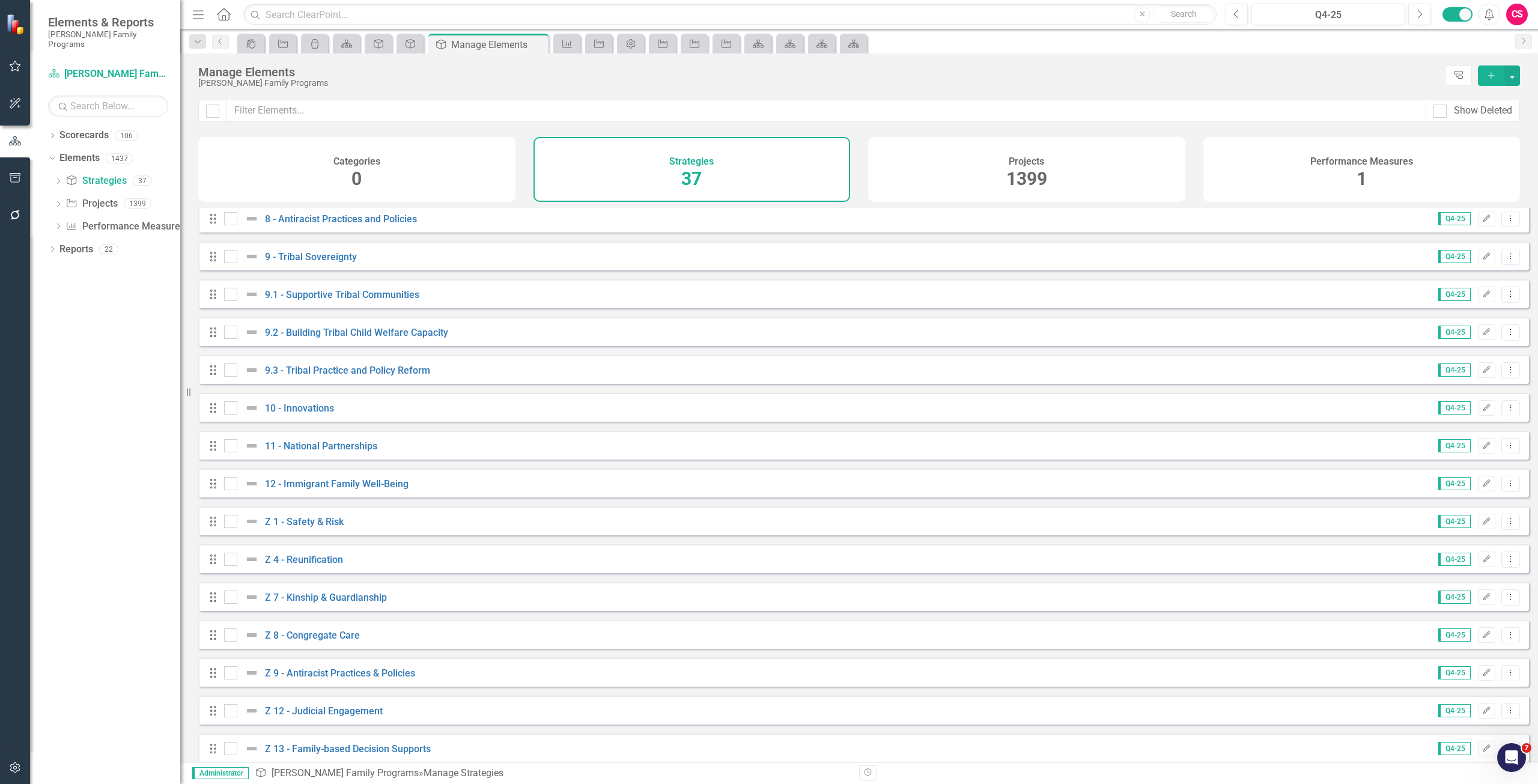
scroll to position [855, 0]
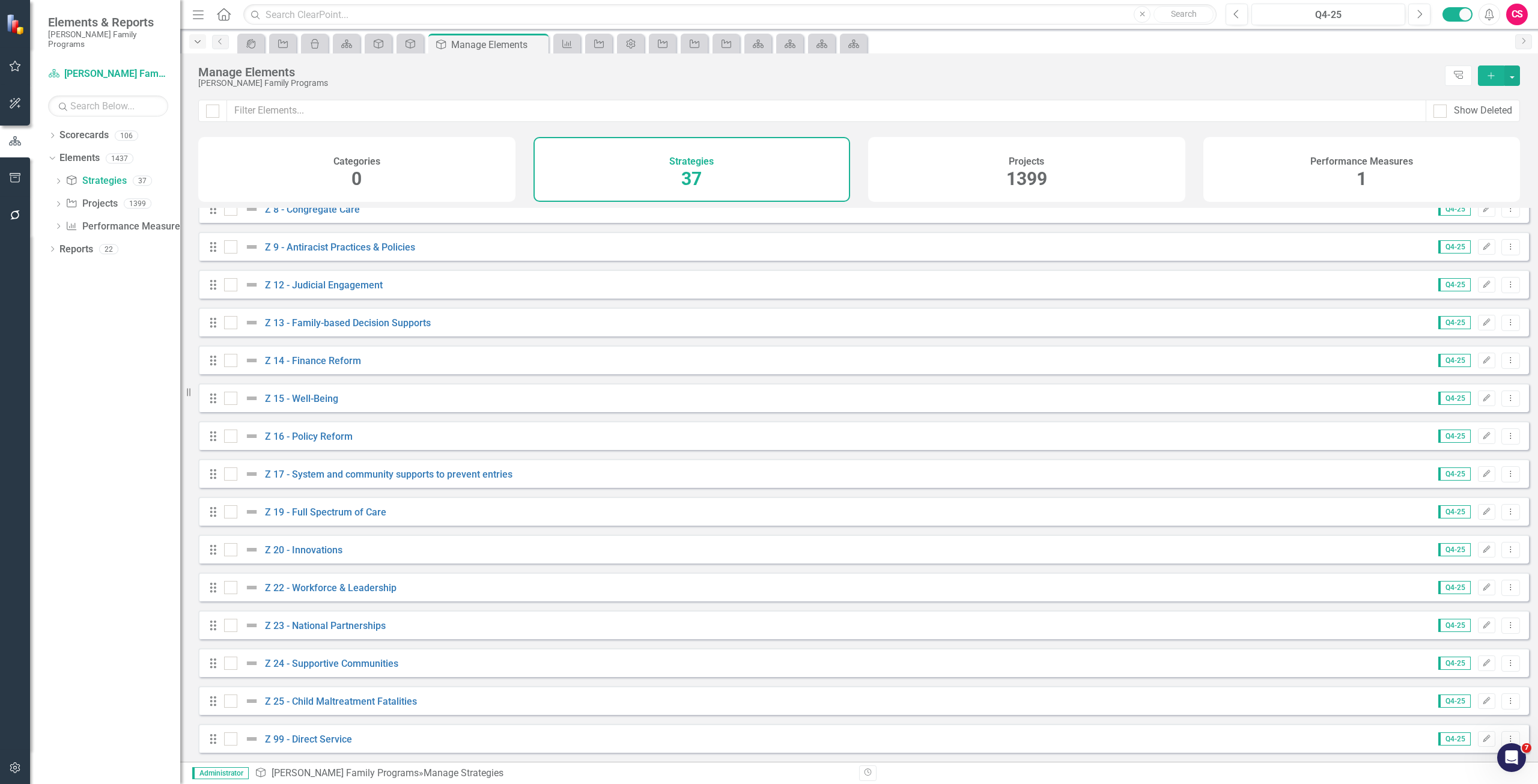
click at [200, 41] on icon "Dropdown" at bounding box center [197, 41] width 11 height 8
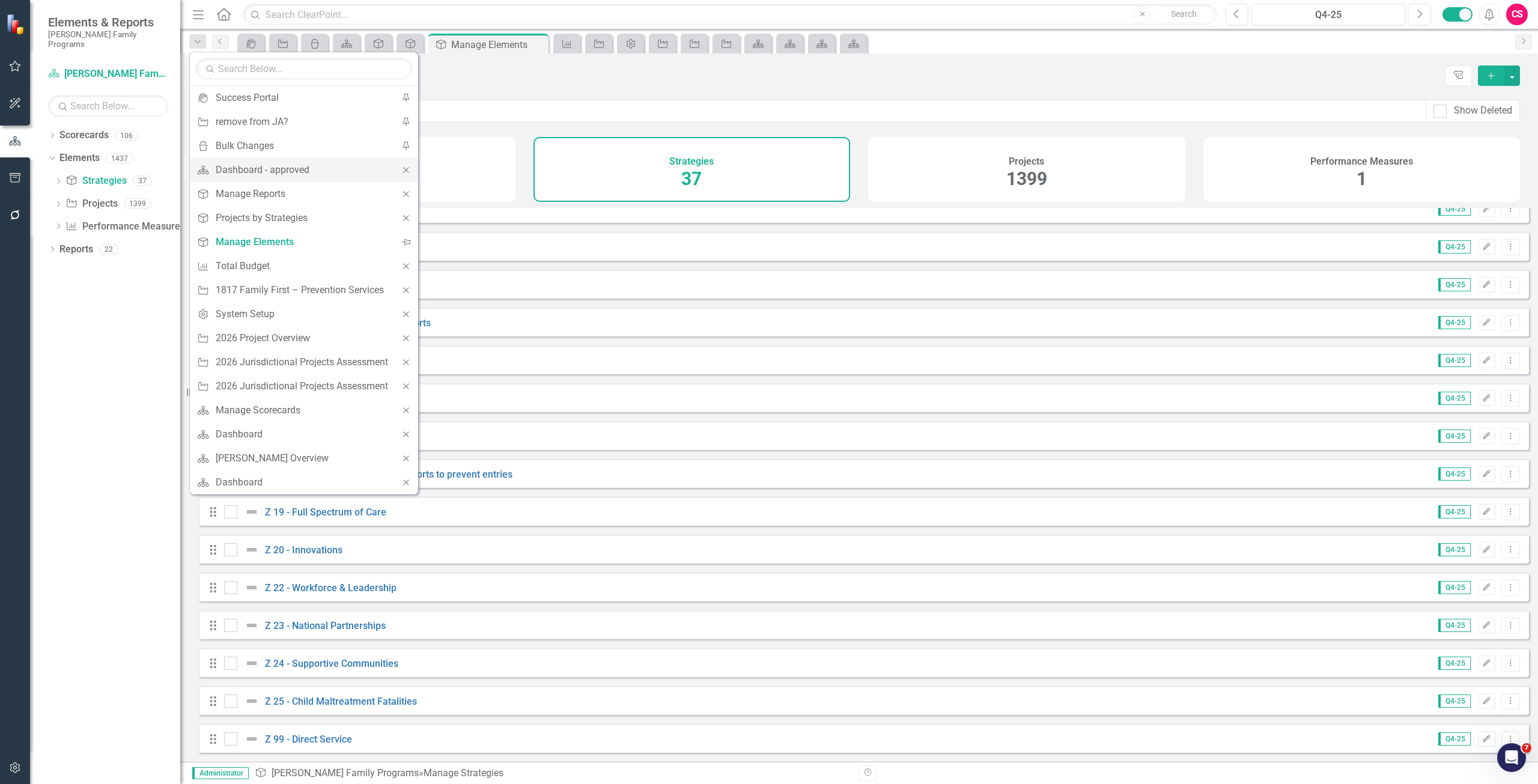
click at [411, 169] on icon "Close" at bounding box center [406, 170] width 11 height 8
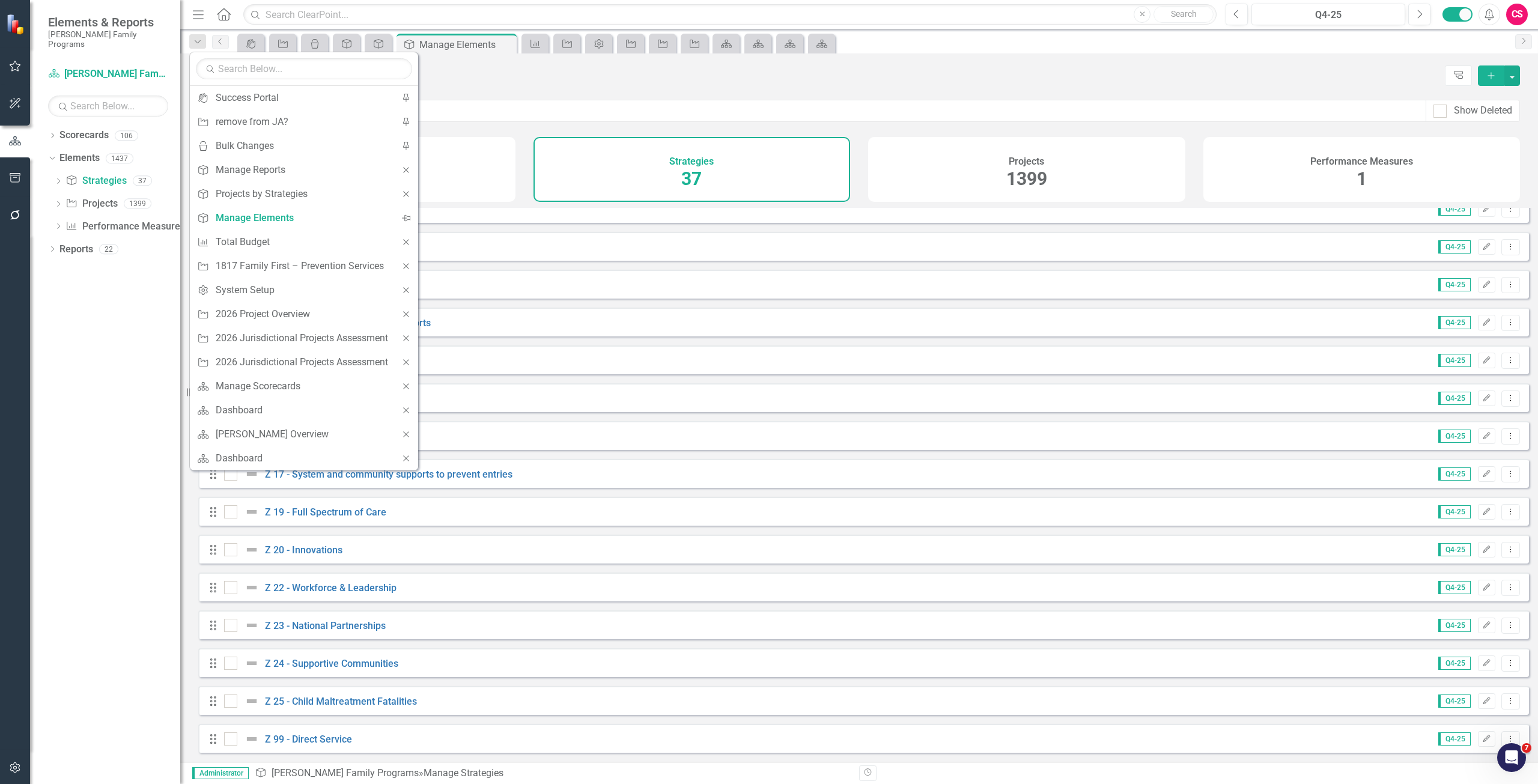
click at [411, 169] on icon "Close" at bounding box center [406, 170] width 11 height 8
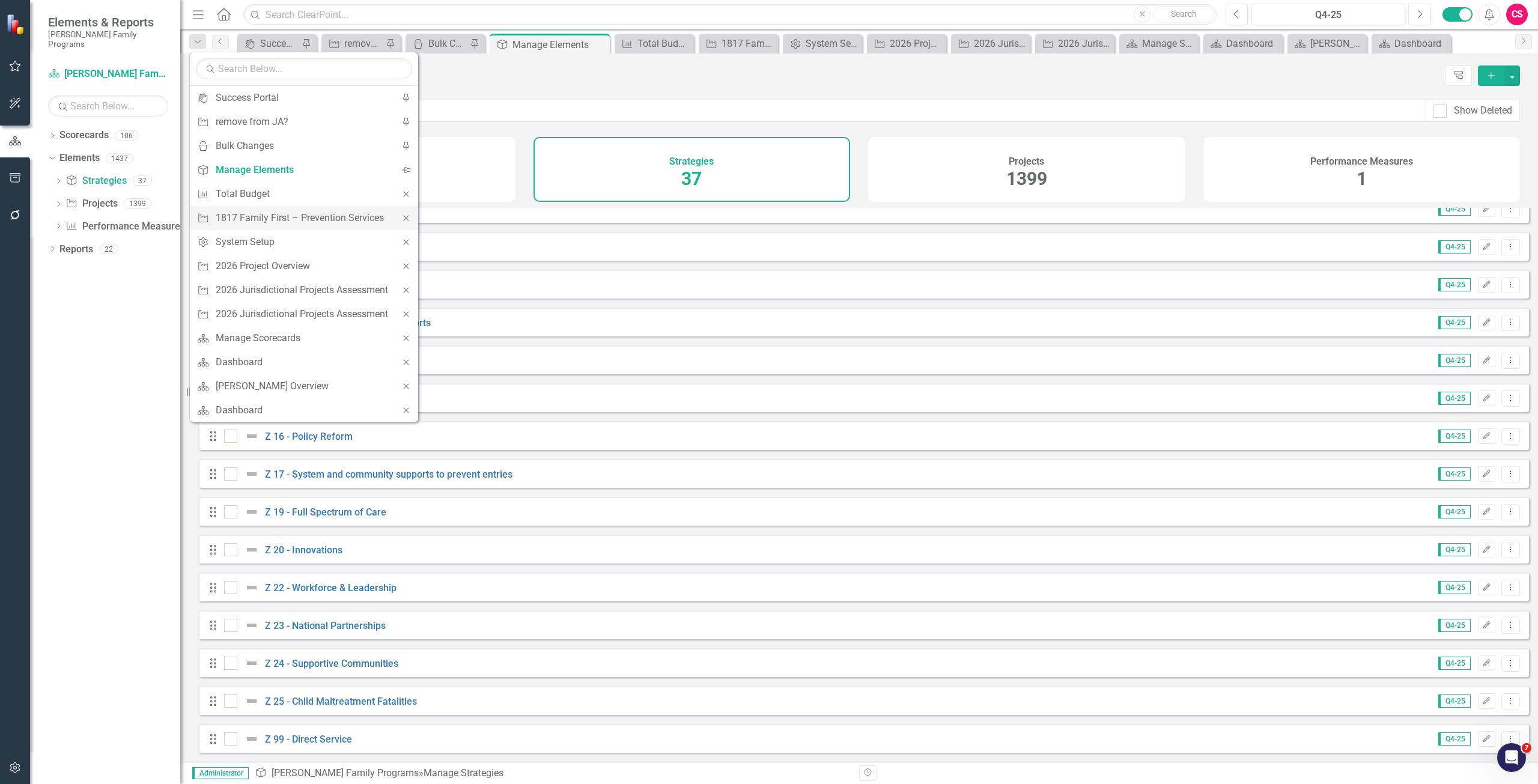
click at [411, 217] on icon "Close" at bounding box center [406, 218] width 11 height 8
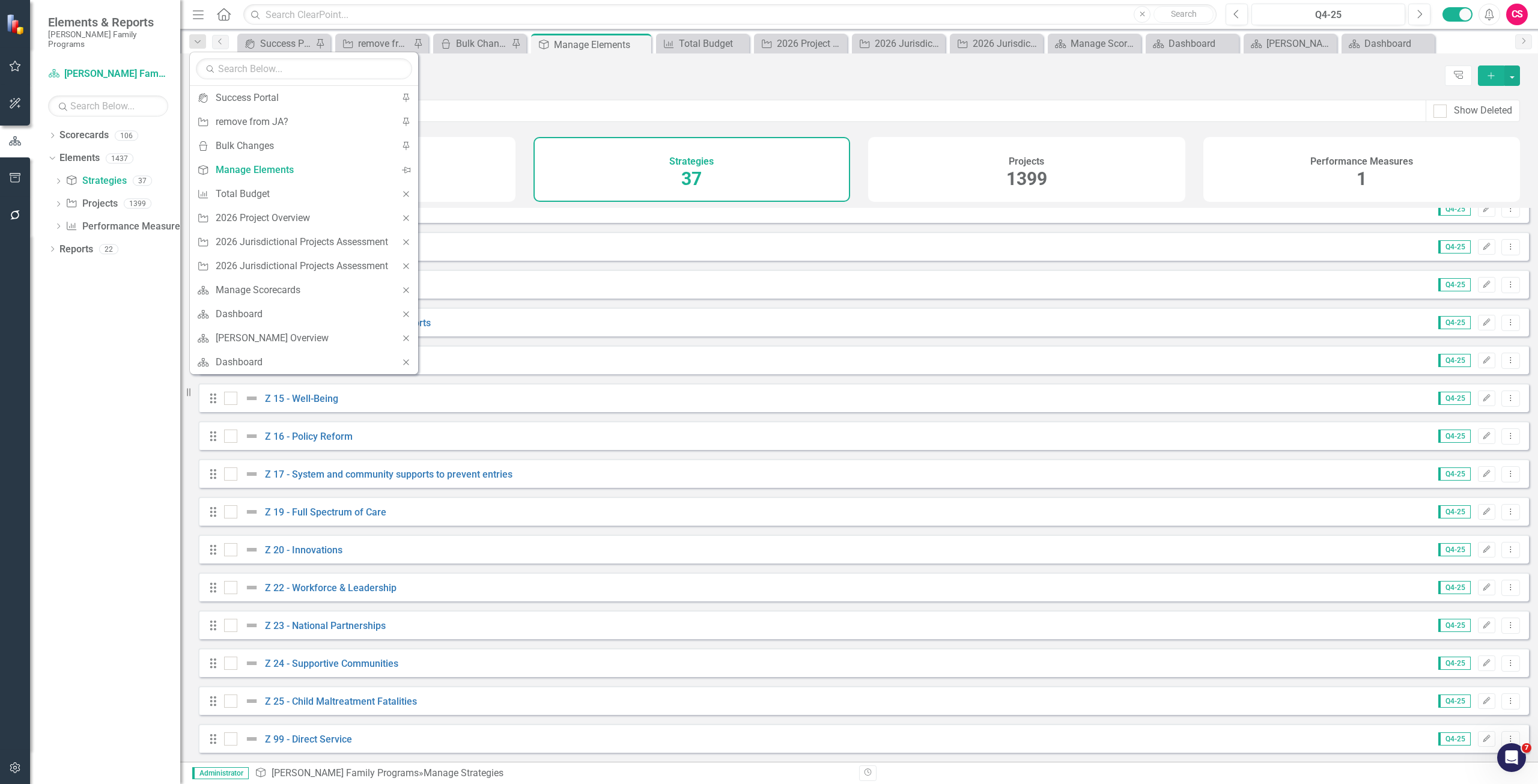
click at [411, 217] on icon "Close" at bounding box center [406, 218] width 11 height 8
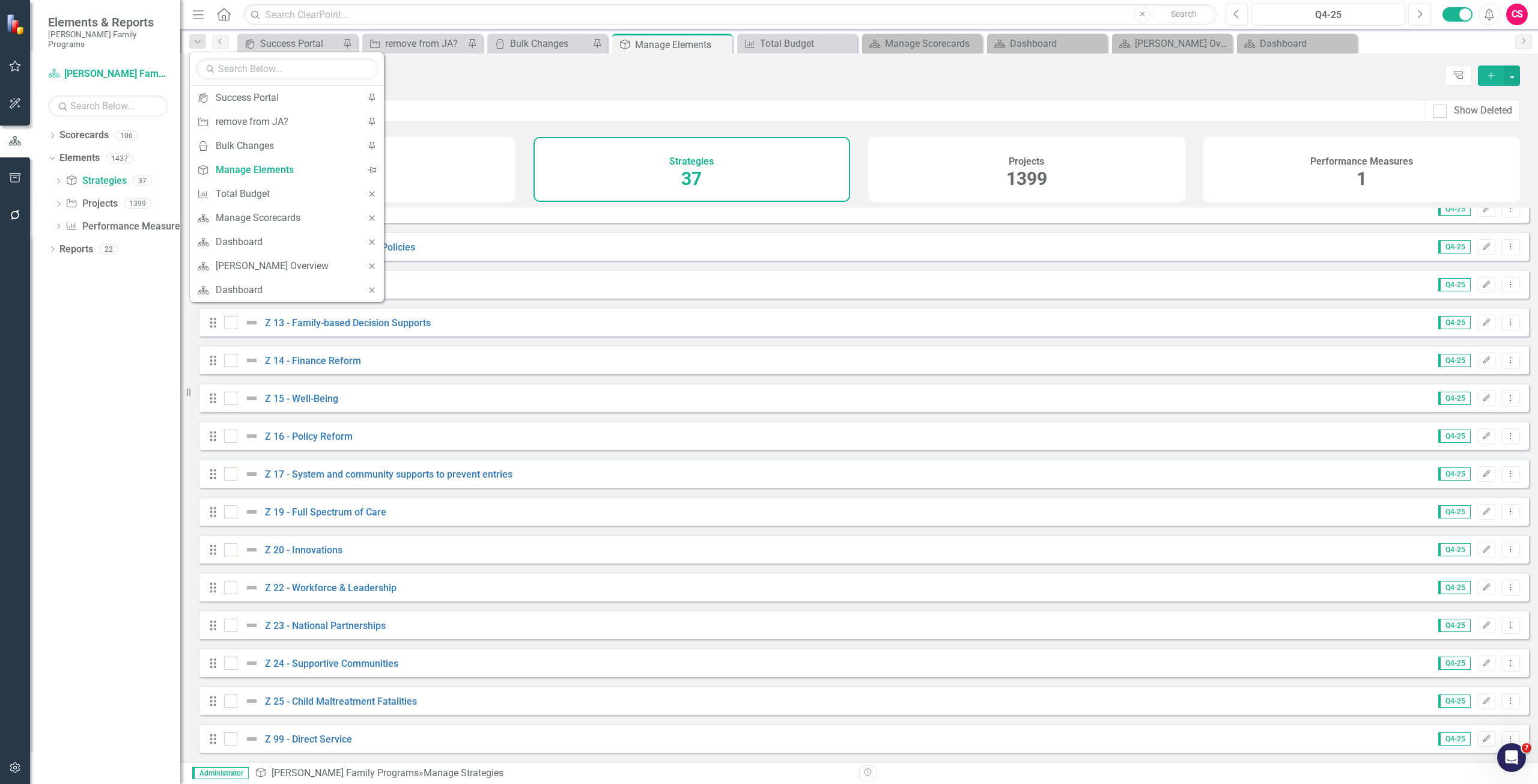
click at [411, 217] on div "Drag Z 8 - Congregate Care Q4-25 Edit Dropdown Menu" at bounding box center [863, 209] width 1331 height 29
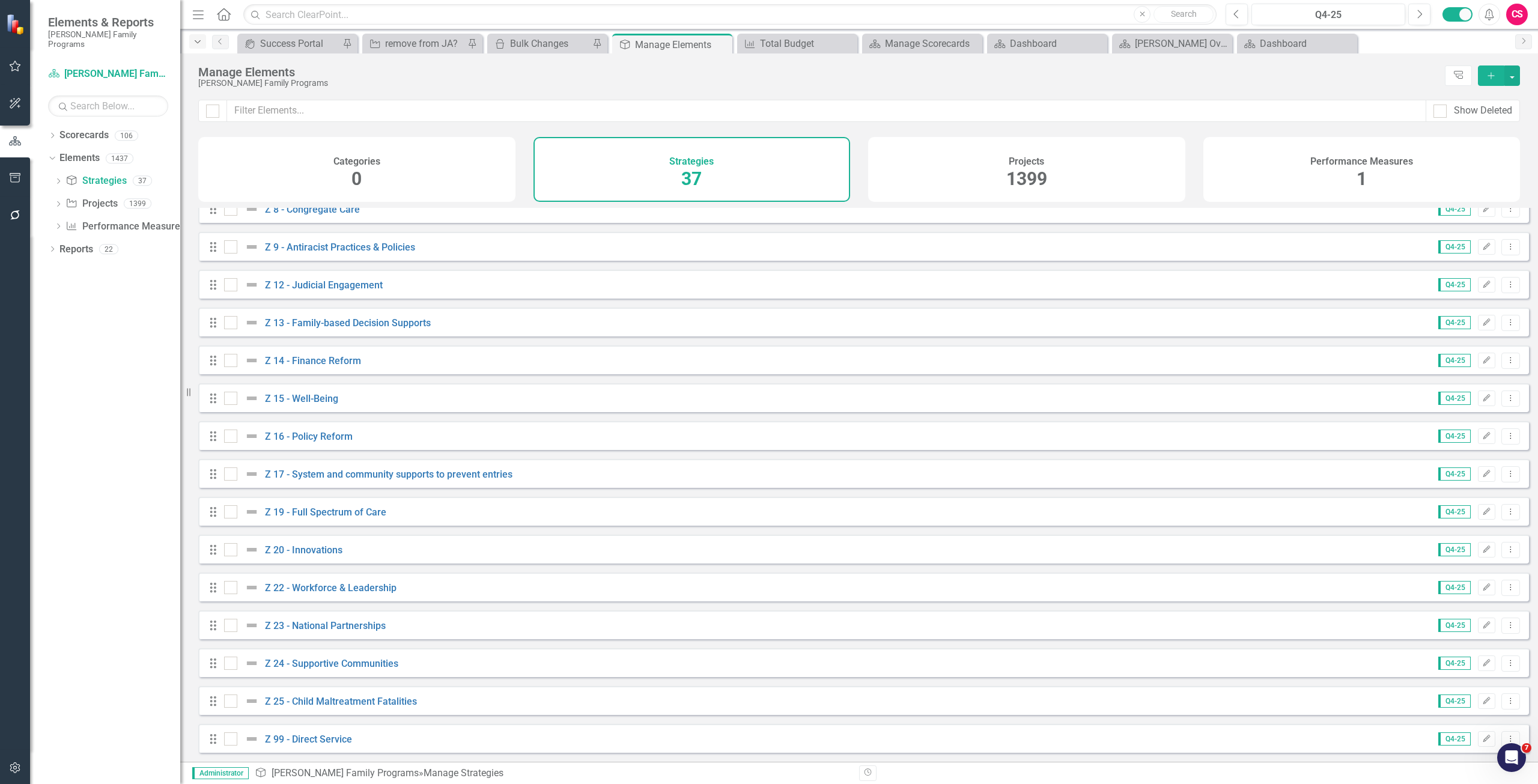
click at [199, 41] on icon "button" at bounding box center [197, 42] width 6 height 3
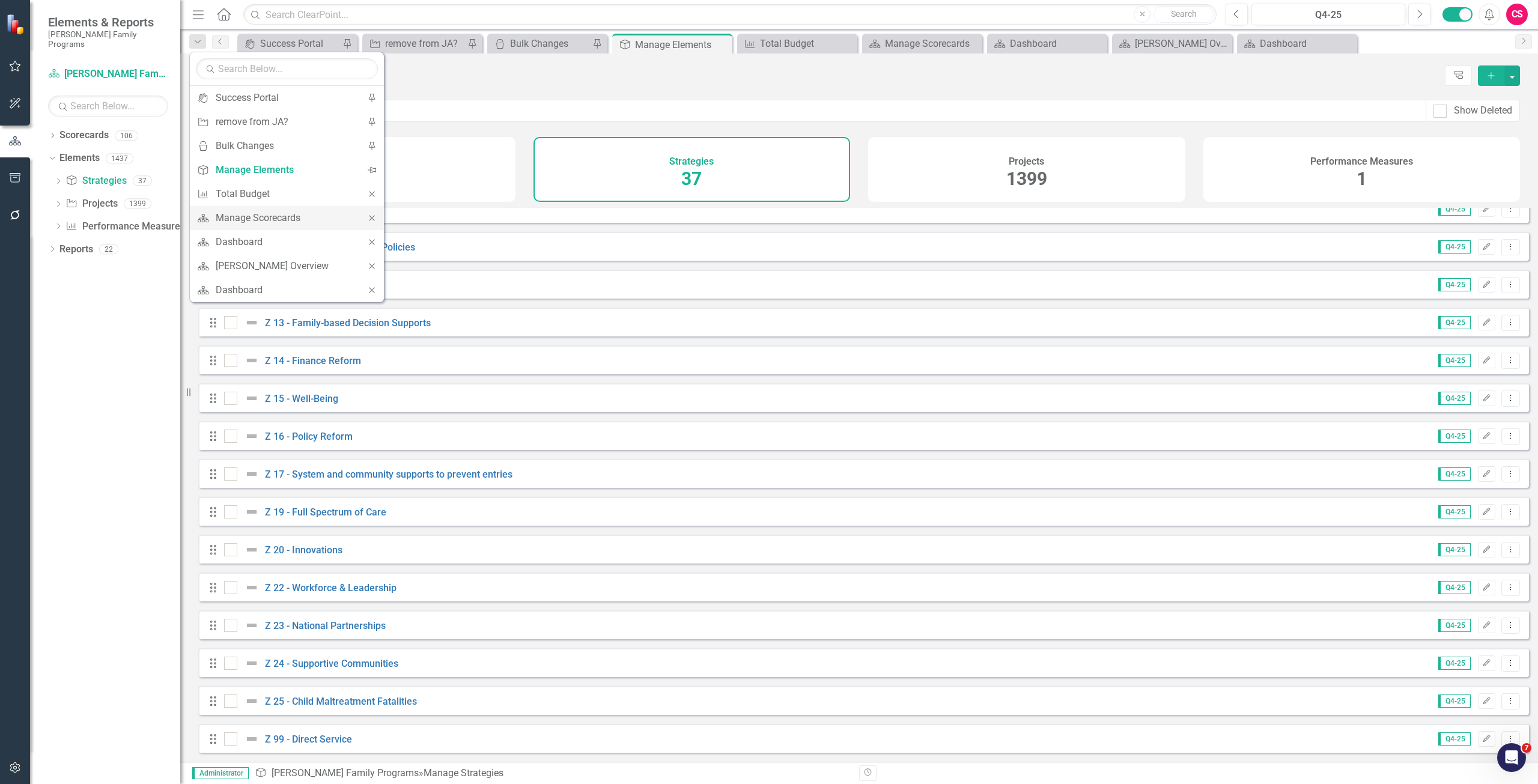
click at [378, 222] on div "Close" at bounding box center [372, 218] width 24 height 24
click at [376, 222] on div "Close" at bounding box center [372, 218] width 24 height 24
click at [375, 222] on div "Close" at bounding box center [372, 218] width 24 height 24
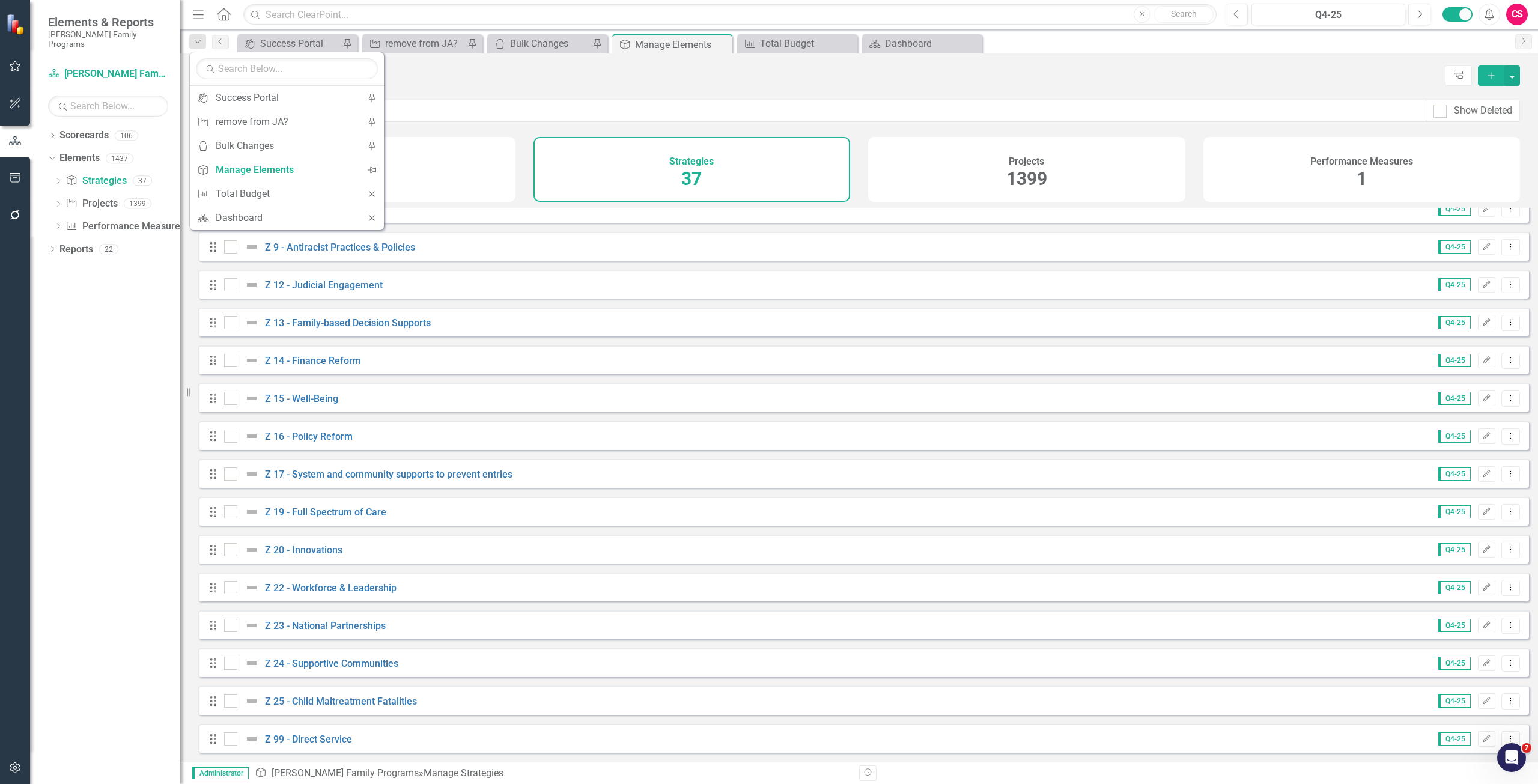
click at [375, 222] on div "Close" at bounding box center [372, 218] width 24 height 24
click at [485, 88] on div "[PERSON_NAME] Family Programs" at bounding box center [818, 83] width 1241 height 9
click at [74, 242] on link "Reports" at bounding box center [76, 249] width 34 height 14
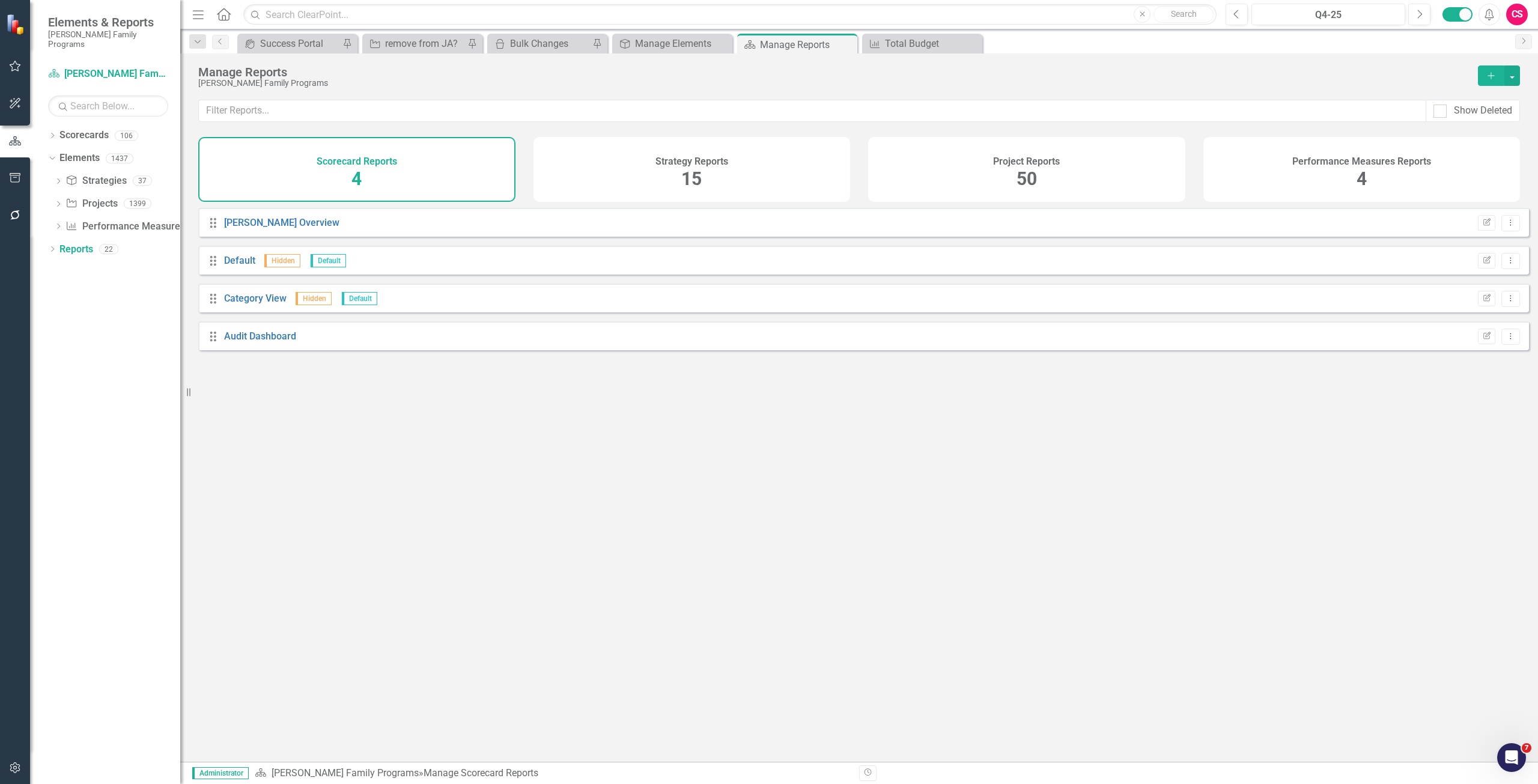
click at [754, 160] on div "Strategy Reports 15" at bounding box center [692, 169] width 318 height 65
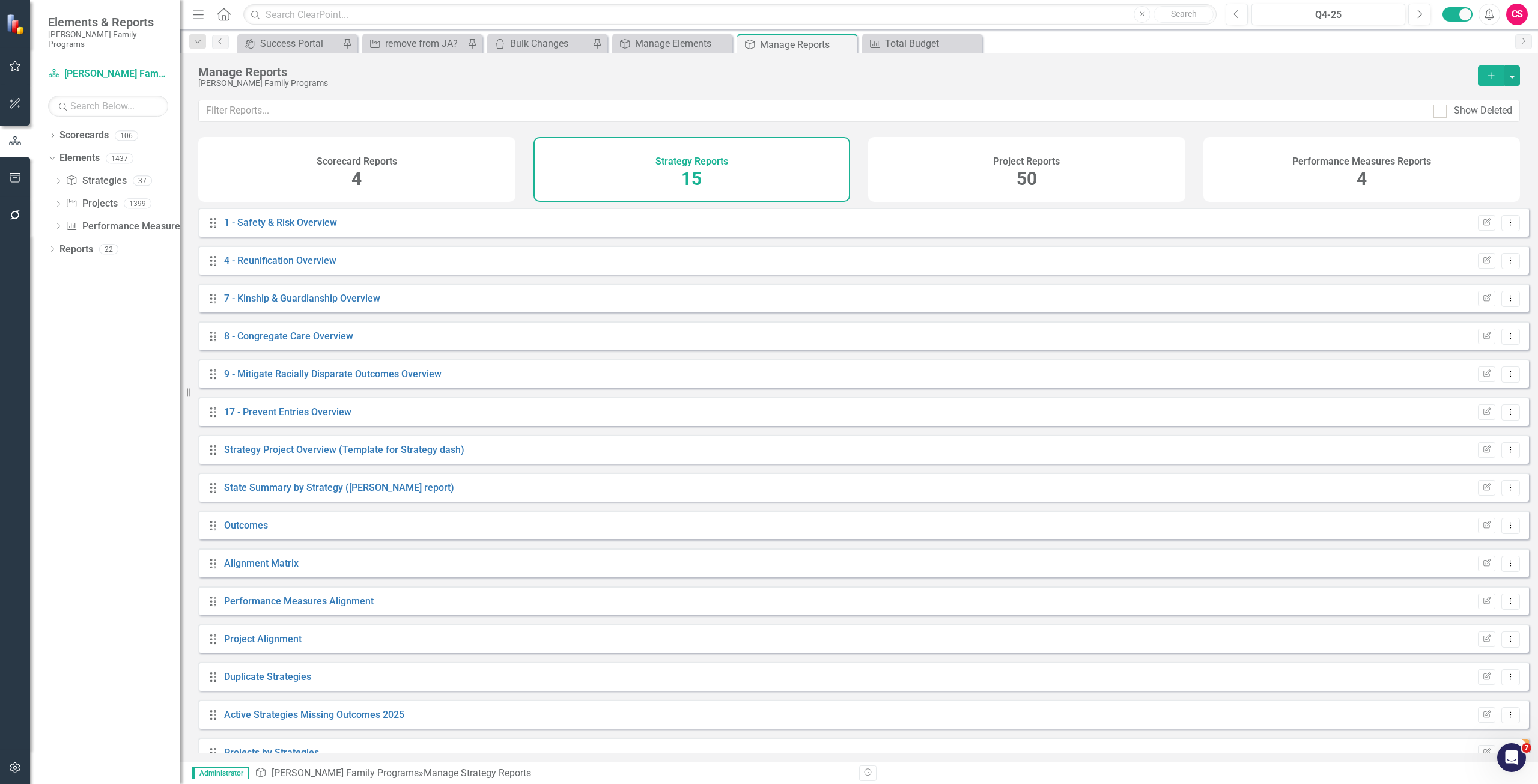
click at [769, 167] on div "Project Reports 50" at bounding box center [1027, 169] width 318 height 65
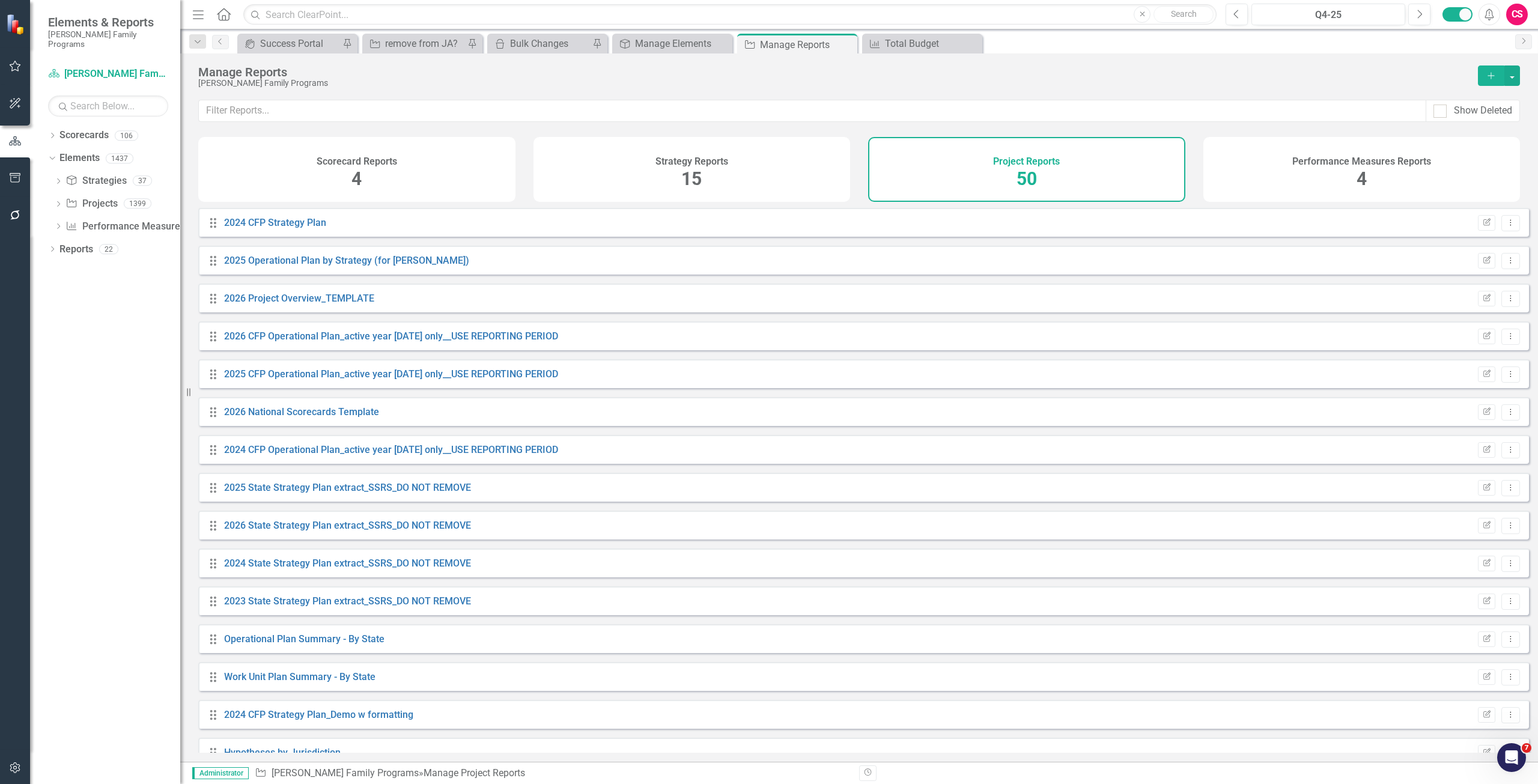
click at [616, 179] on div "Strategy Reports 15" at bounding box center [692, 169] width 318 height 65
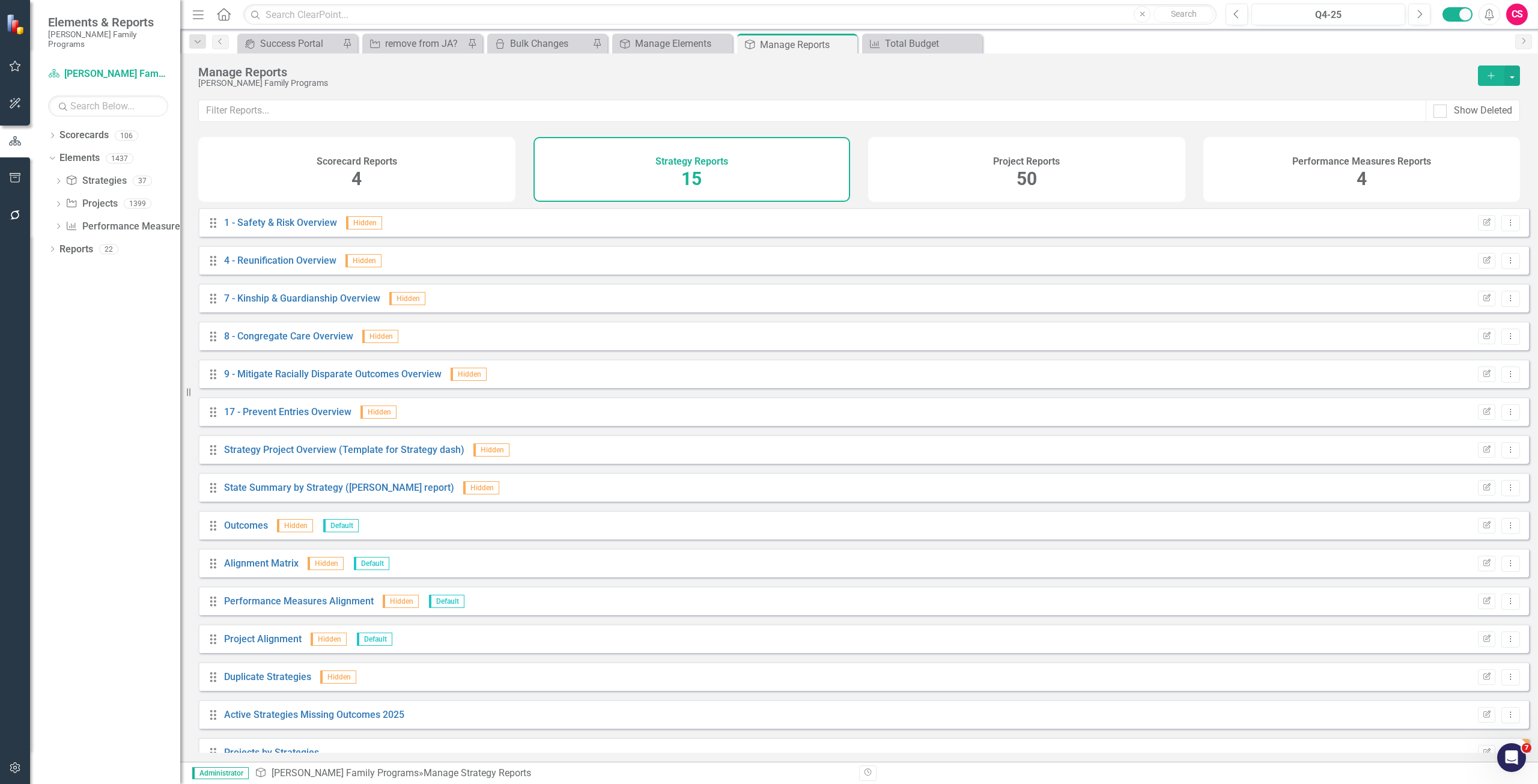
scroll to position [23, 0]
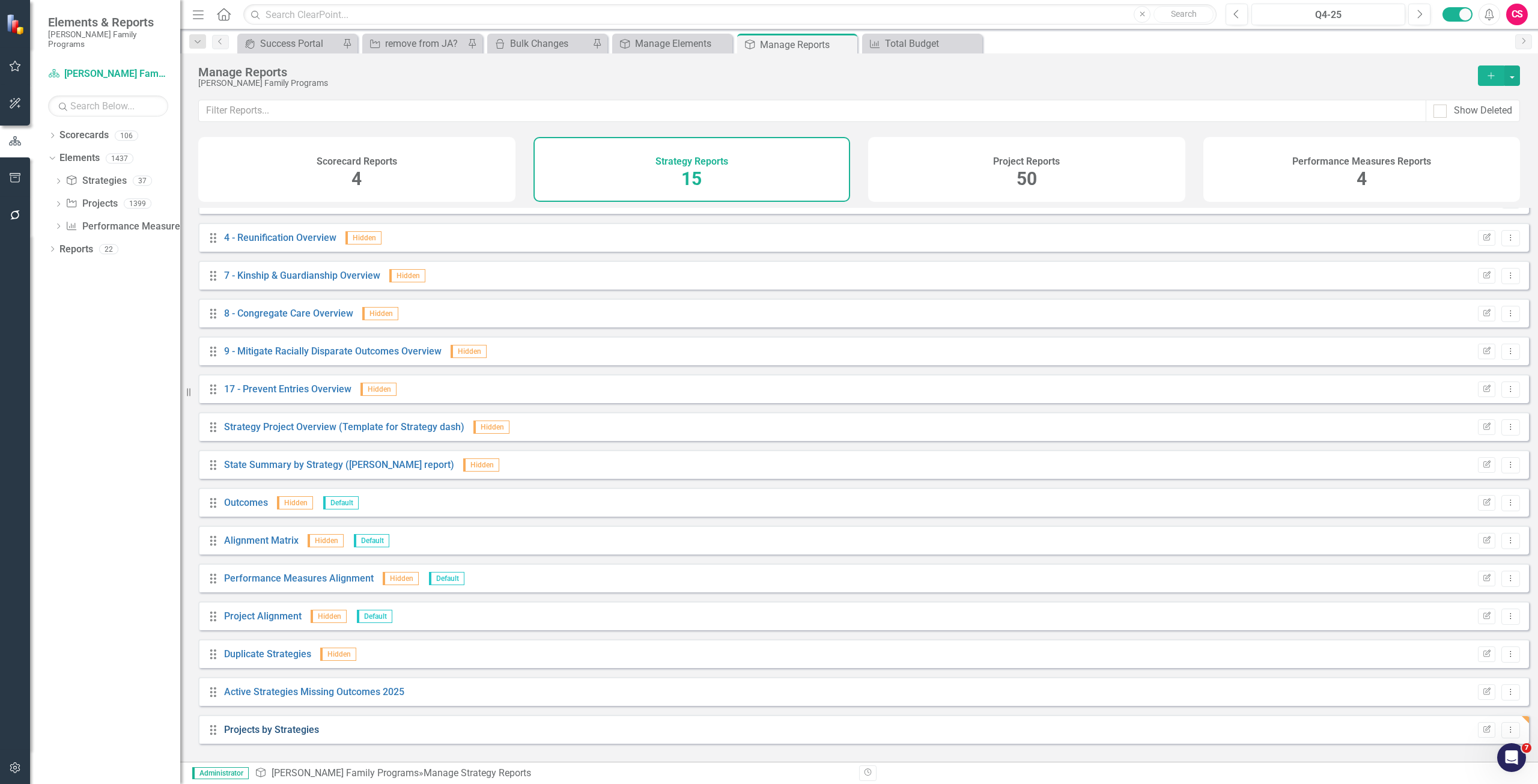
click at [239, 398] on link "Projects by Strategies" at bounding box center [272, 729] width 95 height 11
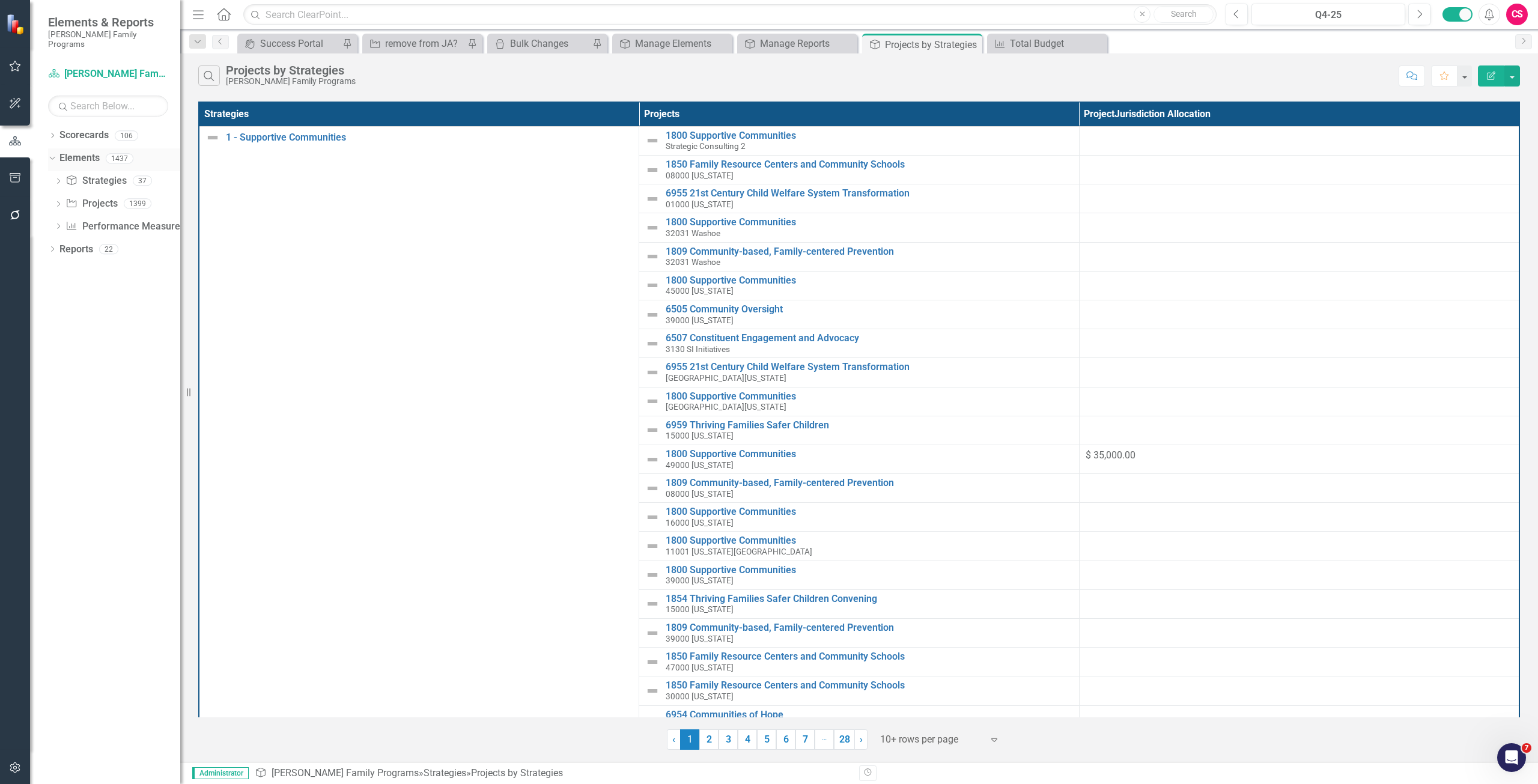
click at [89, 152] on link "Elements" at bounding box center [80, 158] width 41 height 14
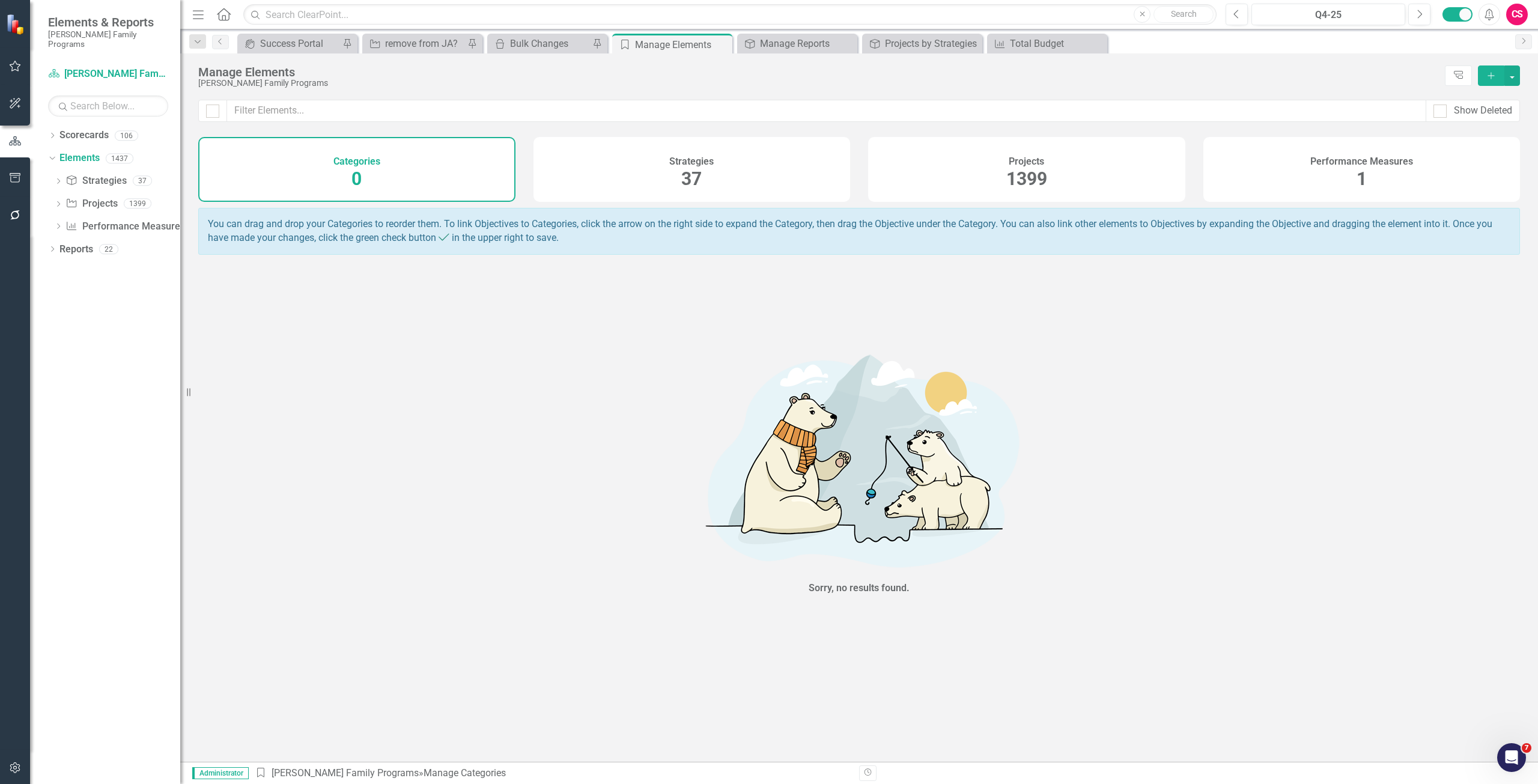
click at [769, 185] on span "1" at bounding box center [1362, 179] width 11 height 21
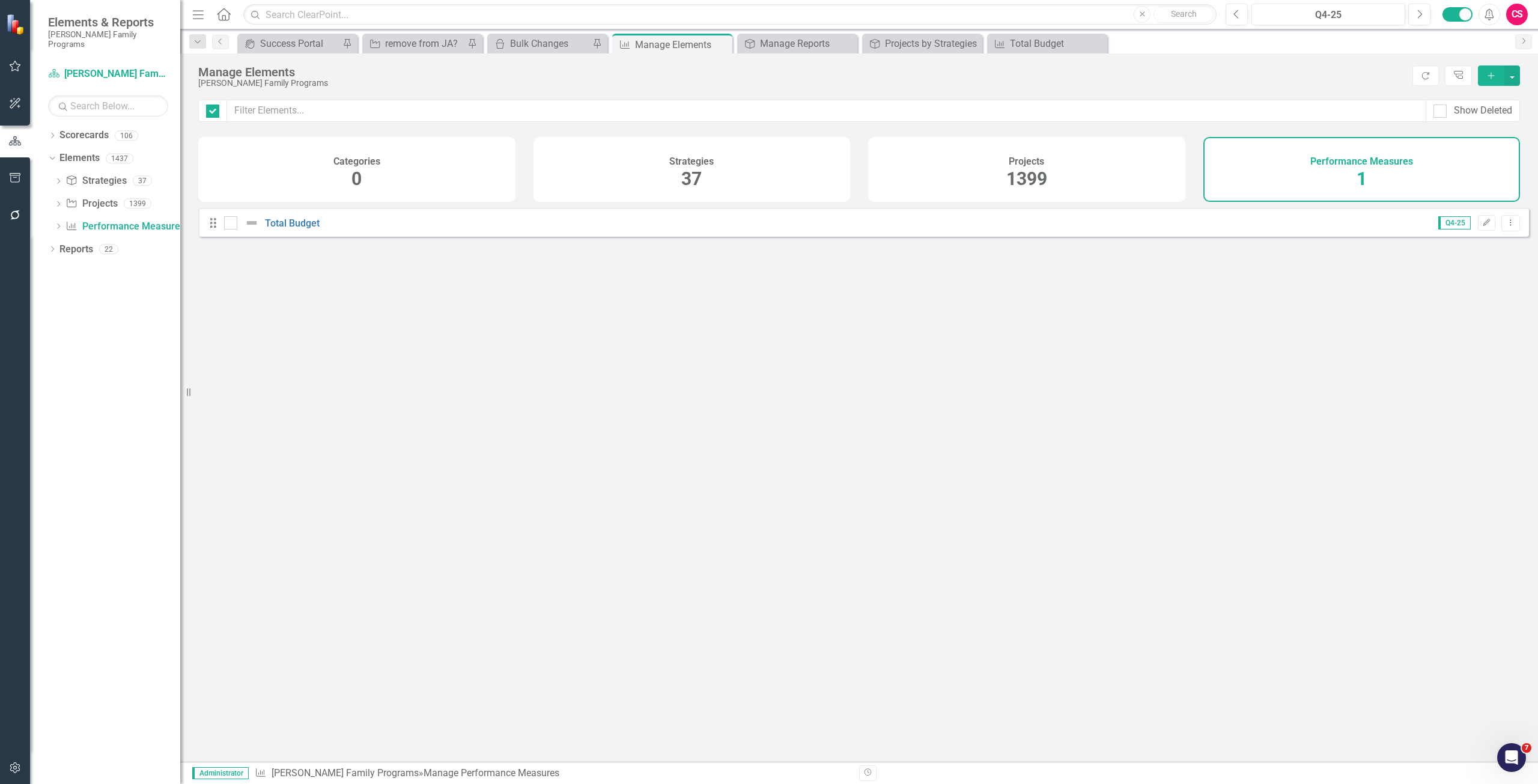
checkbox input "false"
click at [290, 229] on link "Total Budget" at bounding box center [292, 223] width 55 height 11
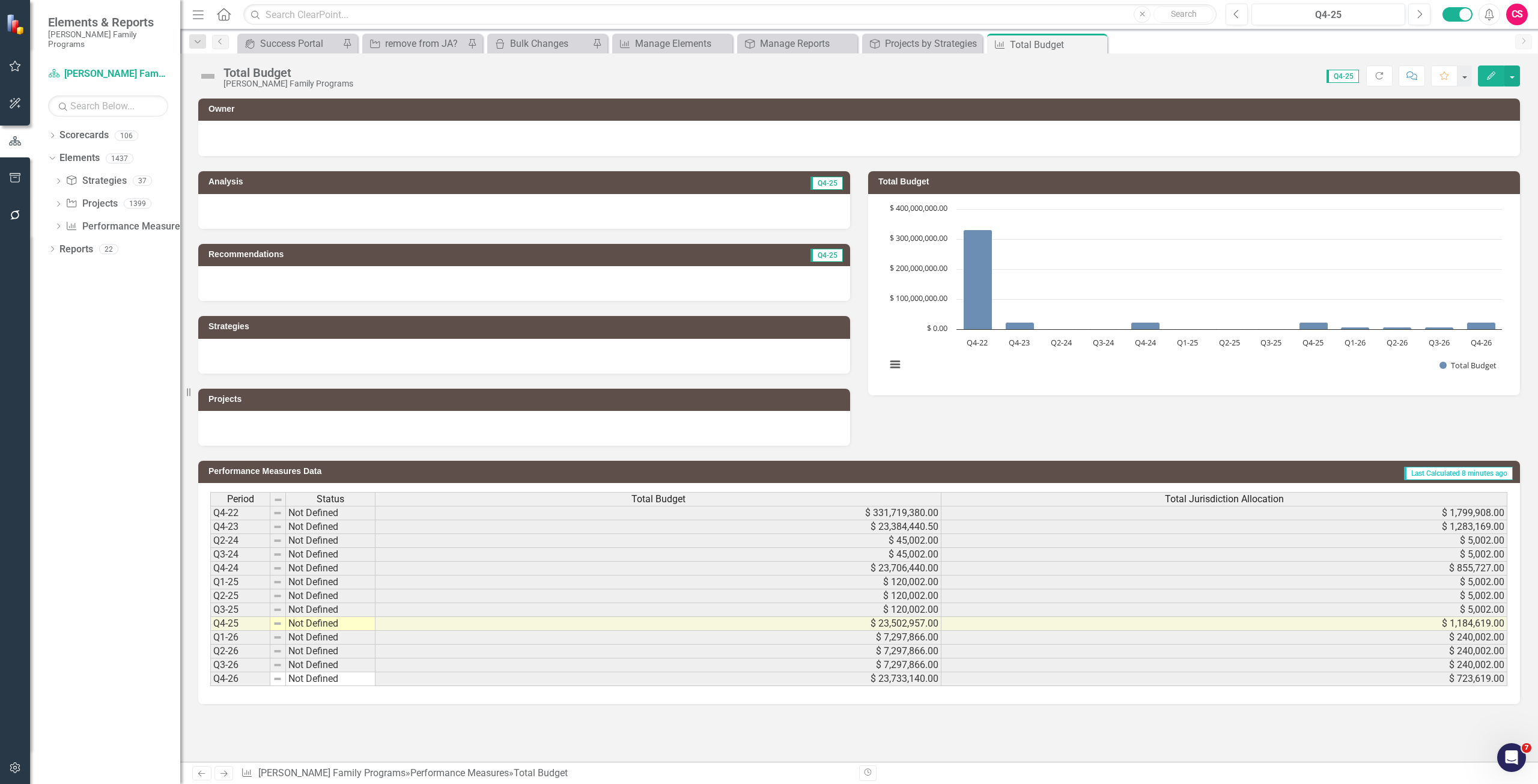
click at [436, 398] on div "Total Budget" at bounding box center [658, 499] width 565 height 14
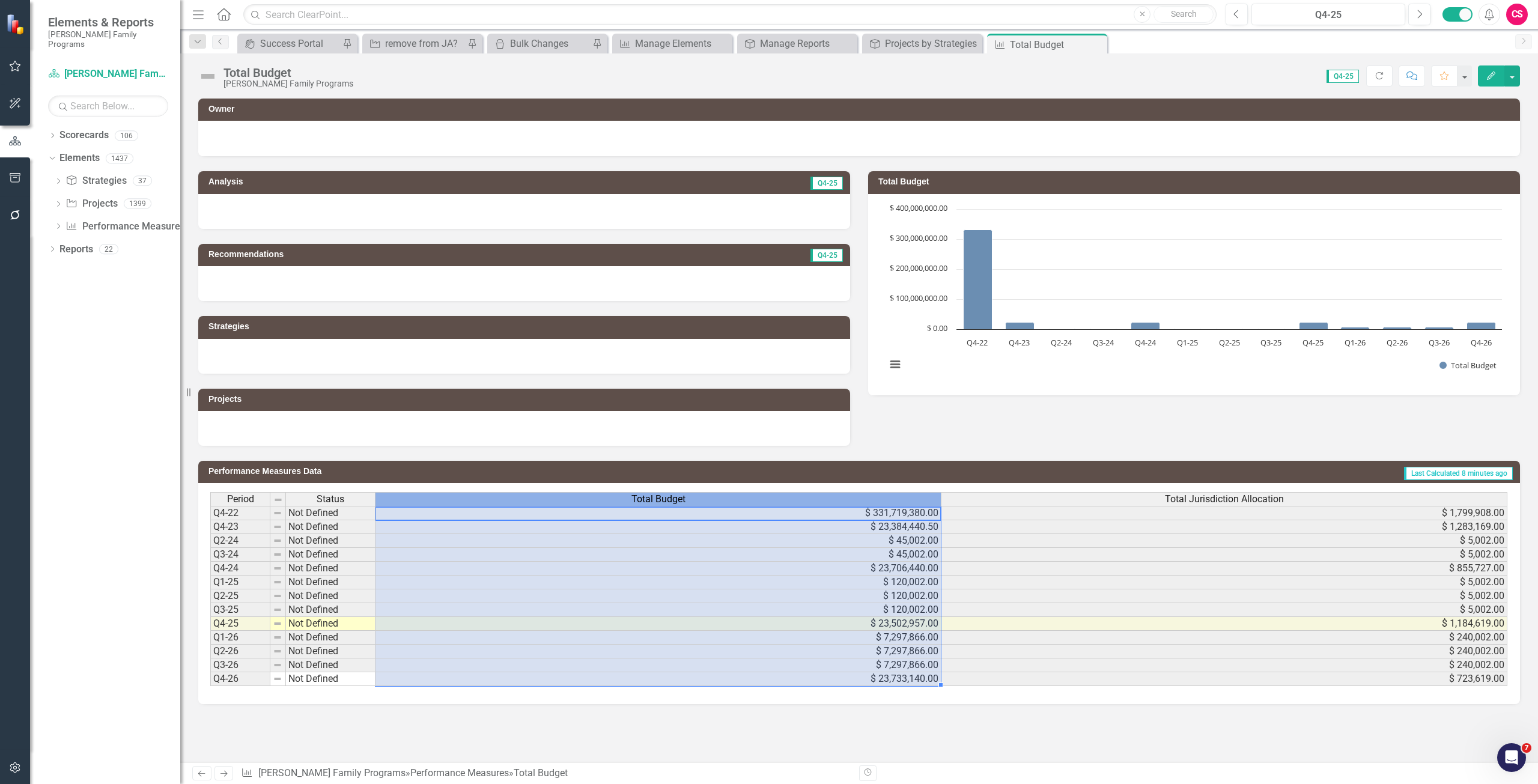
click at [436, 398] on div "Total Budget" at bounding box center [658, 499] width 565 height 14
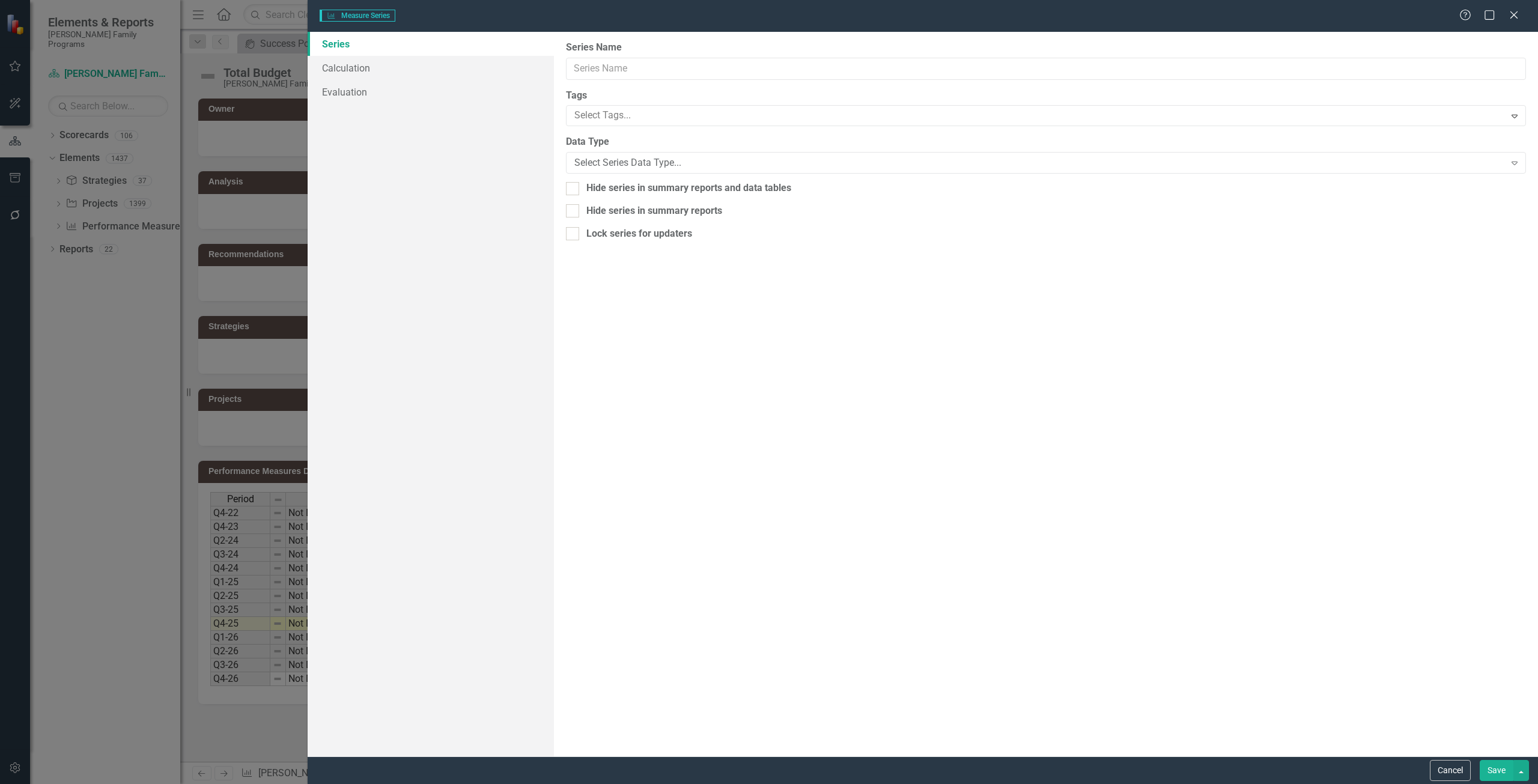
type input "Total Budget"
click at [354, 68] on link "Calculation" at bounding box center [431, 68] width 246 height 24
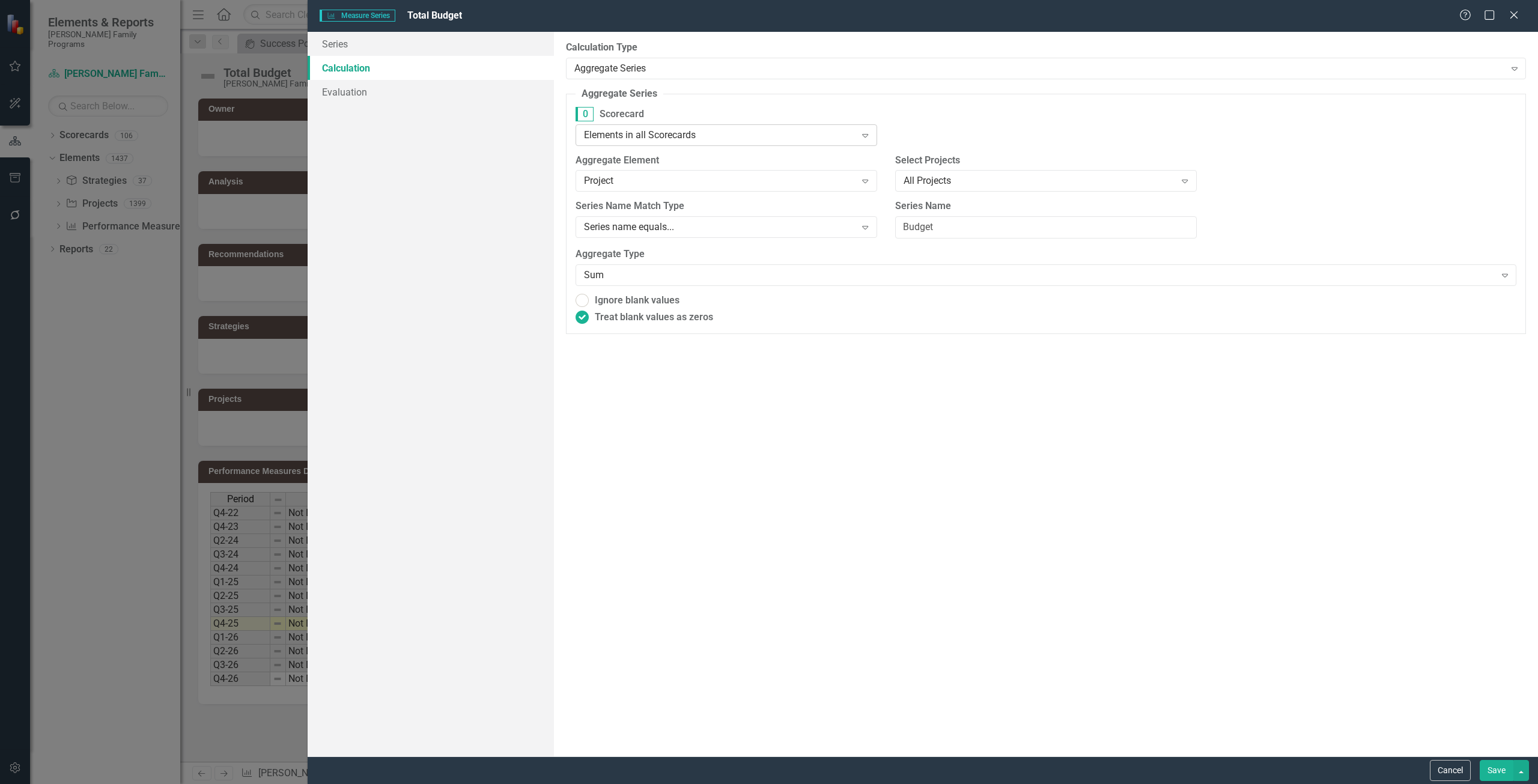
click at [647, 138] on div "Elements in all Scorecards" at bounding box center [720, 134] width 272 height 14
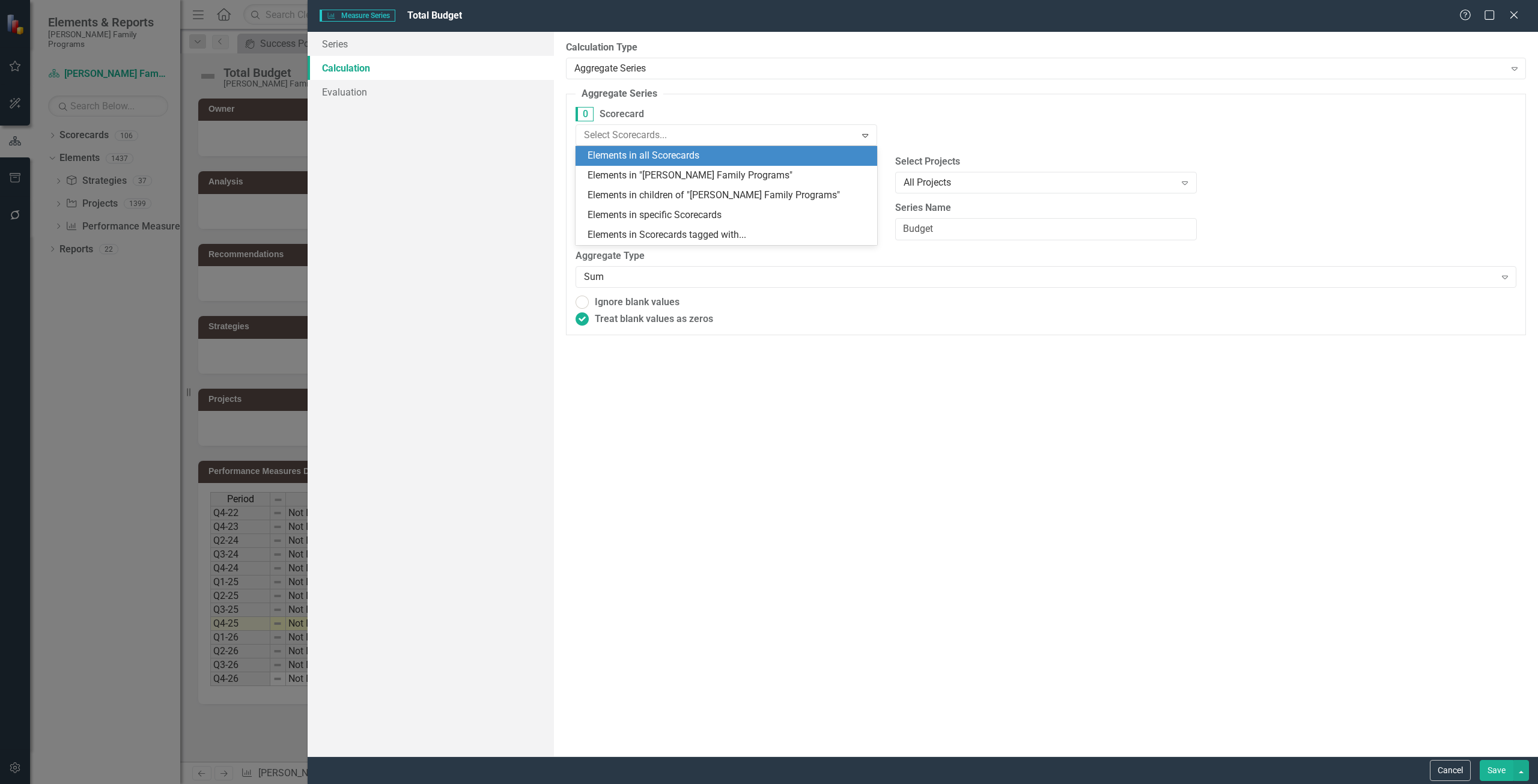
click at [727, 118] on label "0 Scorecard" at bounding box center [727, 113] width 302 height 14
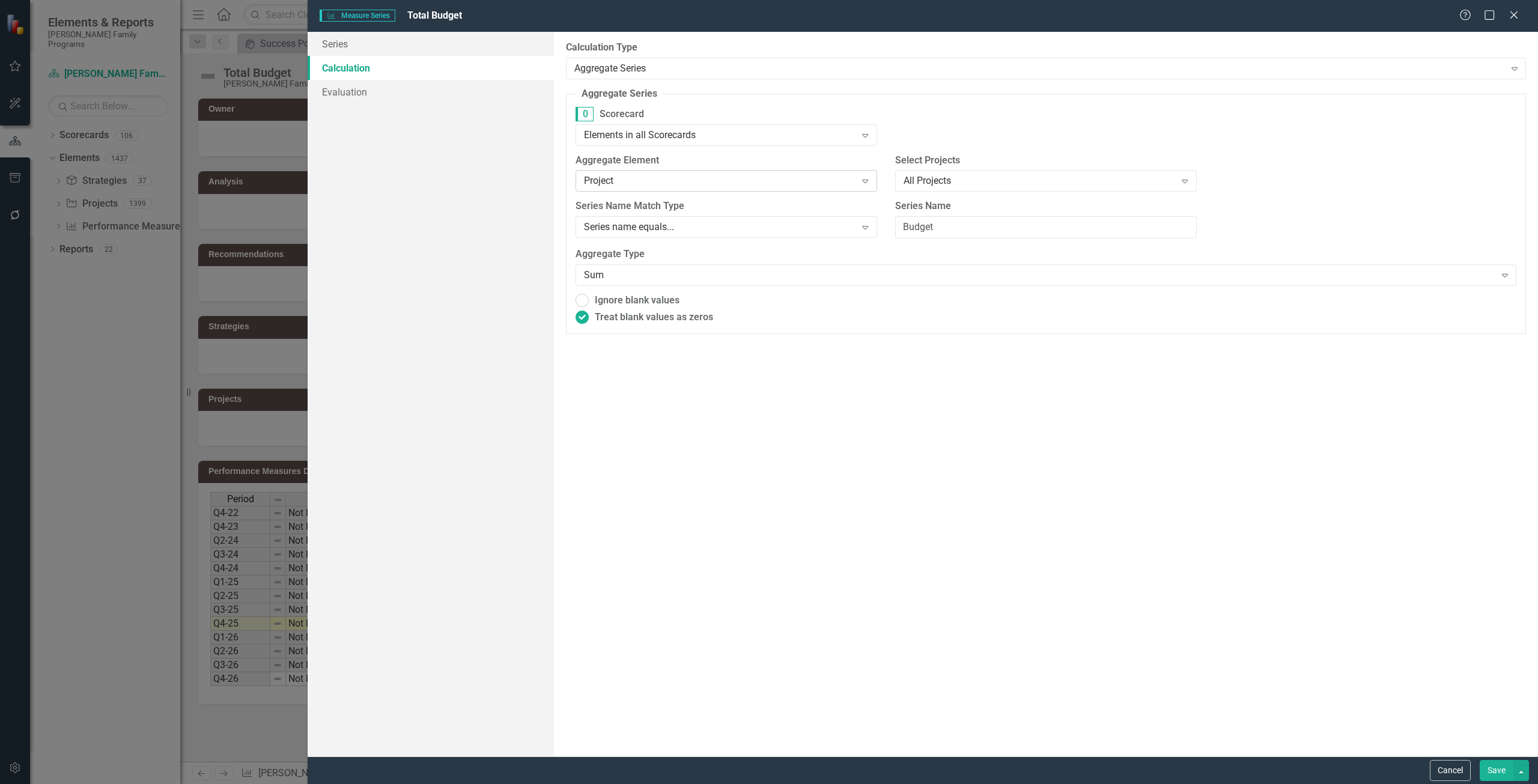
click at [696, 180] on div "Project" at bounding box center [720, 181] width 272 height 14
click at [694, 162] on label "Aggregate Element" at bounding box center [727, 161] width 302 height 14
click at [769, 398] on button "Cancel" at bounding box center [1450, 770] width 41 height 21
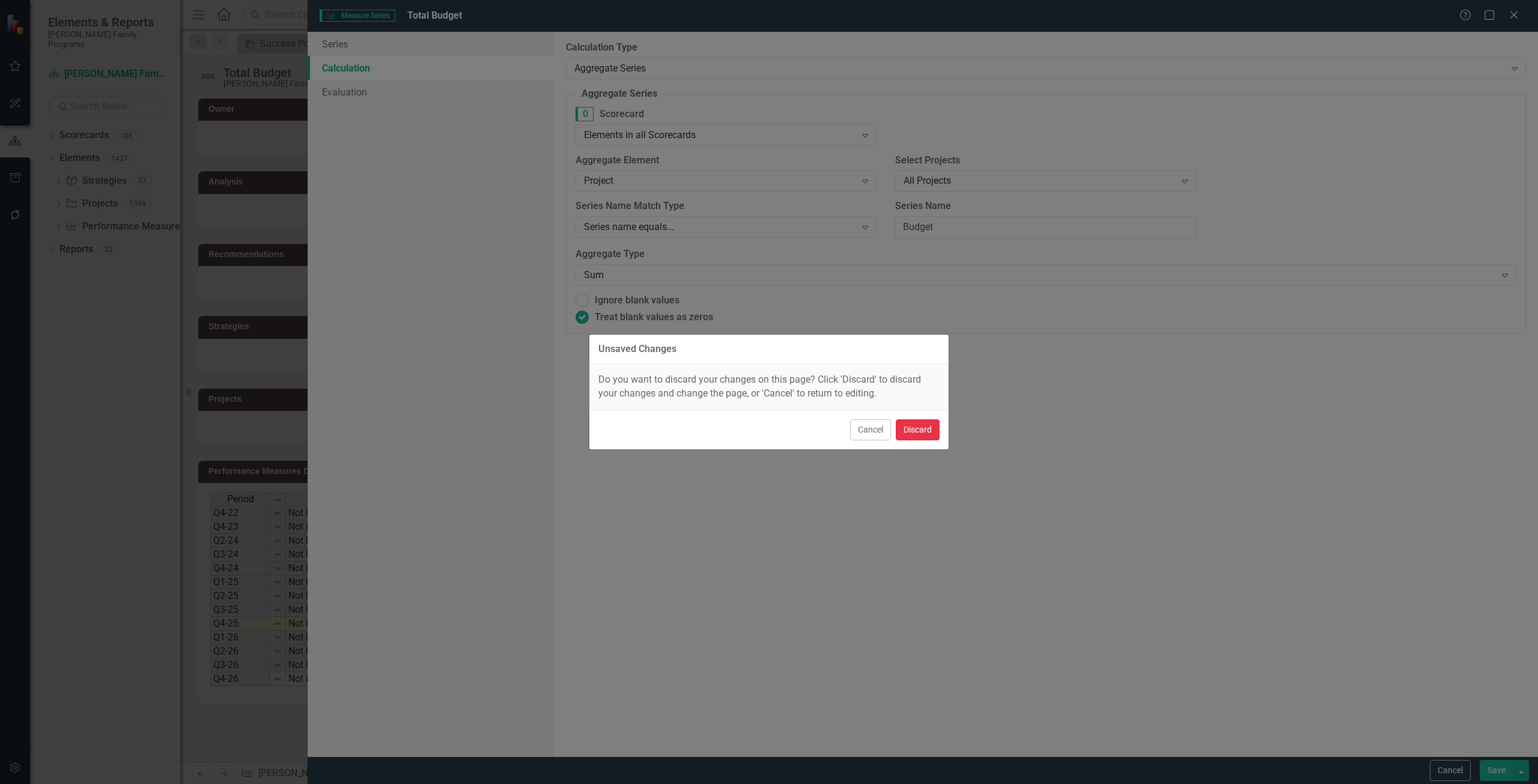
click at [769, 398] on button "Discard" at bounding box center [917, 430] width 44 height 21
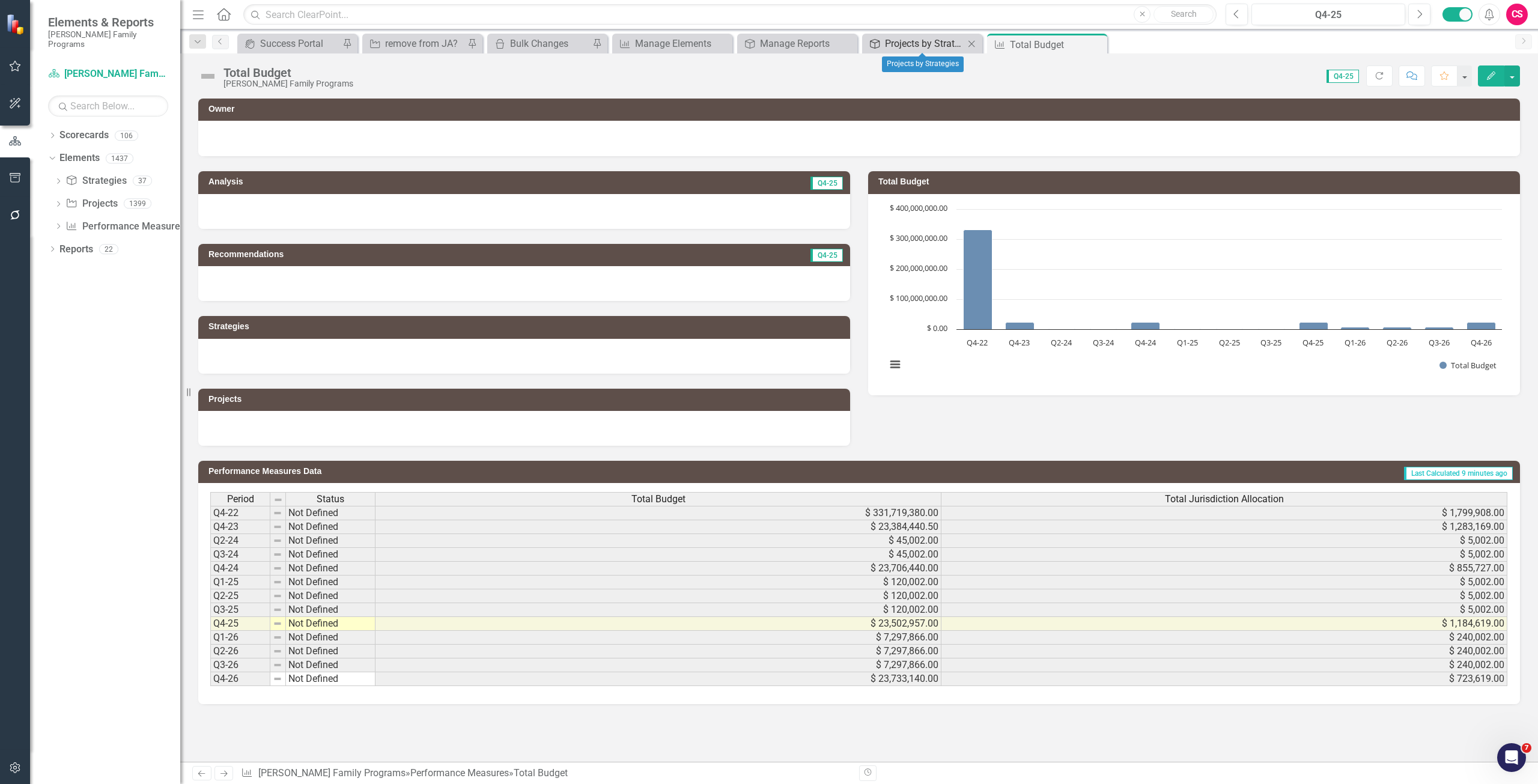
click at [769, 44] on div "Projects by Strategies" at bounding box center [925, 44] width 80 height 15
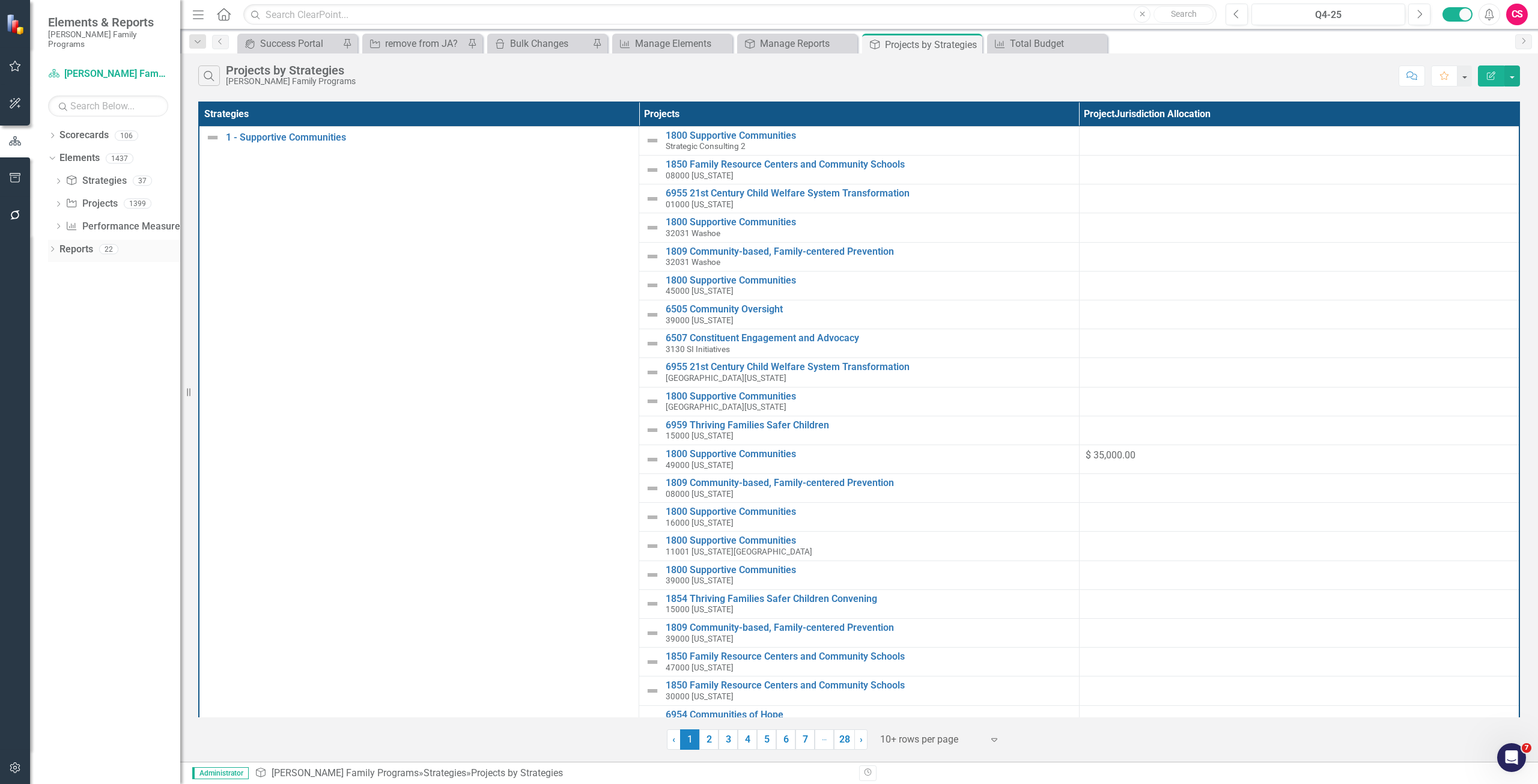
click at [53, 247] on icon "Dropdown" at bounding box center [52, 250] width 8 height 7
click at [83, 242] on link "Reports" at bounding box center [76, 249] width 34 height 14
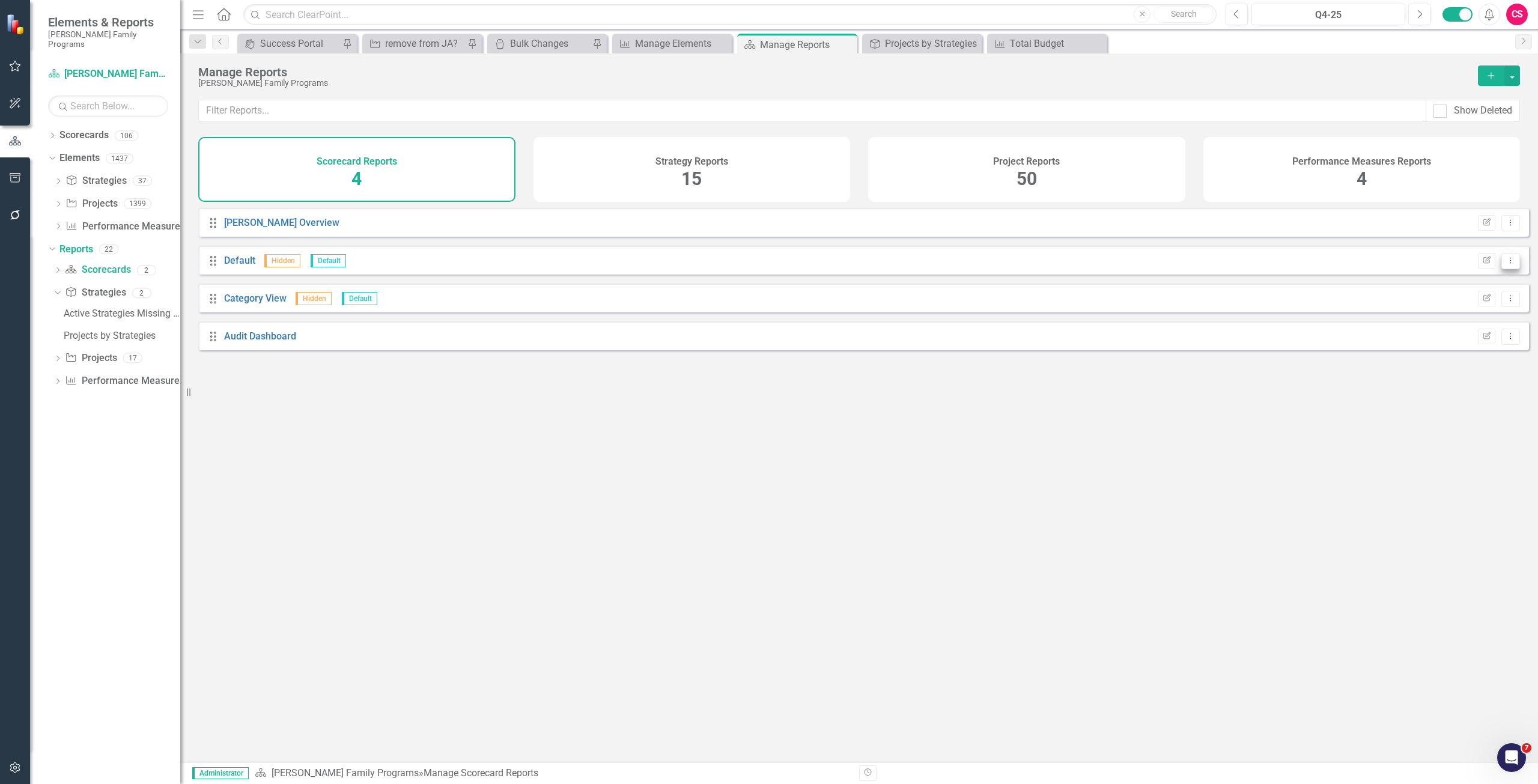
click at [769, 269] on button "Dropdown Menu" at bounding box center [1510, 261] width 19 height 17
click at [769, 12] on icon "Previous" at bounding box center [1236, 14] width 7 height 11
drag, startPoint x: 1007, startPoint y: 165, endPoint x: 971, endPoint y: 164, distance: 36.0
click at [769, 165] on h4 "Project Reports" at bounding box center [1026, 161] width 67 height 11
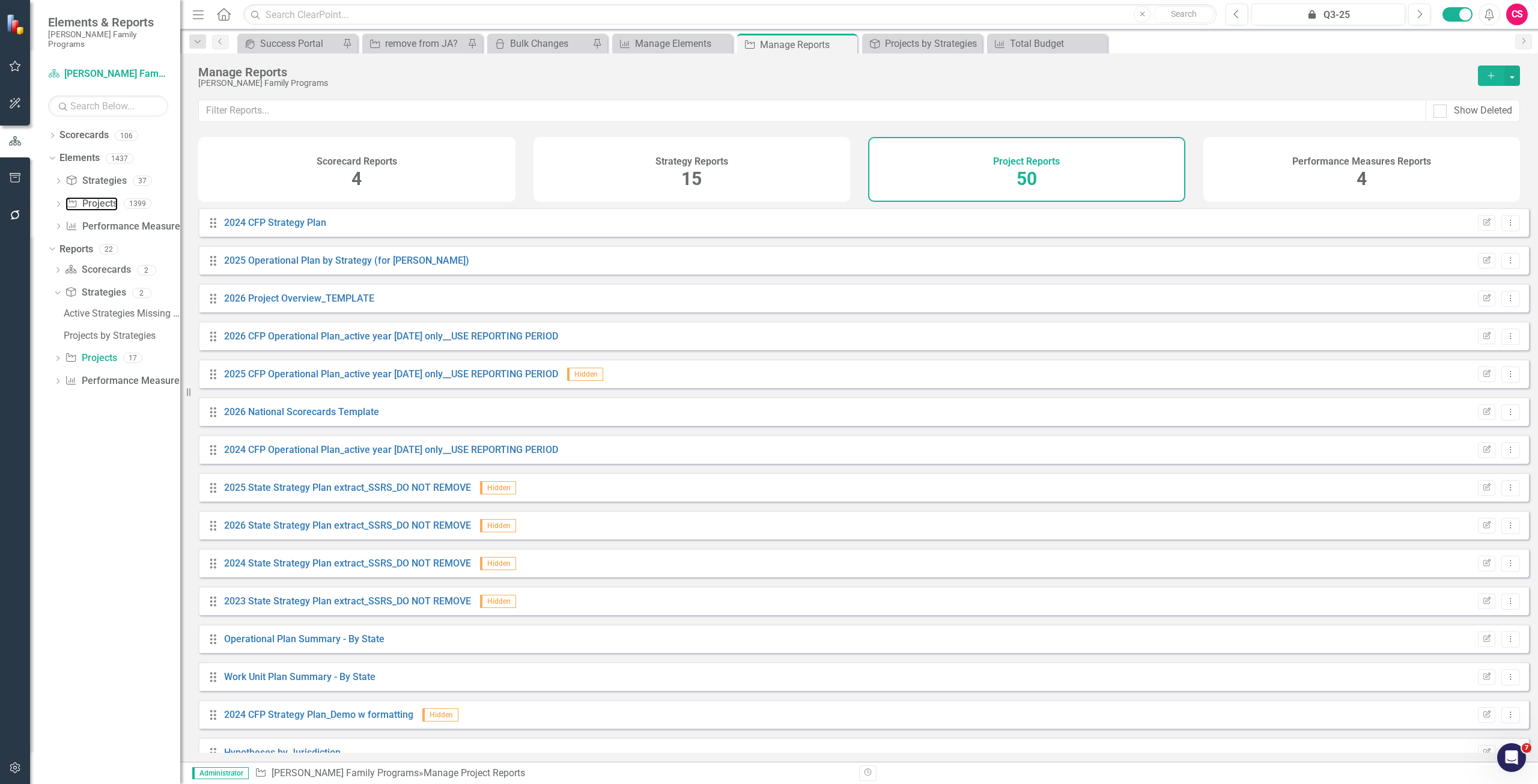
drag, startPoint x: 89, startPoint y: 193, endPoint x: 868, endPoint y: 192, distance: 779.0
click at [89, 197] on link "Project Projects" at bounding box center [91, 204] width 52 height 14
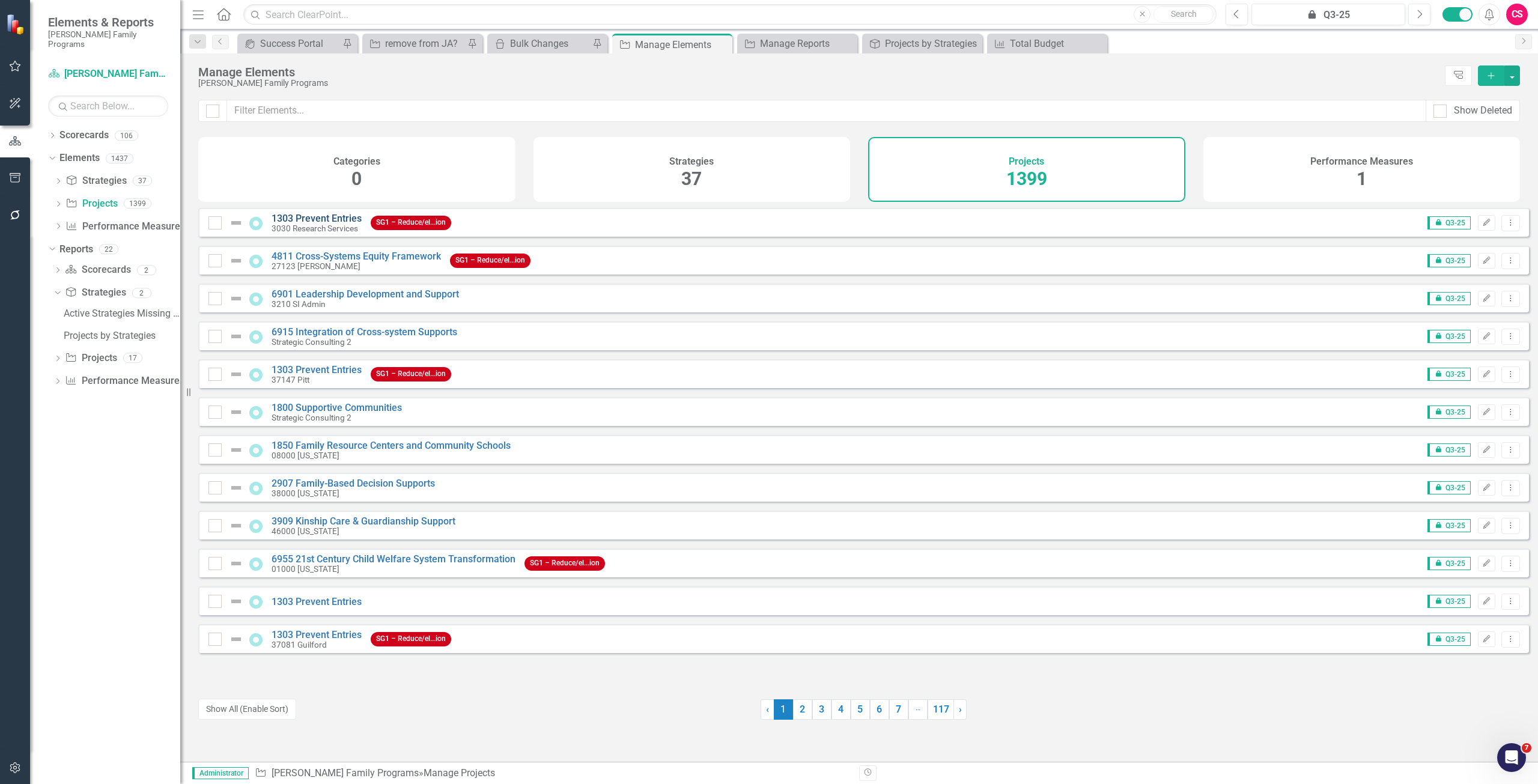
click at [334, 224] on link "1303 Prevent Entries" at bounding box center [317, 218] width 90 height 11
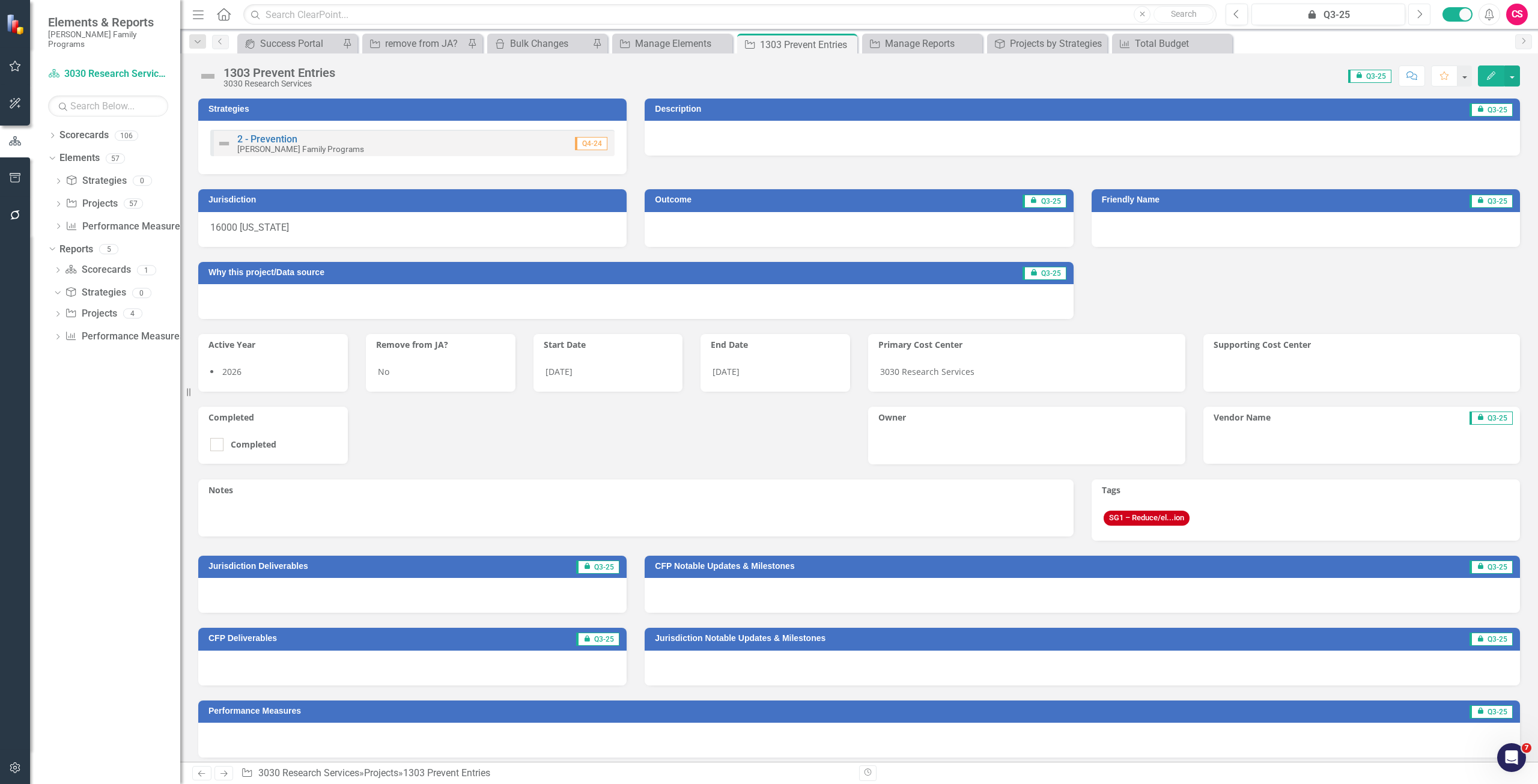
click at [769, 16] on button "Next" at bounding box center [1419, 14] width 23 height 22
click at [74, 242] on link "Reports" at bounding box center [76, 249] width 34 height 14
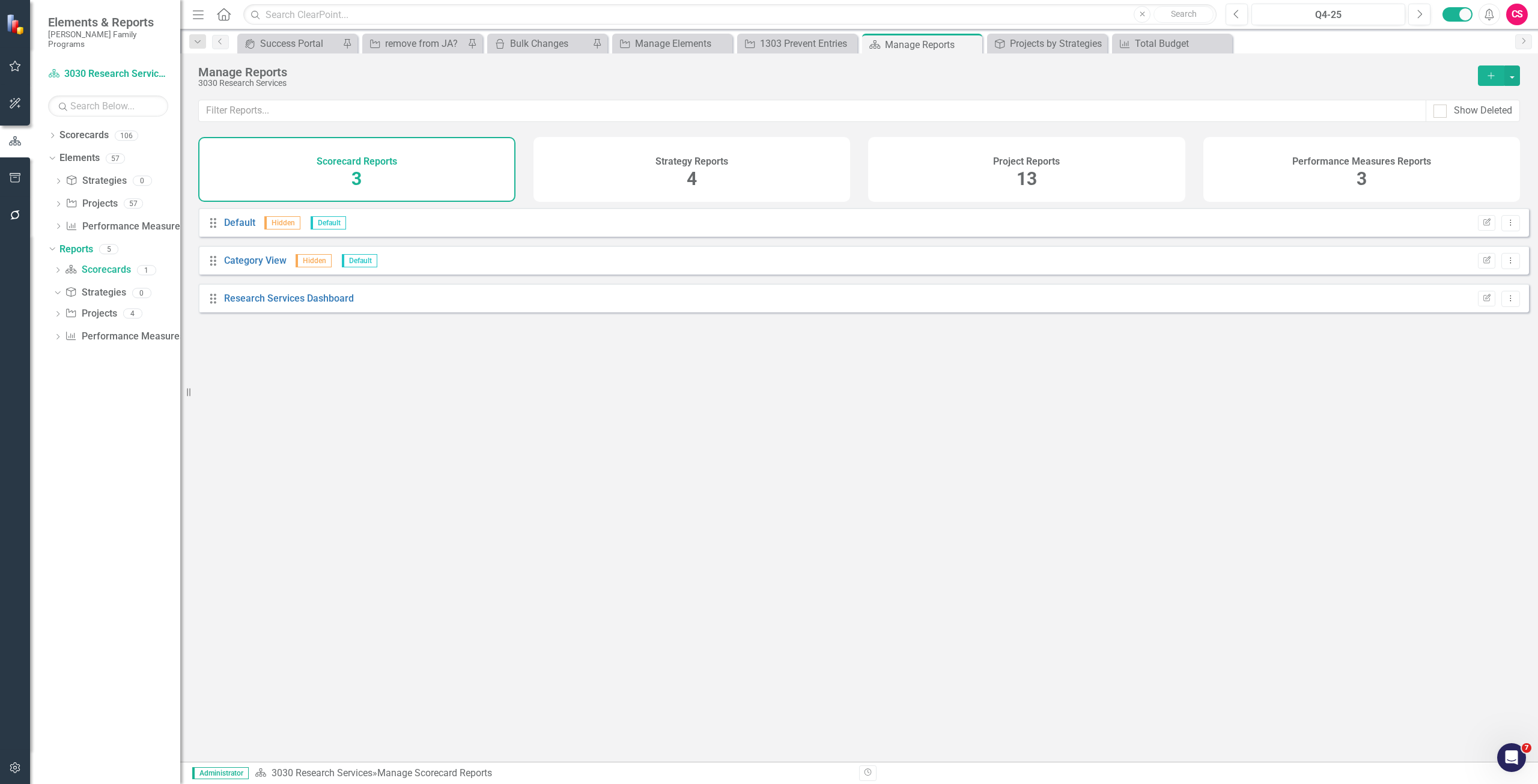
click at [679, 194] on div "Strategy Reports 4" at bounding box center [692, 169] width 318 height 65
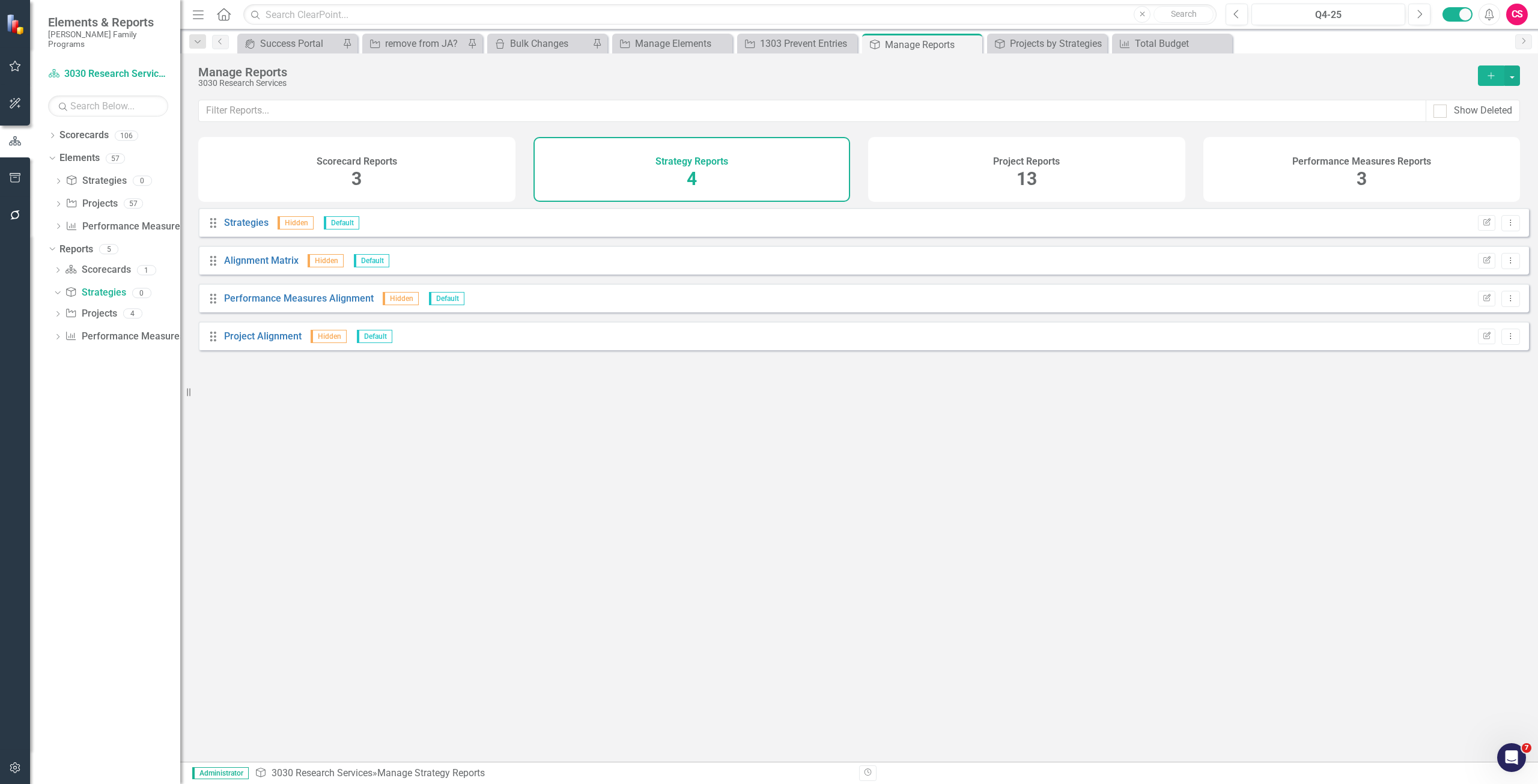
click at [769, 176] on div "Project Reports 13" at bounding box center [1027, 169] width 318 height 65
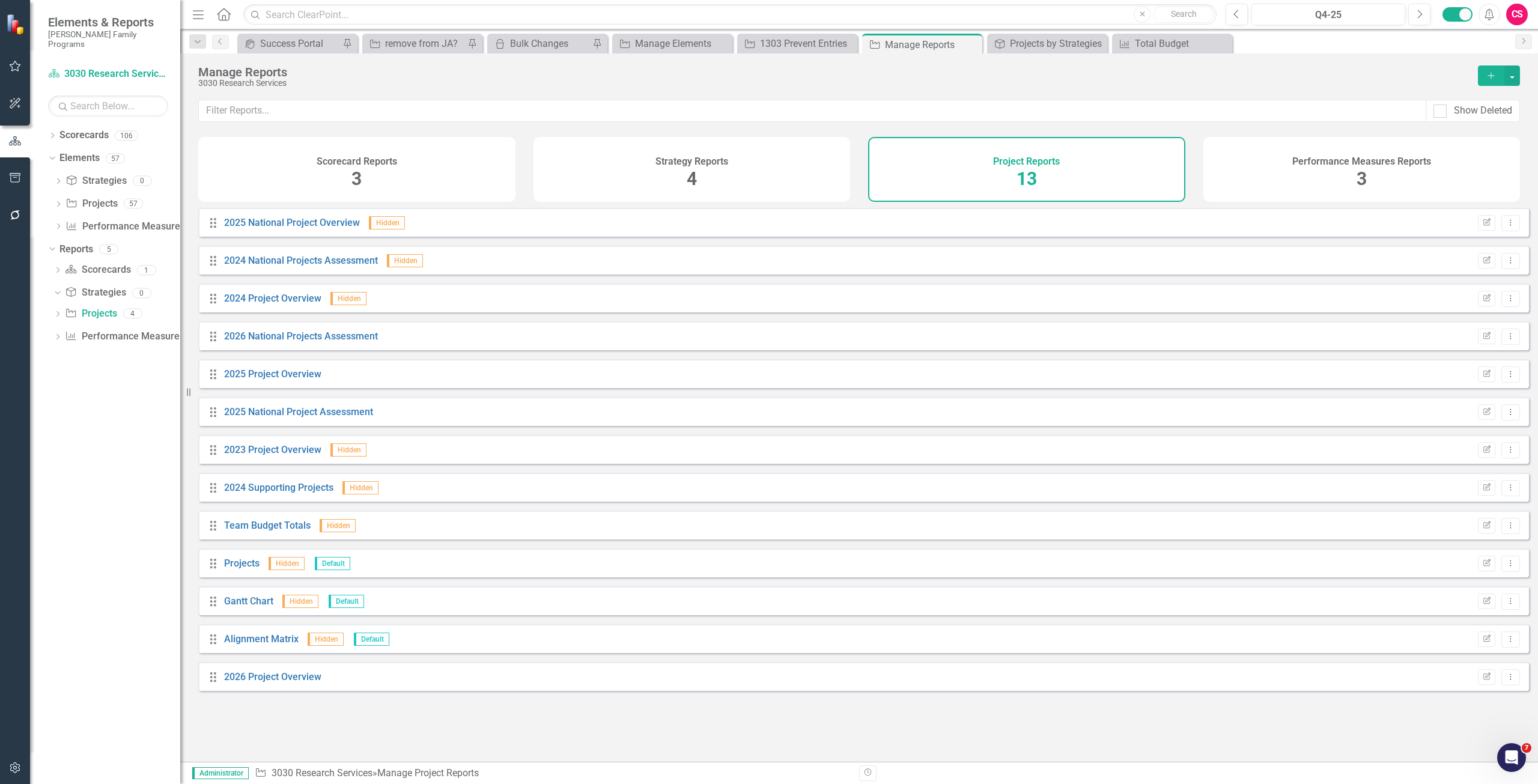
click at [769, 152] on div "Performance Measures Reports 3" at bounding box center [1362, 169] width 318 height 65
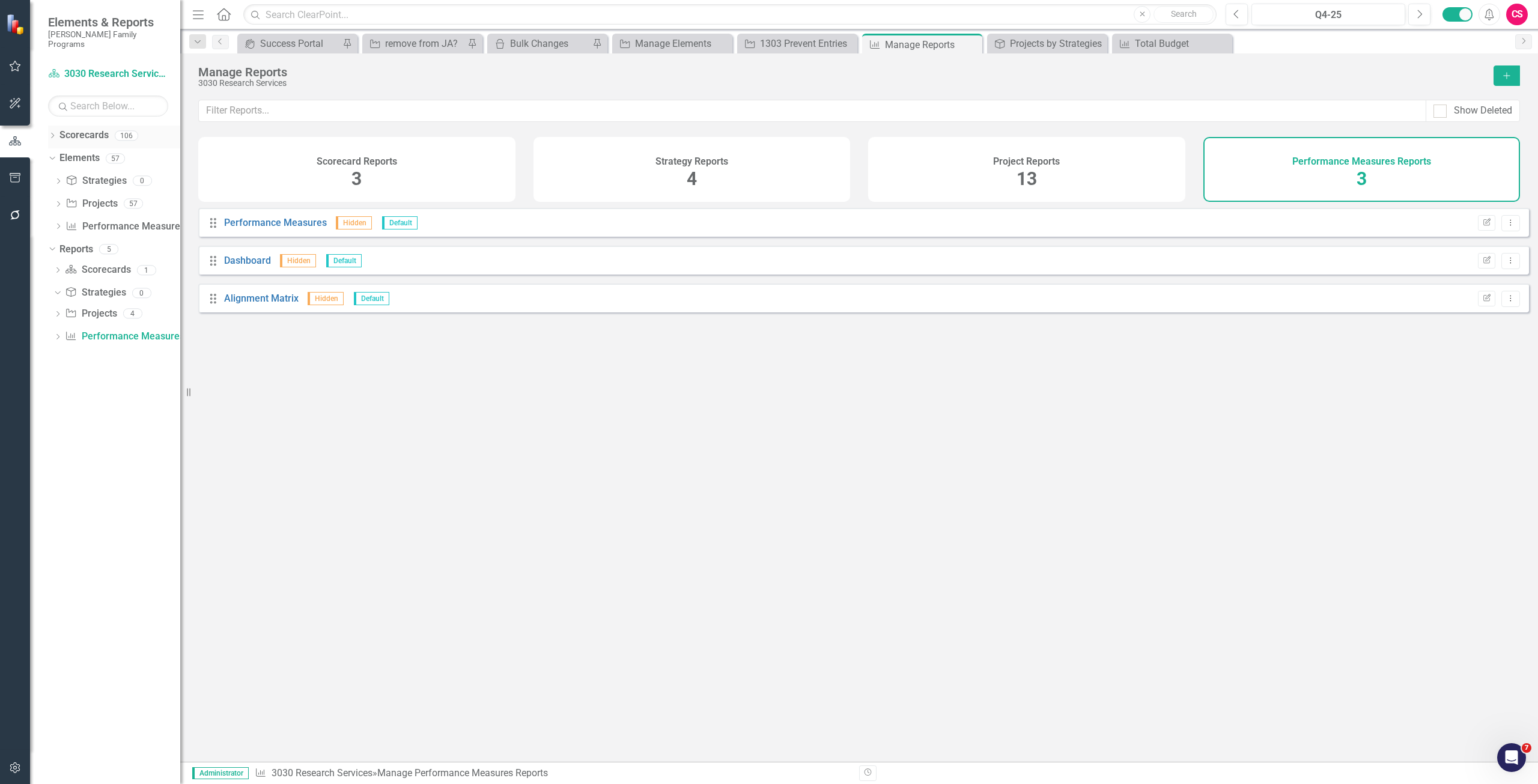
click at [83, 128] on link "Scorecards" at bounding box center [84, 135] width 50 height 14
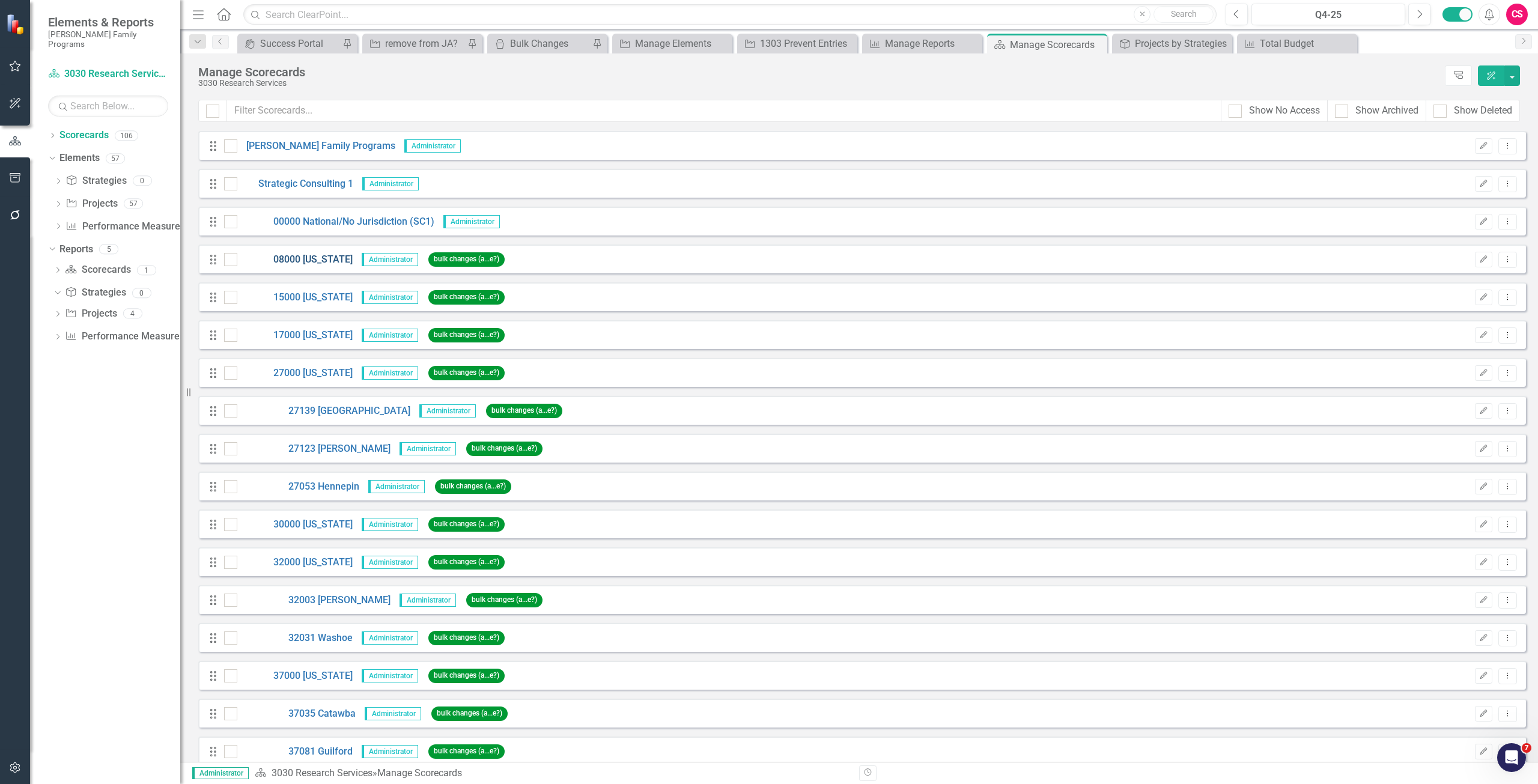
click at [298, 258] on link "08000 [US_STATE]" at bounding box center [295, 260] width 116 height 14
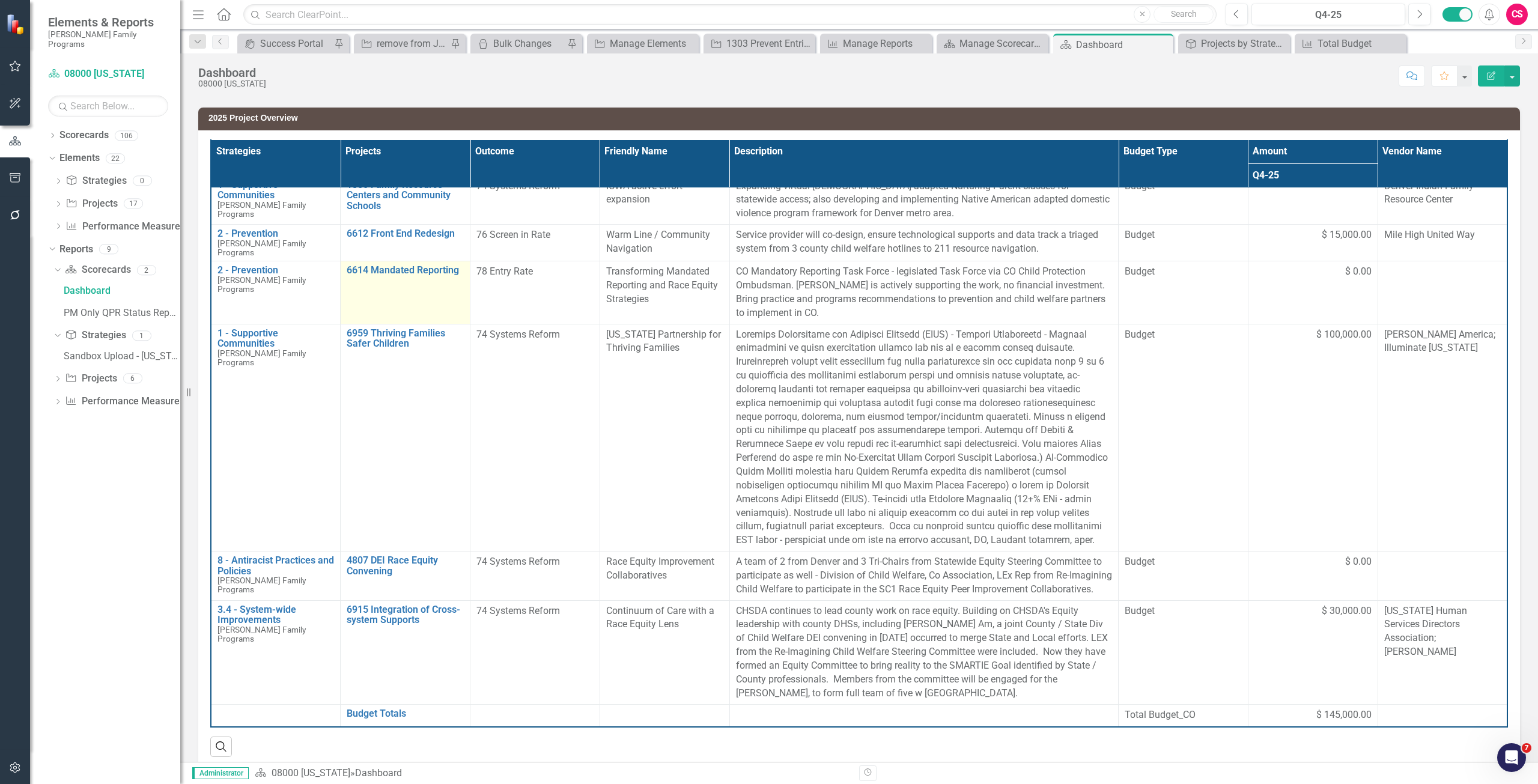
scroll to position [155, 0]
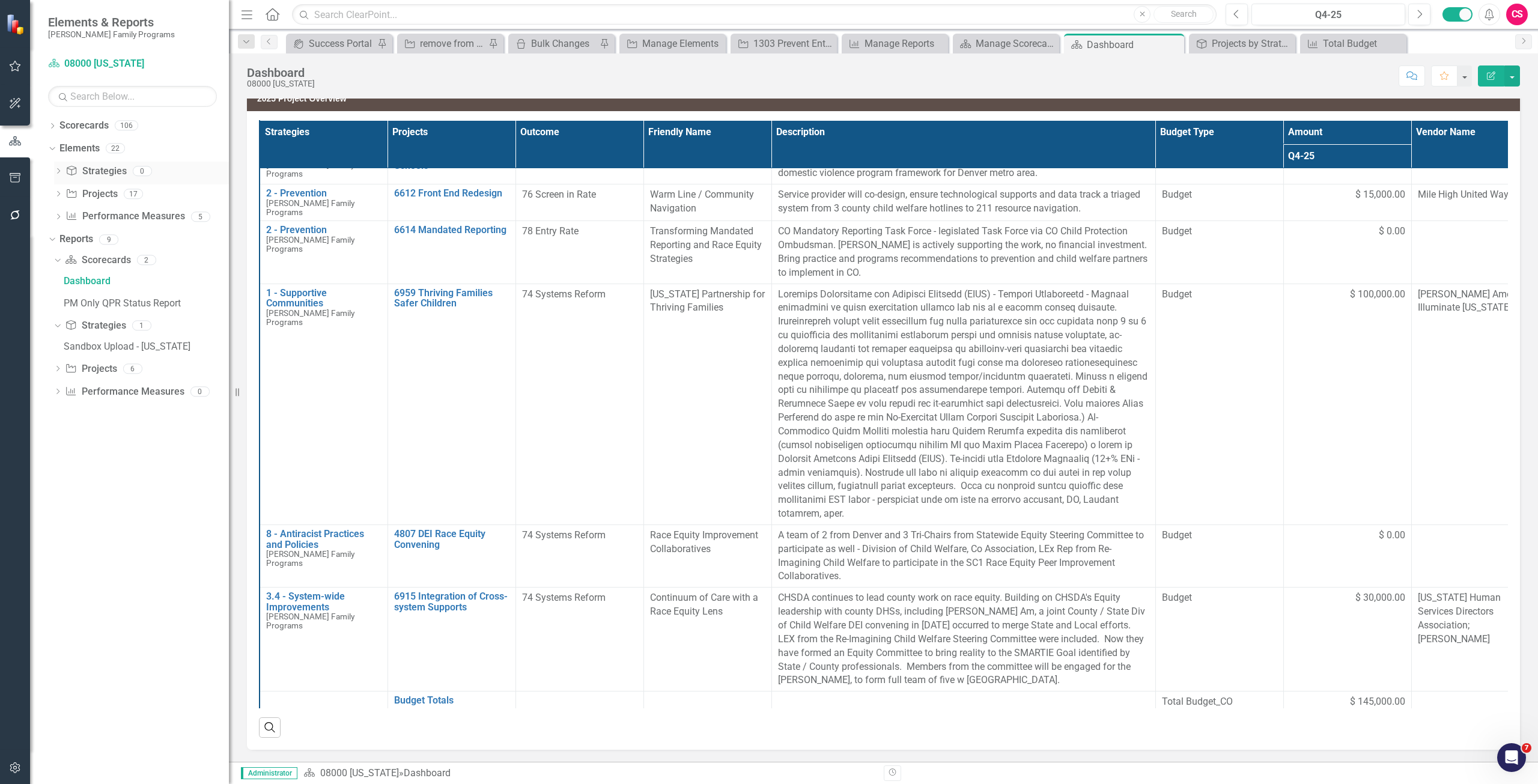
drag, startPoint x: 187, startPoint y: 167, endPoint x: 229, endPoint y: 173, distance: 42.4
click at [229, 173] on div "Resize" at bounding box center [233, 392] width 10 height 784
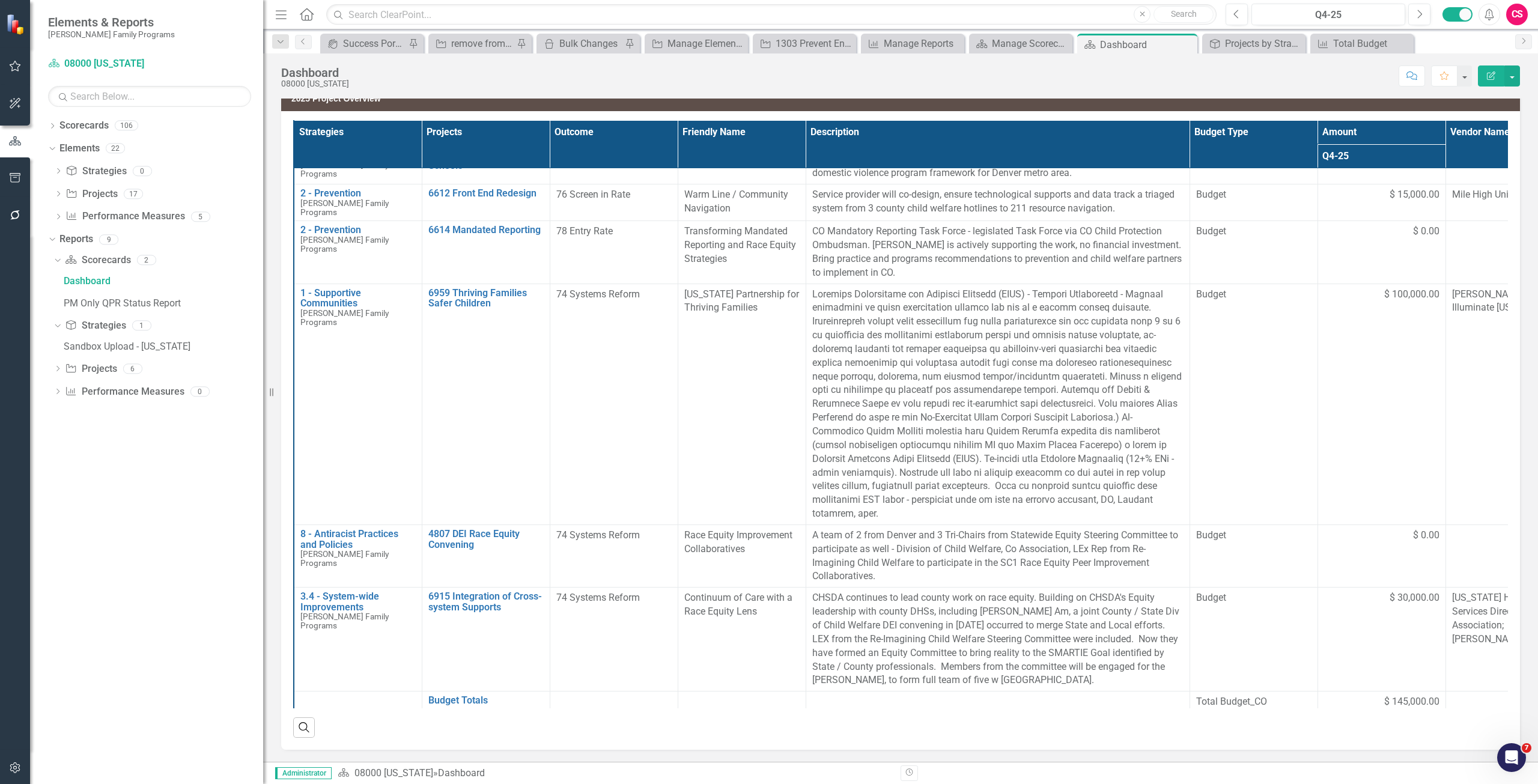
drag, startPoint x: 237, startPoint y: 390, endPoint x: 263, endPoint y: 394, distance: 26.3
click at [263, 394] on div "Resize" at bounding box center [268, 392] width 10 height 784
